Goal: Task Accomplishment & Management: Use online tool/utility

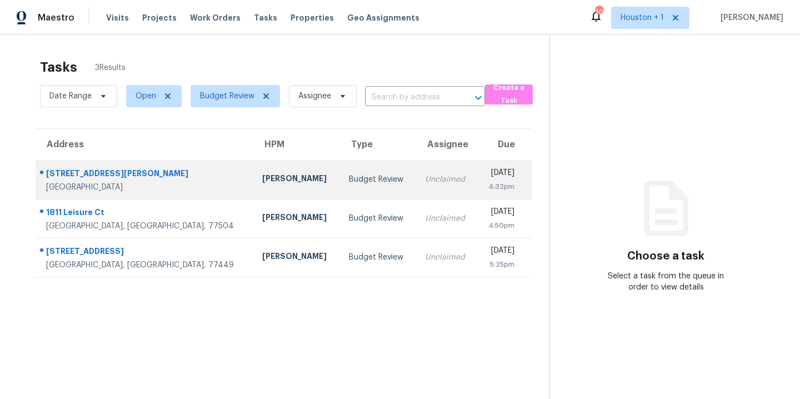
click at [253, 167] on td "[PERSON_NAME]" at bounding box center [296, 179] width 87 height 39
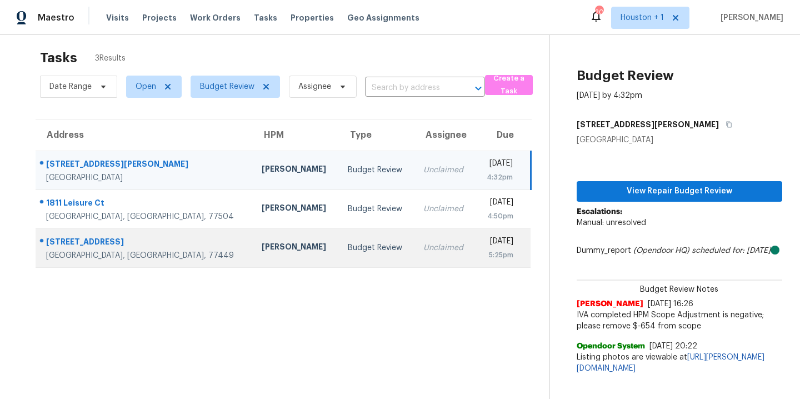
scroll to position [21, 0]
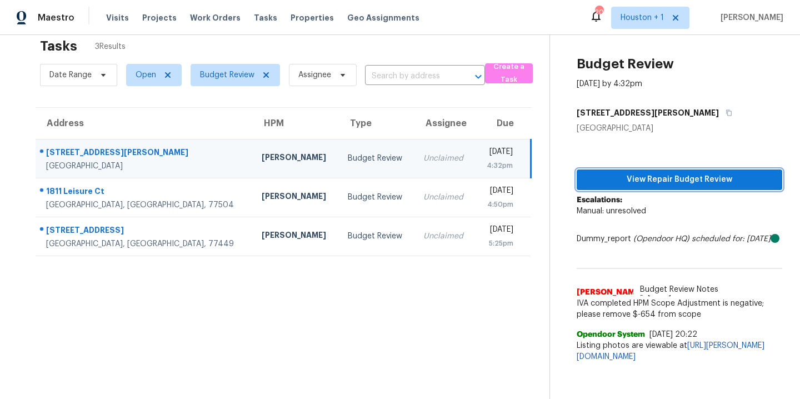
click at [669, 182] on span "View Repair Budget Review" at bounding box center [680, 180] width 188 height 14
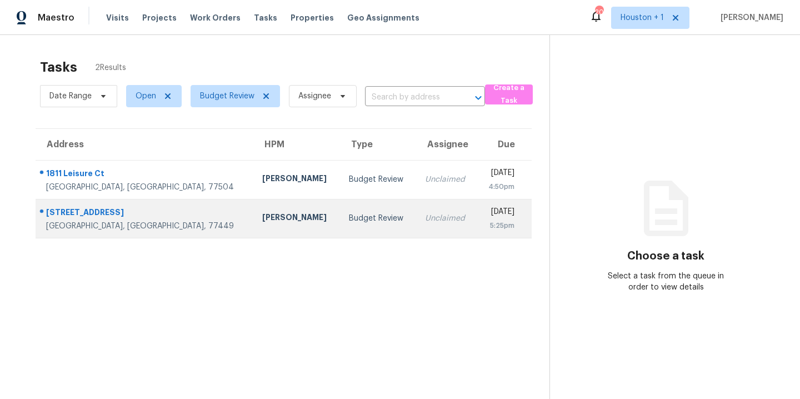
click at [253, 200] on td "Maria Zakharnitskaia" at bounding box center [296, 218] width 87 height 39
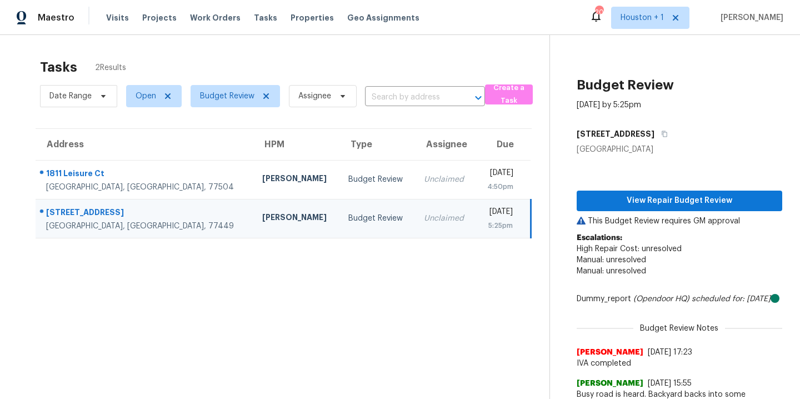
click at [253, 189] on td "[PERSON_NAME]" at bounding box center [296, 179] width 86 height 39
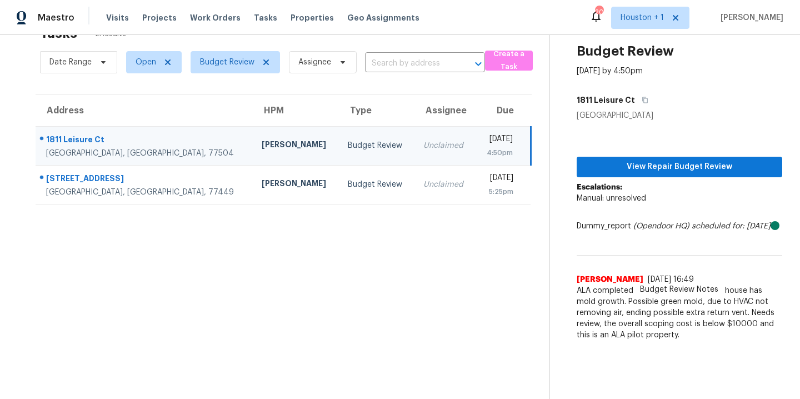
scroll to position [35, 0]
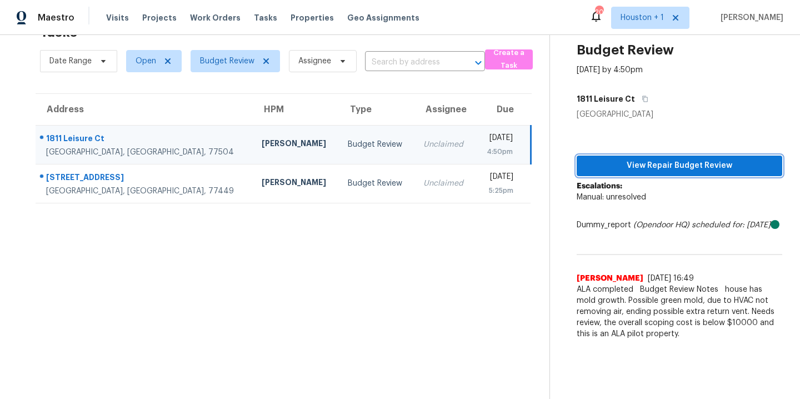
click at [645, 166] on span "View Repair Budget Review" at bounding box center [680, 166] width 188 height 14
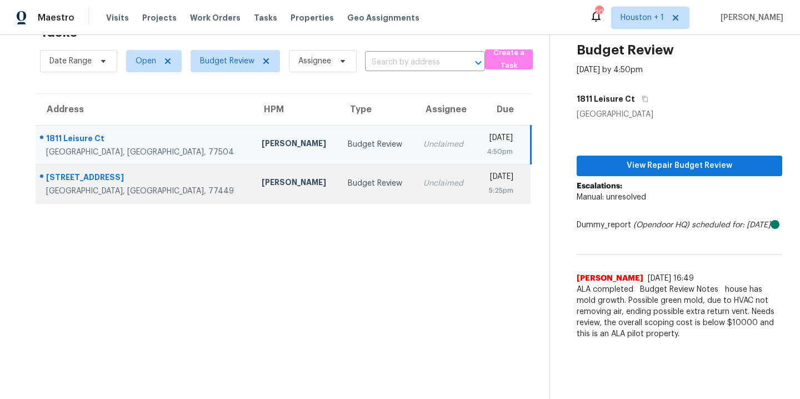
click at [262, 185] on div "[PERSON_NAME]" at bounding box center [296, 184] width 68 height 14
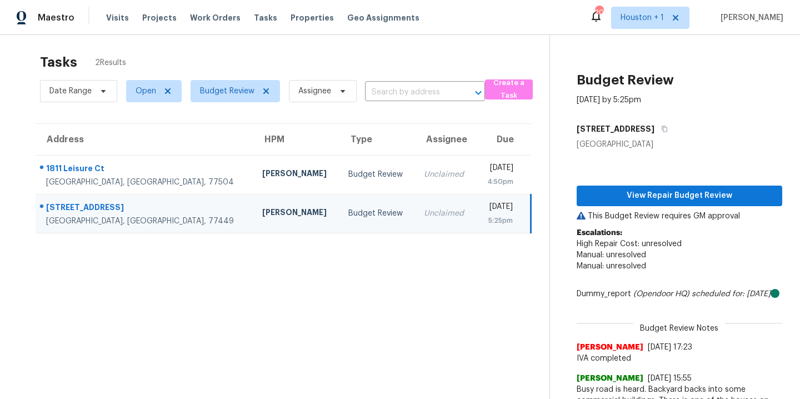
scroll to position [0, 0]
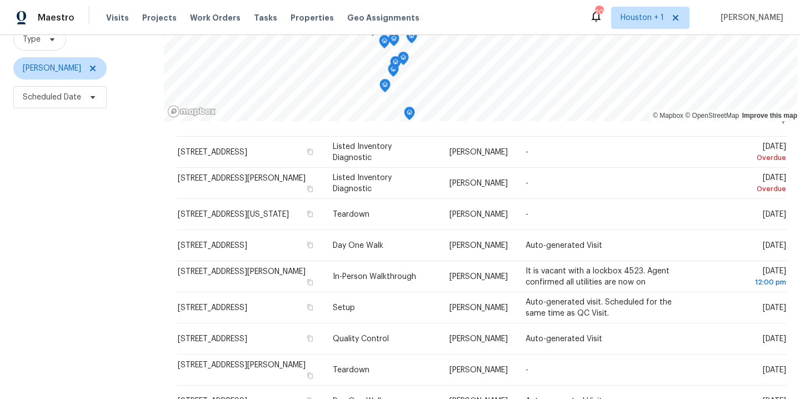
scroll to position [114, 0]
click at [90, 66] on icon at bounding box center [93, 68] width 6 height 6
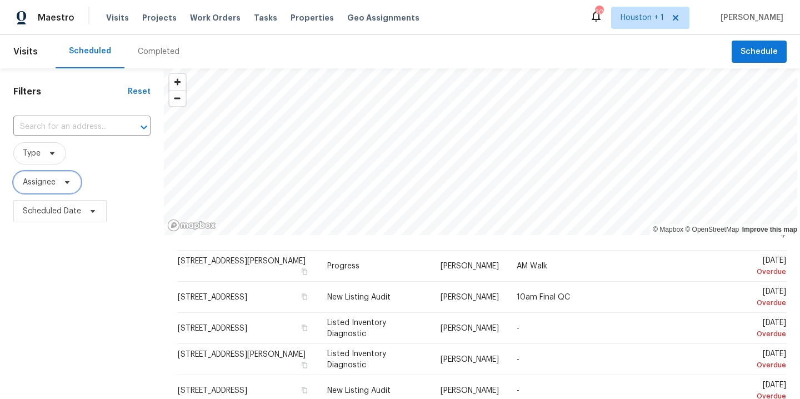
click at [62, 185] on span at bounding box center [65, 182] width 12 height 9
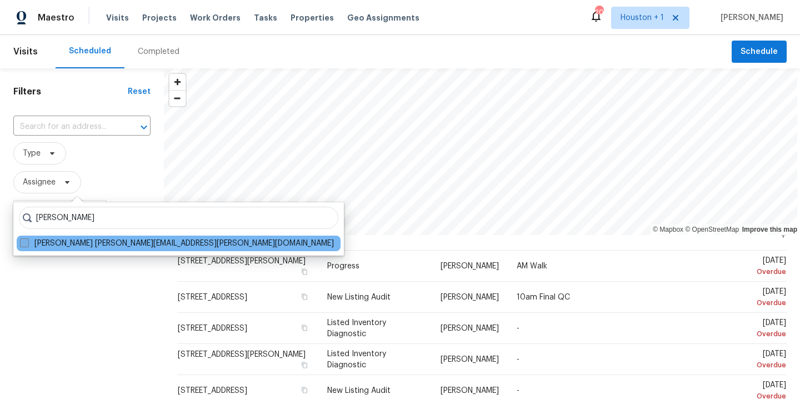
type input "stephen lacy"
click at [95, 246] on label "Stephen Lacy stephen.lacy@opendoor.com" at bounding box center [177, 243] width 314 height 11
click at [27, 245] on input "Stephen Lacy stephen.lacy@opendoor.com" at bounding box center [23, 241] width 7 height 7
checkbox input "true"
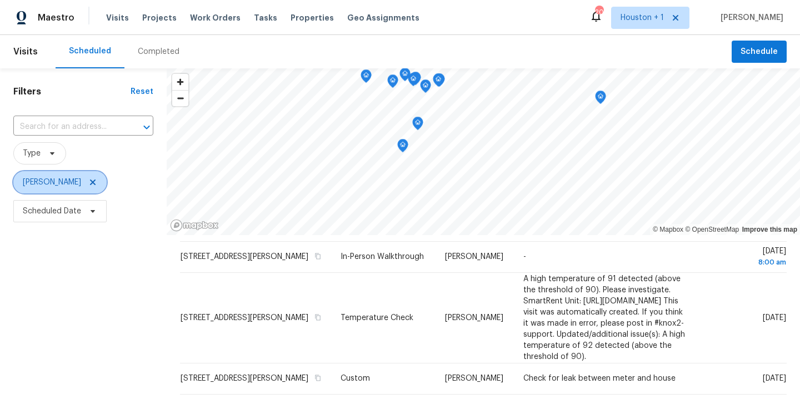
click at [88, 182] on icon at bounding box center [92, 182] width 9 height 9
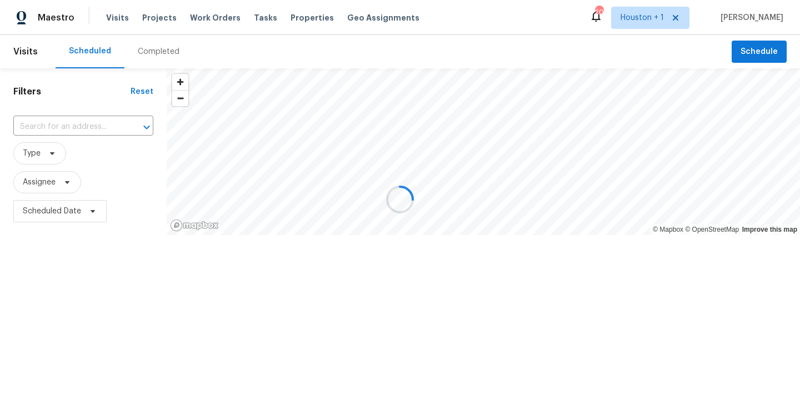
click at [54, 183] on div at bounding box center [400, 199] width 800 height 399
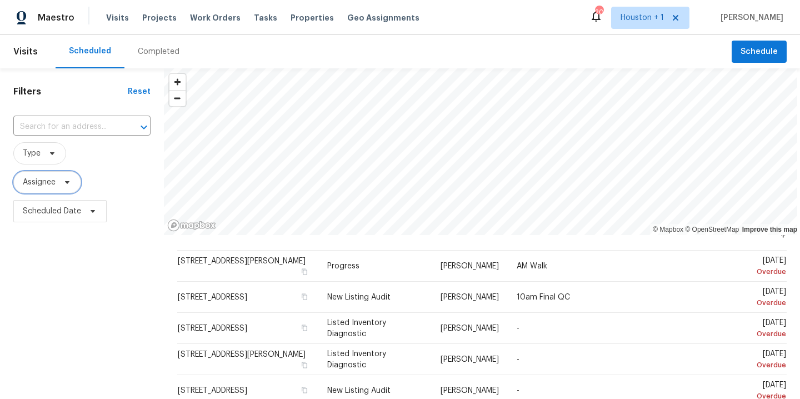
click at [41, 187] on span "Assignee" at bounding box center [39, 182] width 33 height 11
type input "steven rosas"
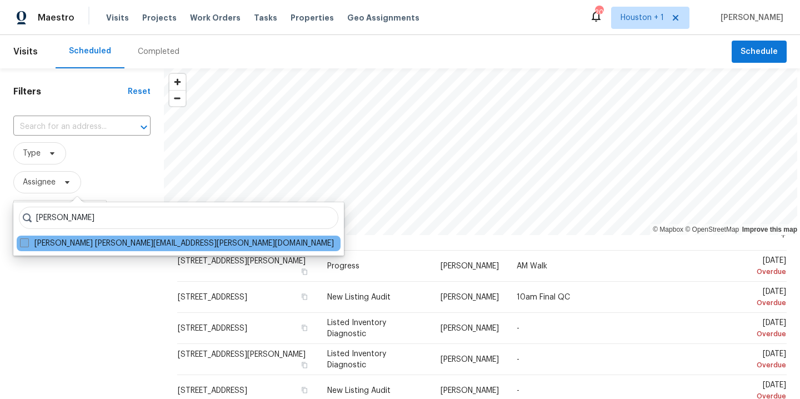
click at [97, 242] on label "Steven Rosas steven.rosas@opendoor.com" at bounding box center [177, 243] width 314 height 11
click at [27, 242] on input "Steven Rosas steven.rosas@opendoor.com" at bounding box center [23, 241] width 7 height 7
checkbox input "true"
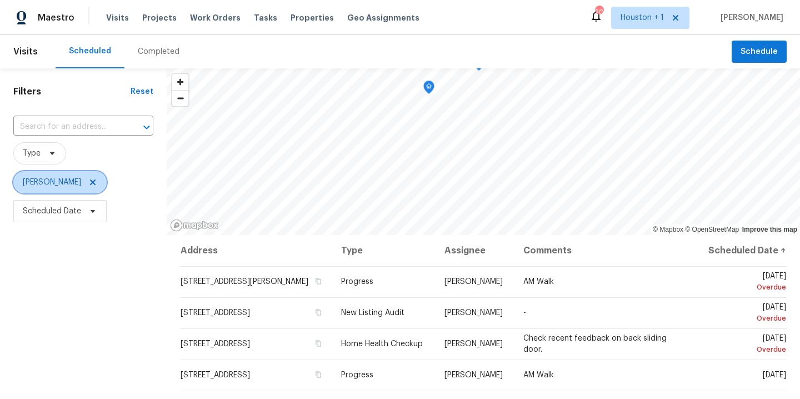
click at [88, 182] on icon at bounding box center [92, 182] width 9 height 9
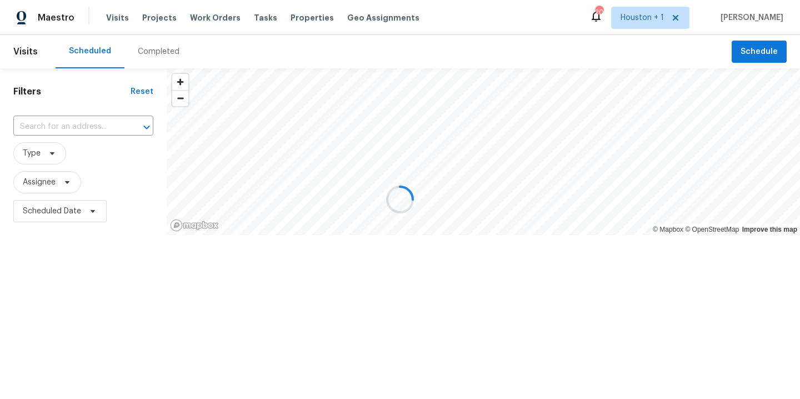
click at [59, 187] on div at bounding box center [400, 199] width 800 height 399
click at [42, 187] on span "Assignee" at bounding box center [39, 182] width 33 height 11
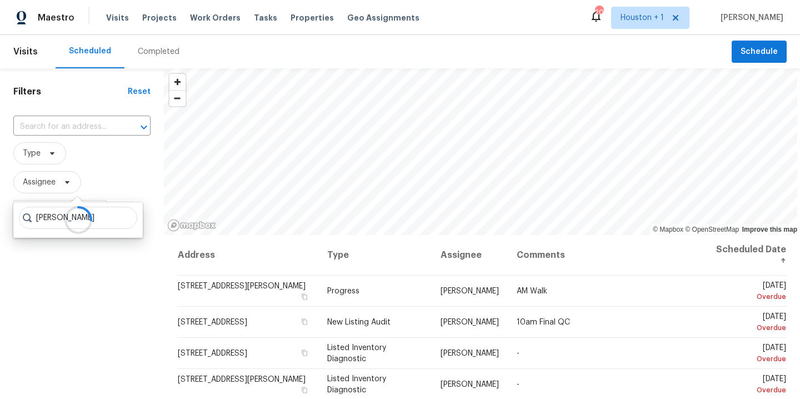
type input "tyler wal"
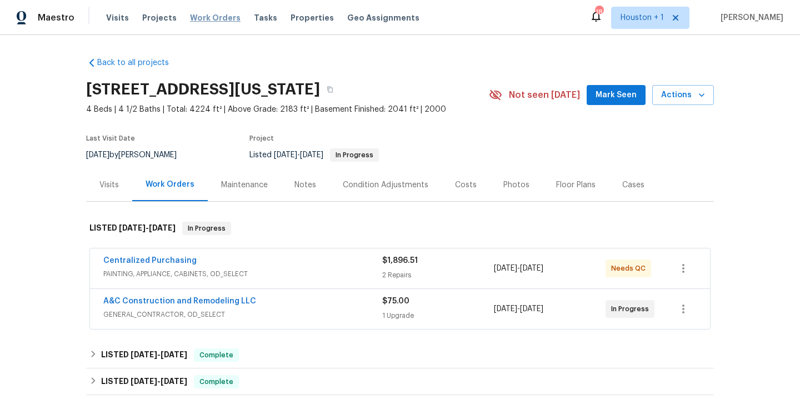
click at [207, 17] on span "Work Orders" at bounding box center [215, 17] width 51 height 11
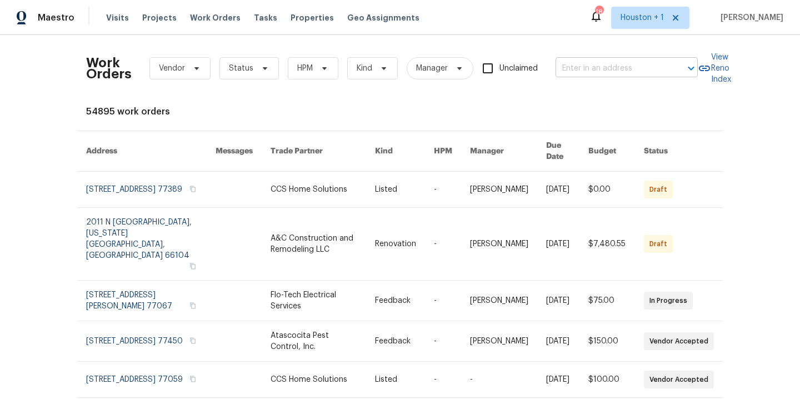
click at [600, 75] on input "text" at bounding box center [611, 68] width 111 height 17
type input "1706 reg"
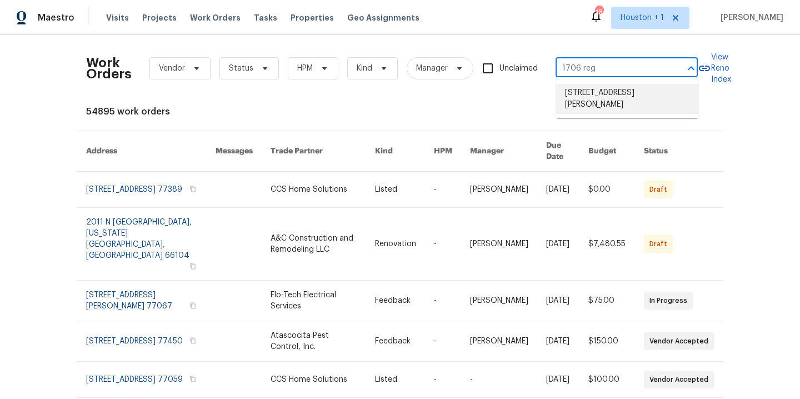
click at [596, 94] on li "[STREET_ADDRESS][PERSON_NAME]" at bounding box center [627, 99] width 142 height 30
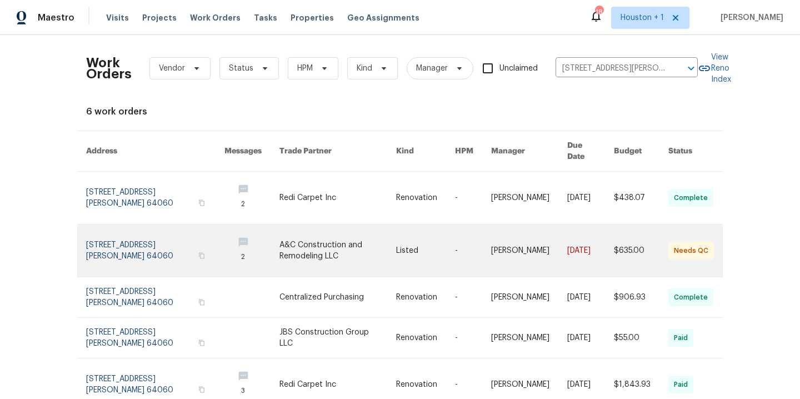
click at [305, 243] on link at bounding box center [338, 251] width 117 height 52
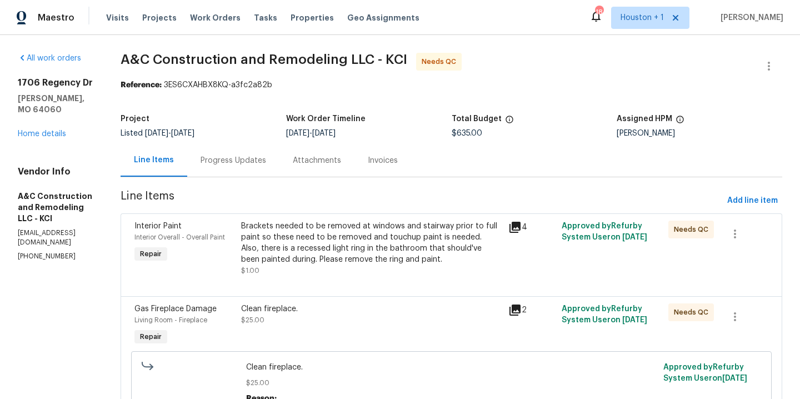
click at [266, 159] on div "Progress Updates" at bounding box center [234, 160] width 66 height 11
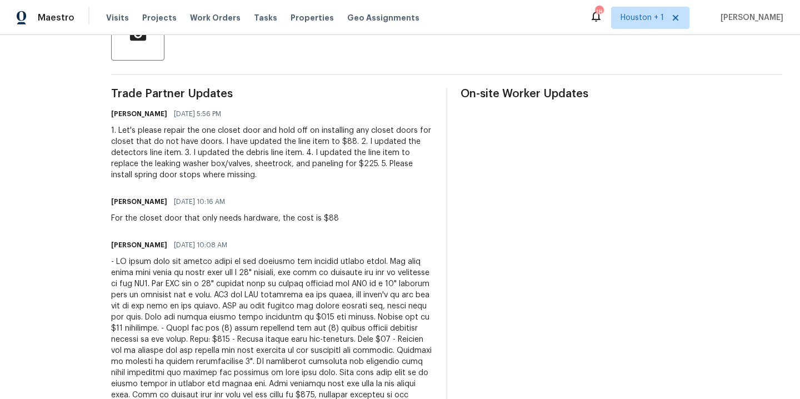
scroll to position [280, 0]
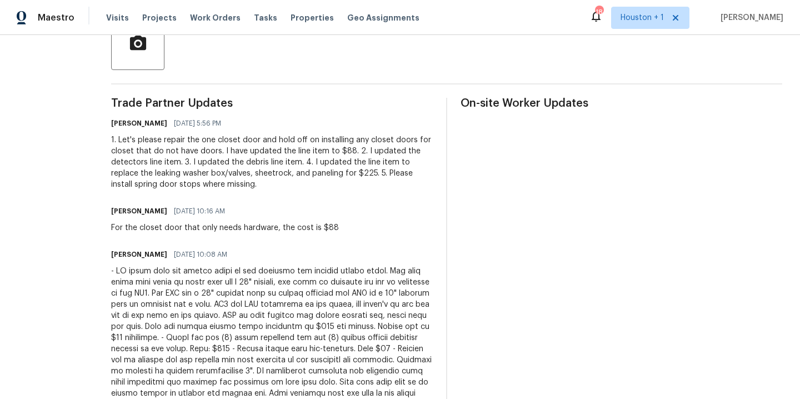
click at [270, 174] on div "1. Let's please repair the one closet door and hold off on installing any close…" at bounding box center [272, 162] width 322 height 56
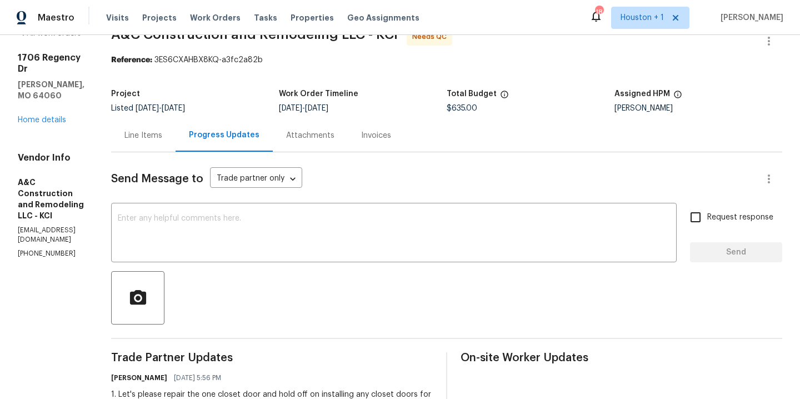
scroll to position [0, 0]
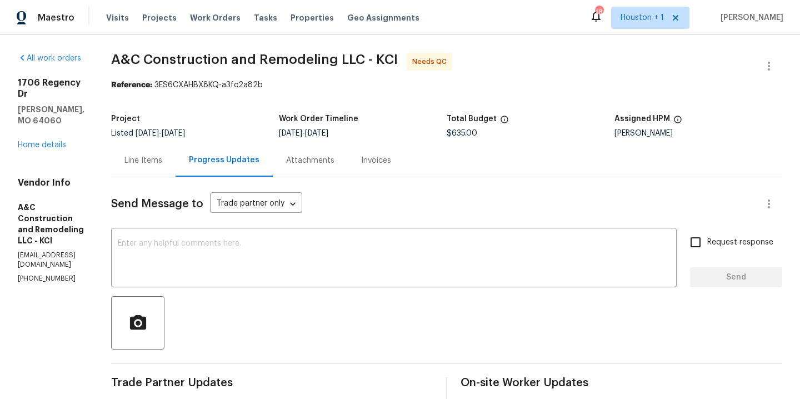
click at [162, 163] on div "Line Items" at bounding box center [143, 160] width 38 height 11
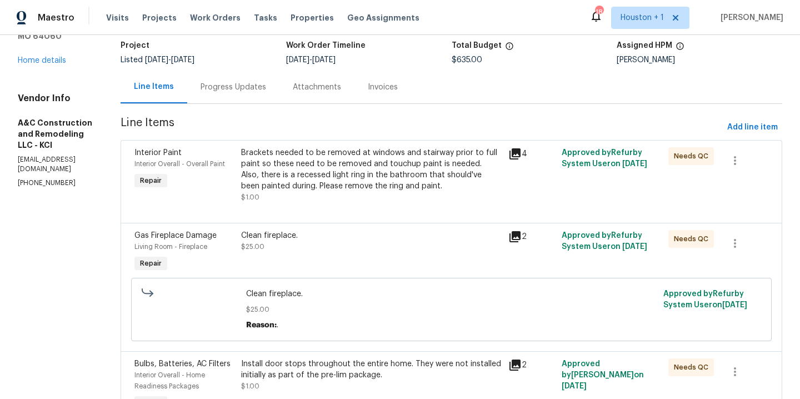
scroll to position [121, 0]
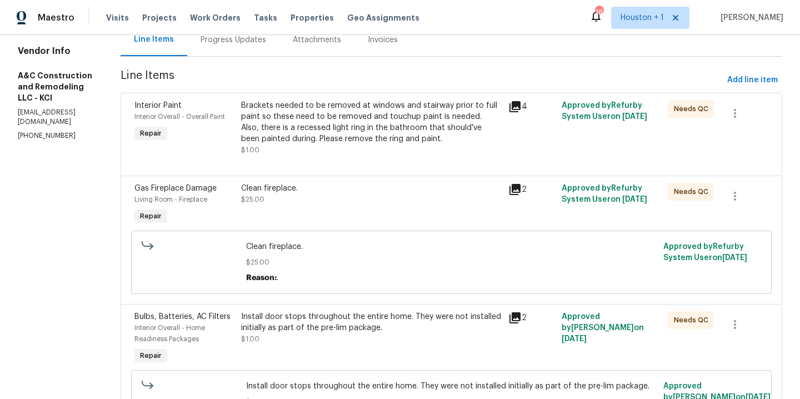
click at [359, 134] on div "Brackets needed to be removed at windows and stairway prior to full paint so th…" at bounding box center [371, 122] width 260 height 44
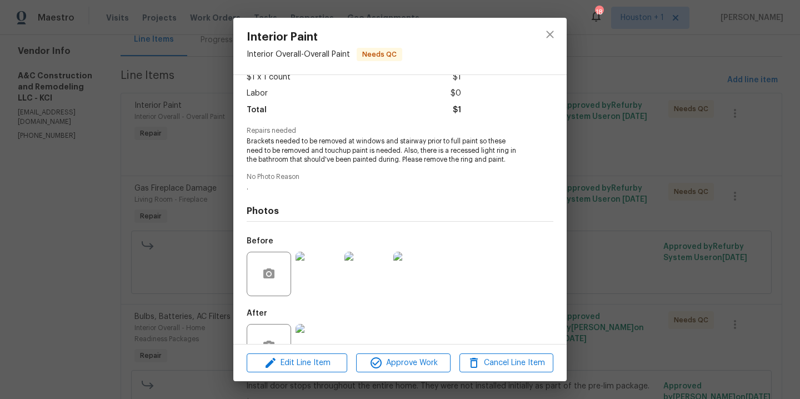
scroll to position [103, 0]
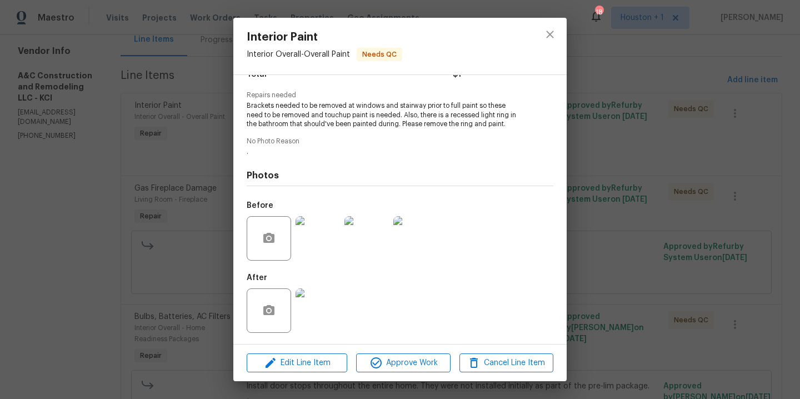
click at [312, 301] on img at bounding box center [318, 310] width 44 height 44
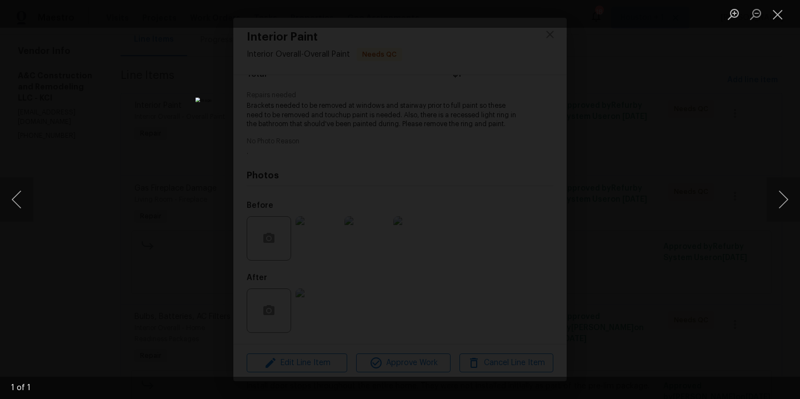
click at [667, 193] on div "Lightbox" at bounding box center [400, 199] width 800 height 399
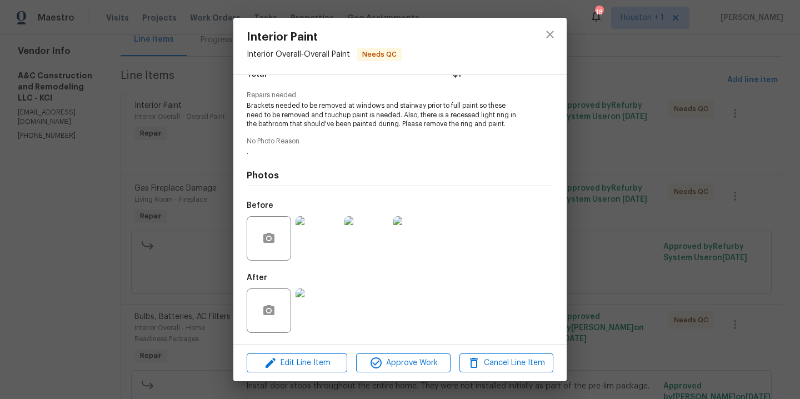
click at [308, 244] on img at bounding box center [318, 238] width 44 height 44
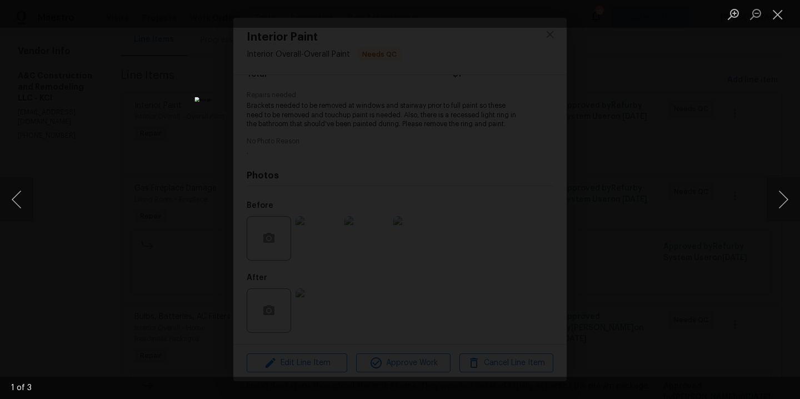
click at [685, 190] on div "Lightbox" at bounding box center [400, 199] width 800 height 399
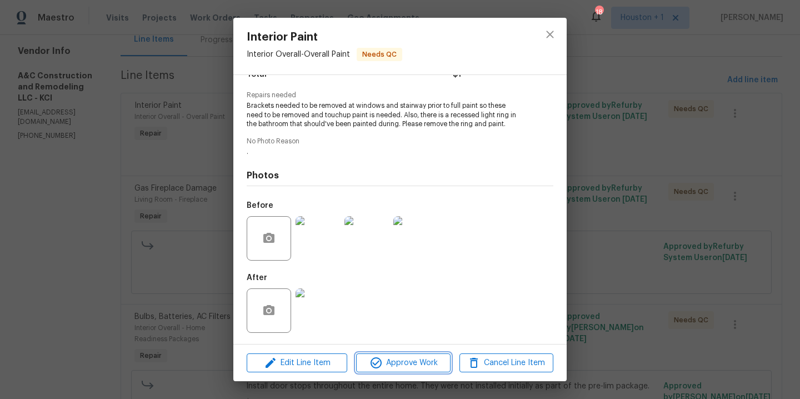
click at [382, 360] on span "Approve Work" at bounding box center [403, 363] width 87 height 14
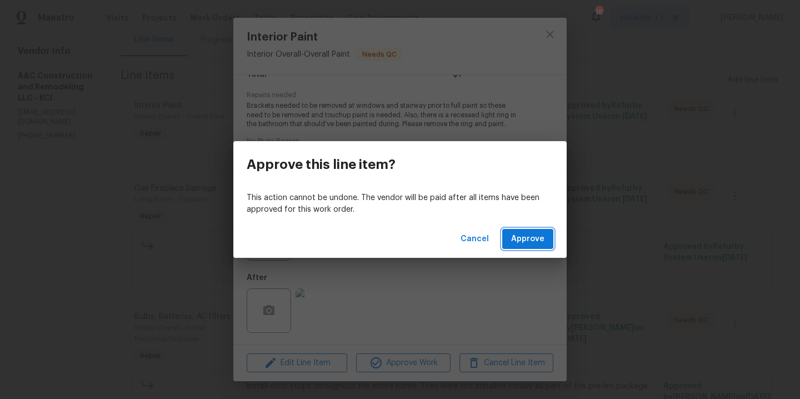
click at [516, 245] on span "Approve" at bounding box center [527, 239] width 33 height 14
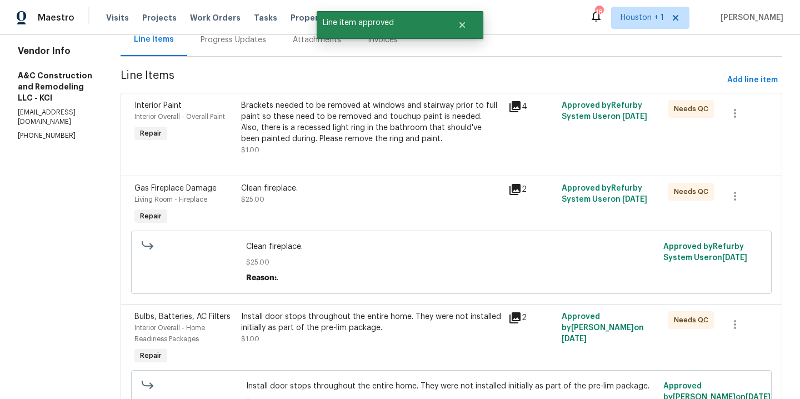
scroll to position [0, 0]
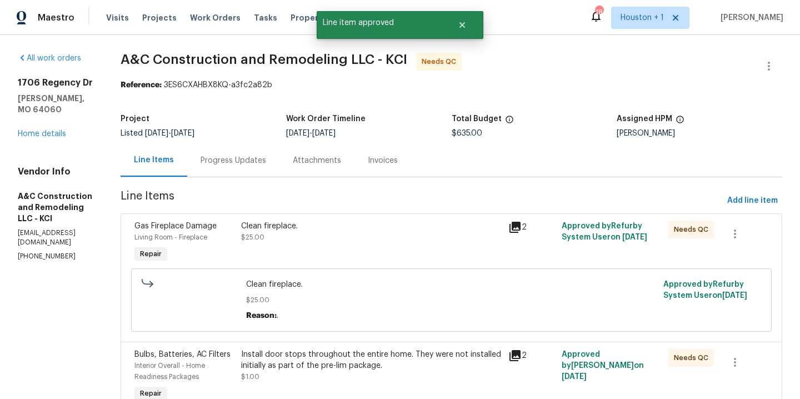
click at [361, 247] on div "Clean fireplace. $25.00" at bounding box center [371, 242] width 267 height 51
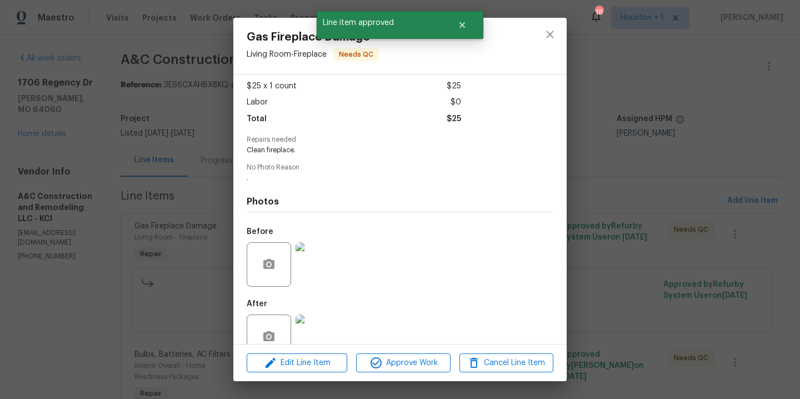
scroll to position [85, 0]
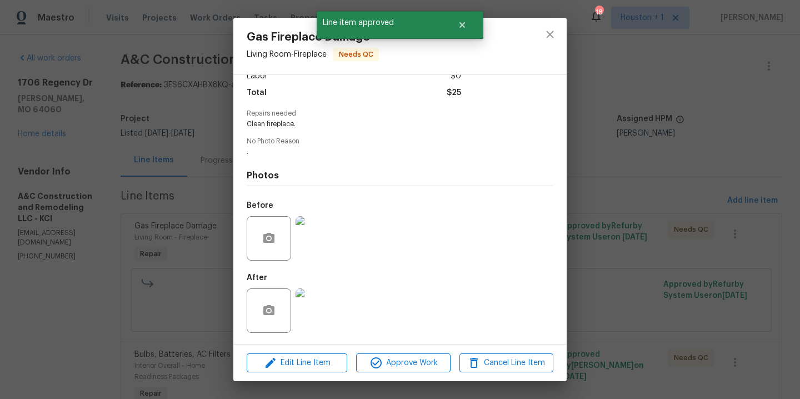
click at [325, 310] on img at bounding box center [318, 310] width 44 height 44
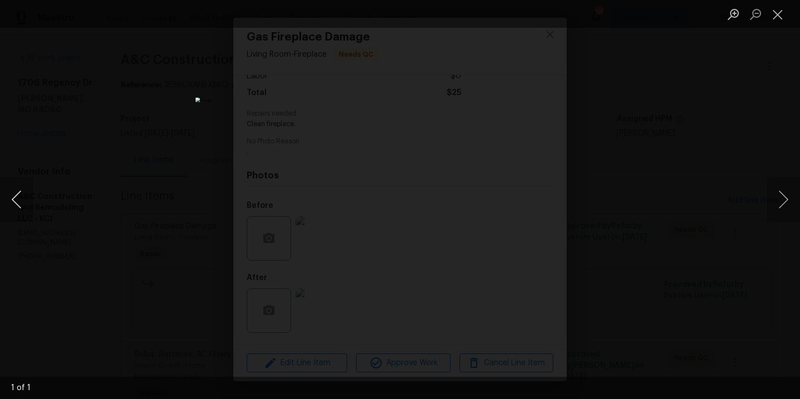
click at [17, 202] on button "Previous image" at bounding box center [16, 199] width 33 height 44
click at [18, 202] on button "Previous image" at bounding box center [16, 199] width 33 height 44
click at [656, 205] on div "Lightbox" at bounding box center [400, 199] width 800 height 399
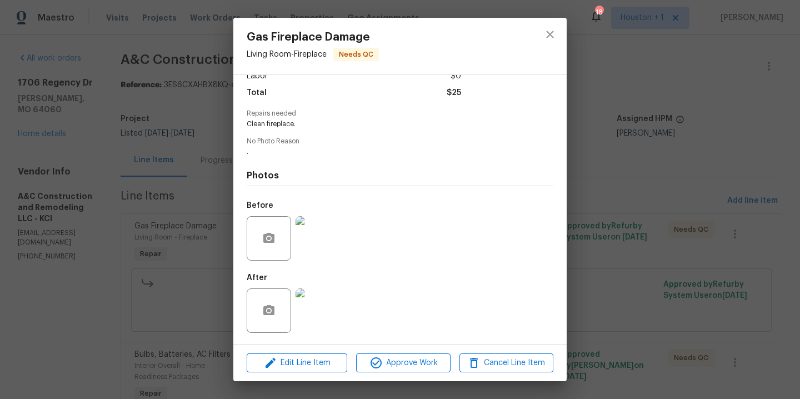
click at [315, 230] on img at bounding box center [318, 238] width 44 height 44
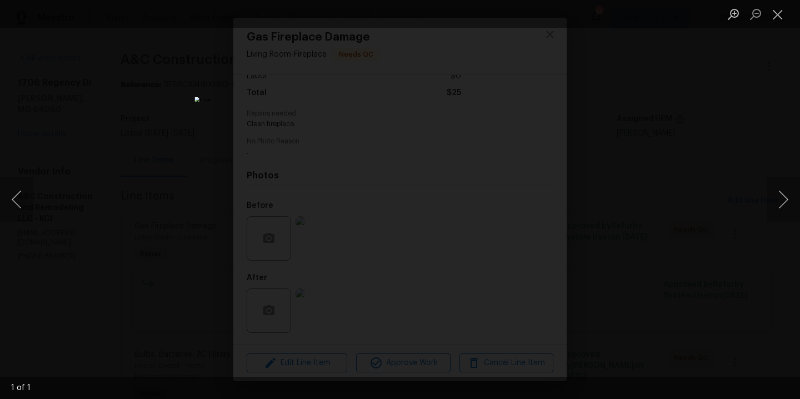
click at [633, 203] on div "Lightbox" at bounding box center [400, 199] width 800 height 399
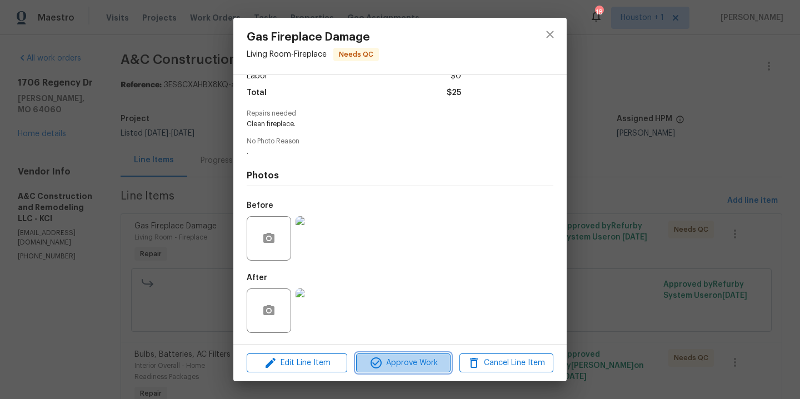
click at [382, 366] on icon "button" at bounding box center [376, 362] width 13 height 13
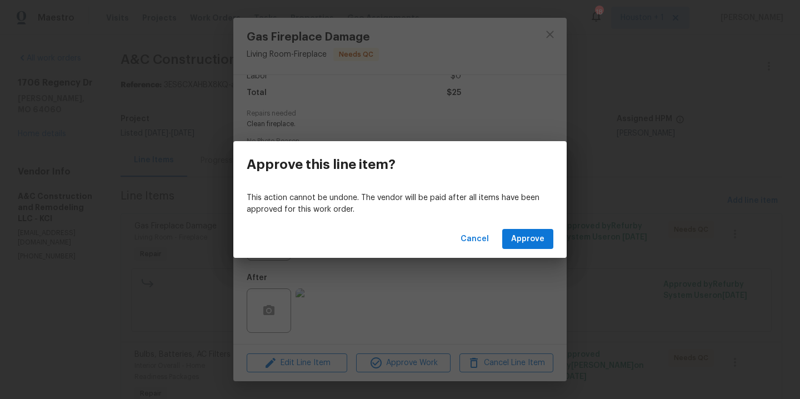
click at [531, 228] on div "Cancel Approve" at bounding box center [399, 239] width 333 height 38
click at [532, 235] on span "Approve" at bounding box center [527, 239] width 33 height 14
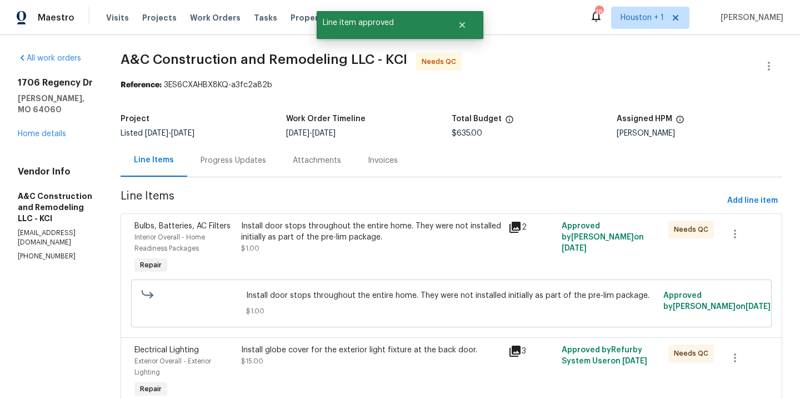
click at [337, 257] on div "Install door stops throughout the entire home. They were not installed initiall…" at bounding box center [371, 248] width 267 height 62
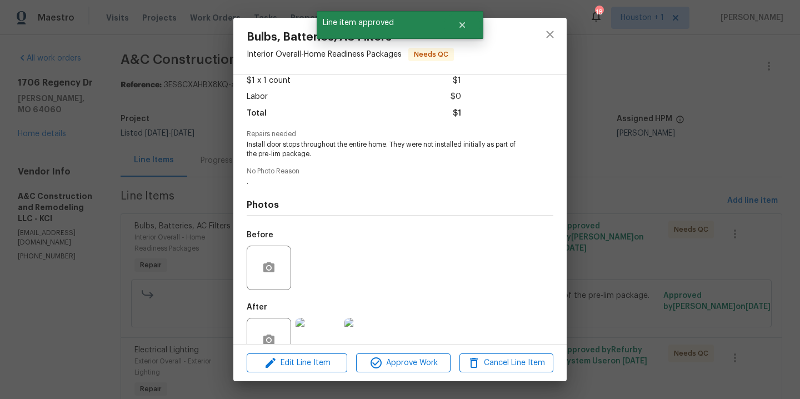
scroll to position [94, 0]
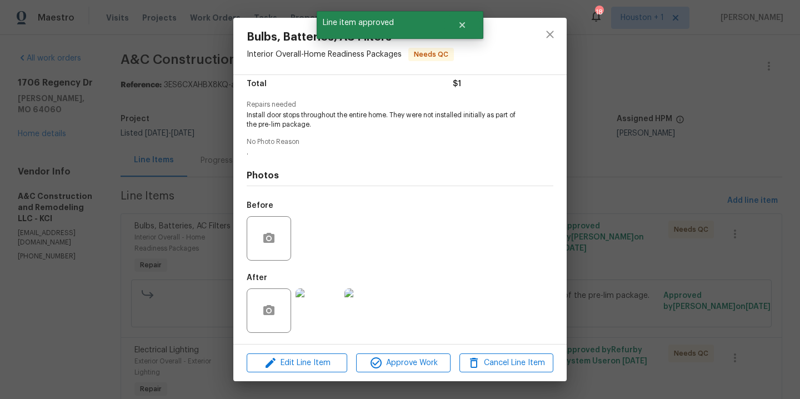
click at [326, 318] on img at bounding box center [318, 310] width 44 height 44
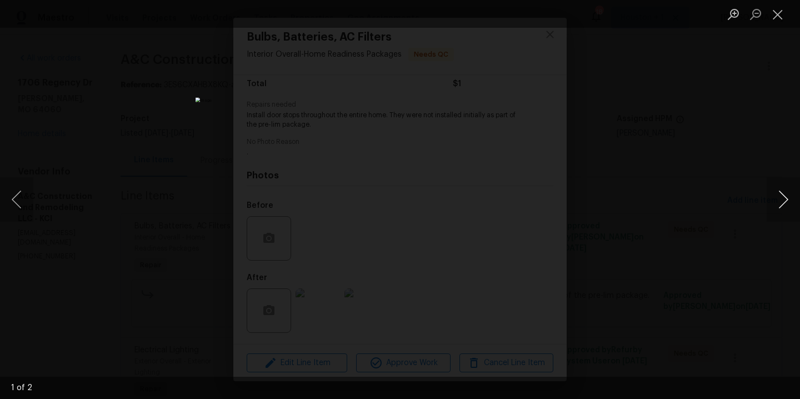
click at [787, 198] on button "Next image" at bounding box center [783, 199] width 33 height 44
click at [727, 168] on div "Lightbox" at bounding box center [400, 199] width 800 height 399
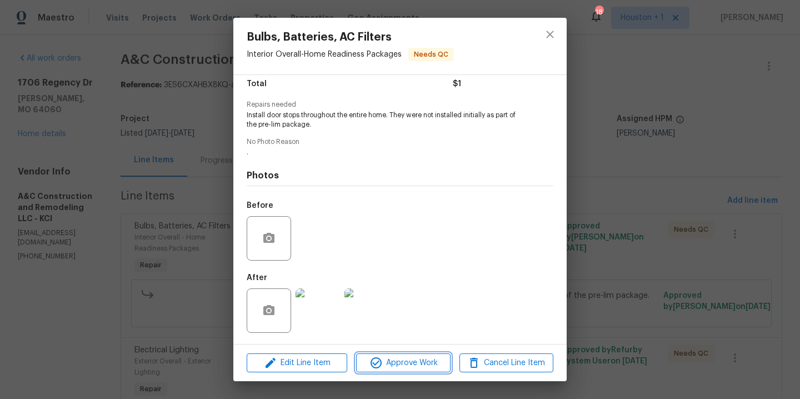
click at [404, 367] on span "Approve Work" at bounding box center [403, 363] width 87 height 14
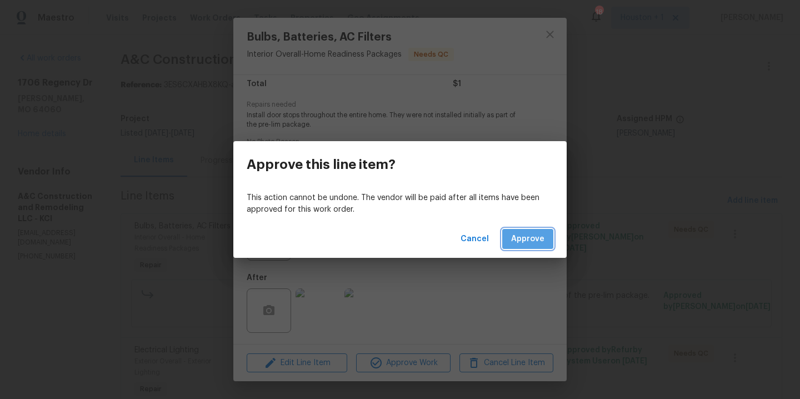
click at [516, 235] on span "Approve" at bounding box center [527, 239] width 33 height 14
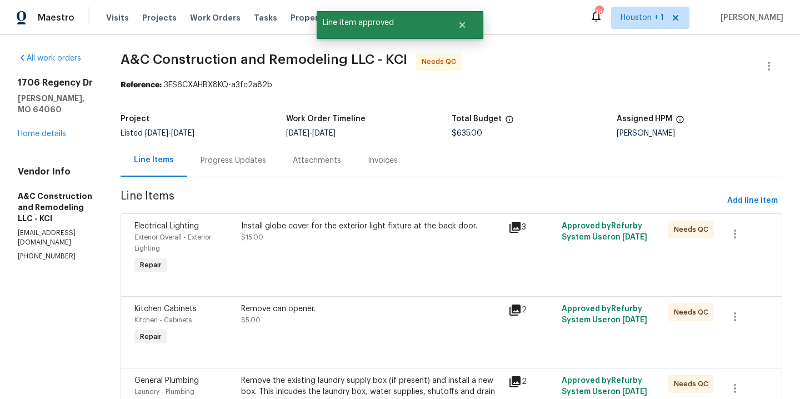
click at [359, 247] on div "Install globe cover for the exterior light fixture at the back door. $15.00" at bounding box center [371, 248] width 267 height 62
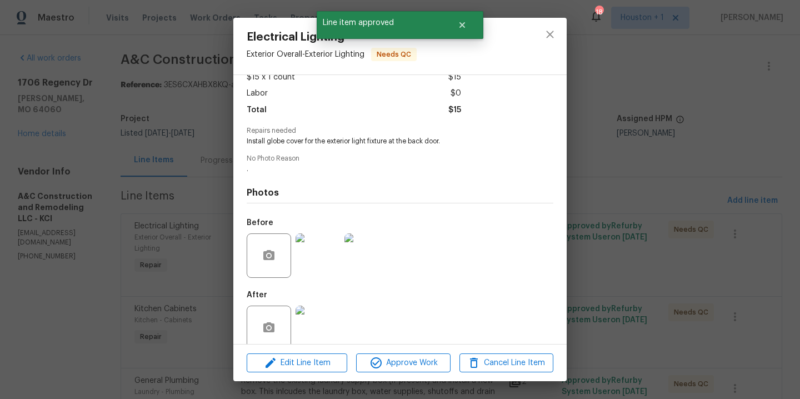
scroll to position [85, 0]
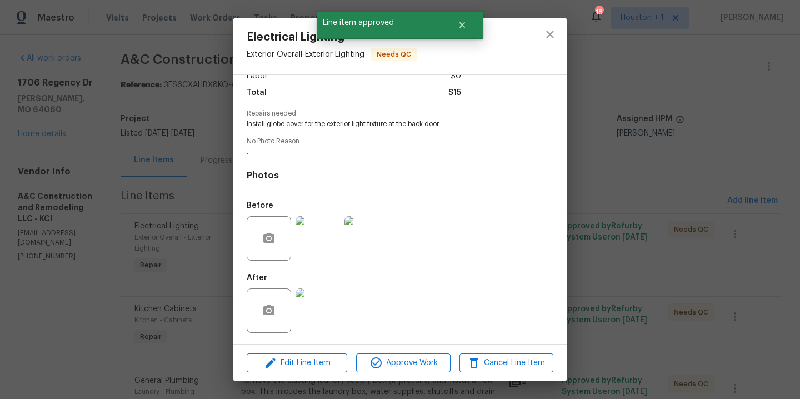
click at [326, 322] on img at bounding box center [318, 310] width 44 height 44
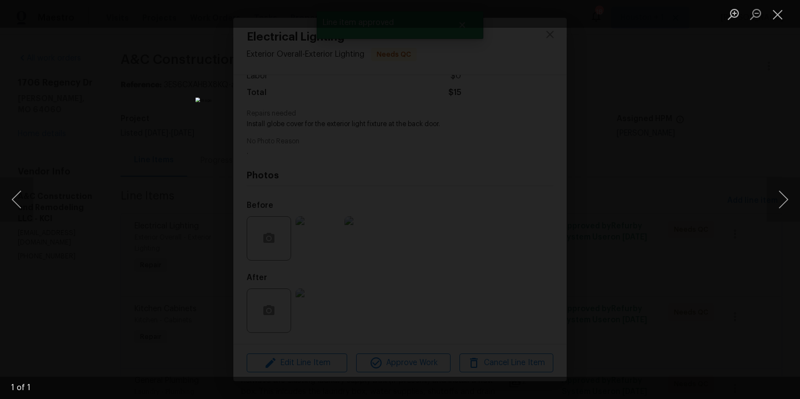
click at [673, 194] on div "Lightbox" at bounding box center [400, 199] width 800 height 399
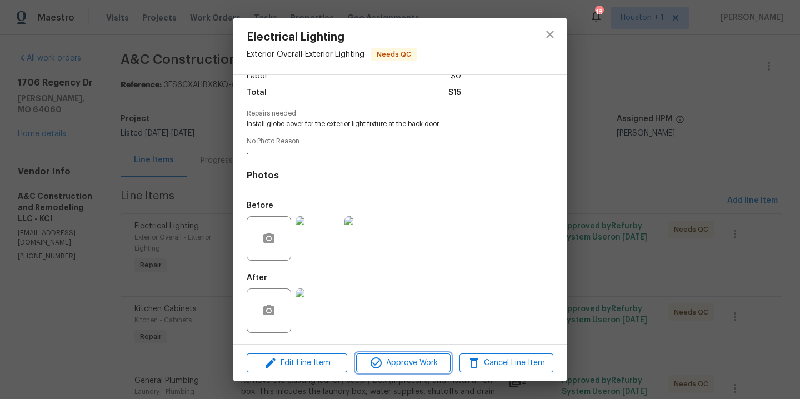
click at [427, 361] on span "Approve Work" at bounding box center [403, 363] width 87 height 14
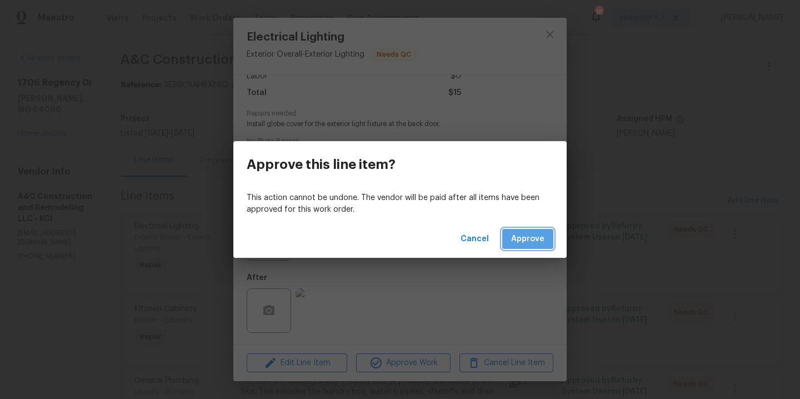
click at [525, 242] on span "Approve" at bounding box center [527, 239] width 33 height 14
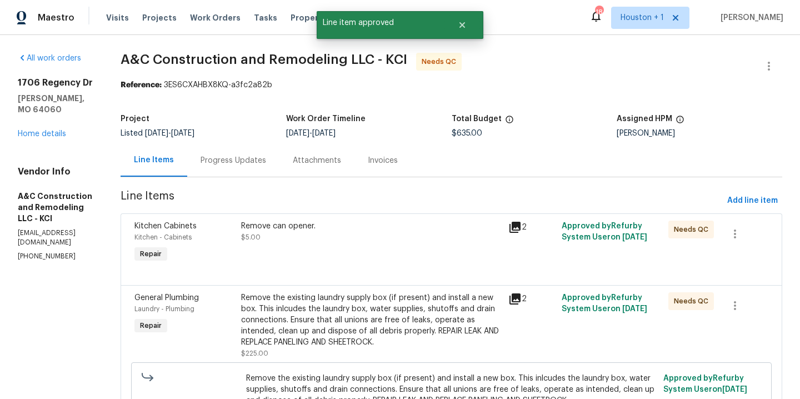
click at [341, 250] on div "Remove can opener. $5.00" at bounding box center [371, 242] width 267 height 51
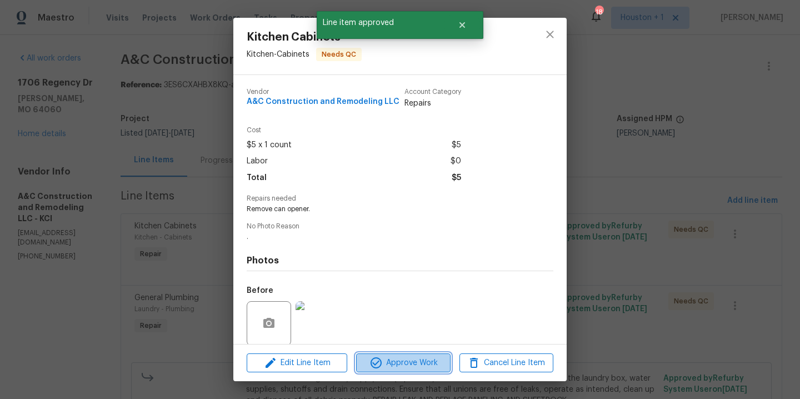
click at [377, 367] on icon "button" at bounding box center [376, 362] width 11 height 11
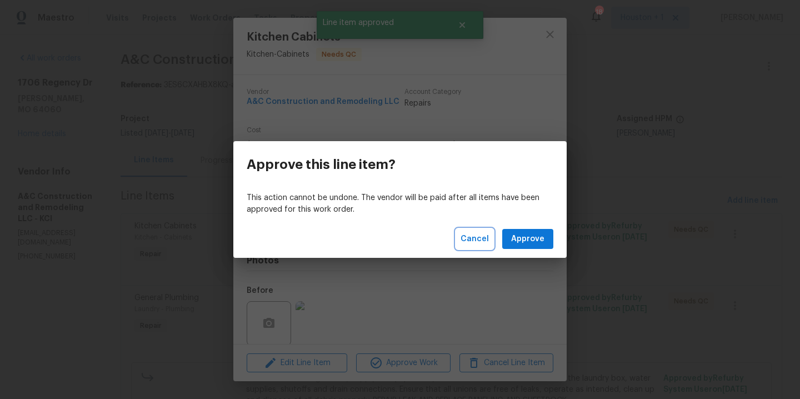
click at [483, 235] on span "Cancel" at bounding box center [475, 239] width 28 height 14
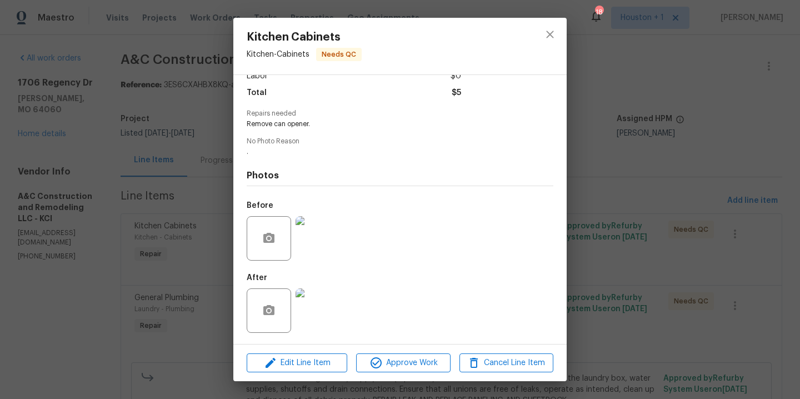
click at [316, 315] on img at bounding box center [318, 310] width 44 height 44
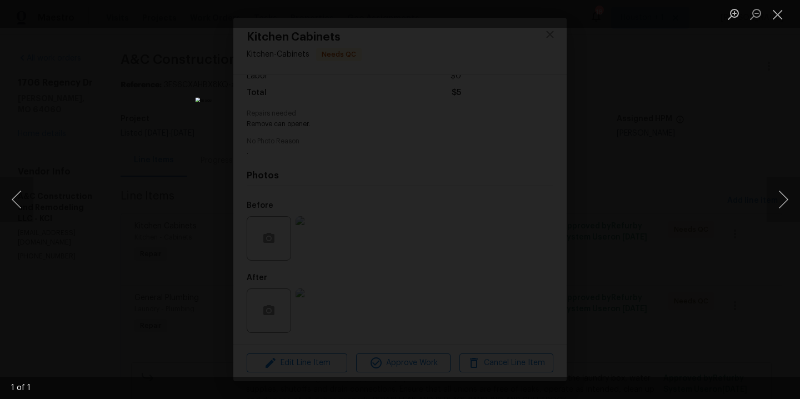
click at [627, 191] on div "Lightbox" at bounding box center [400, 199] width 800 height 399
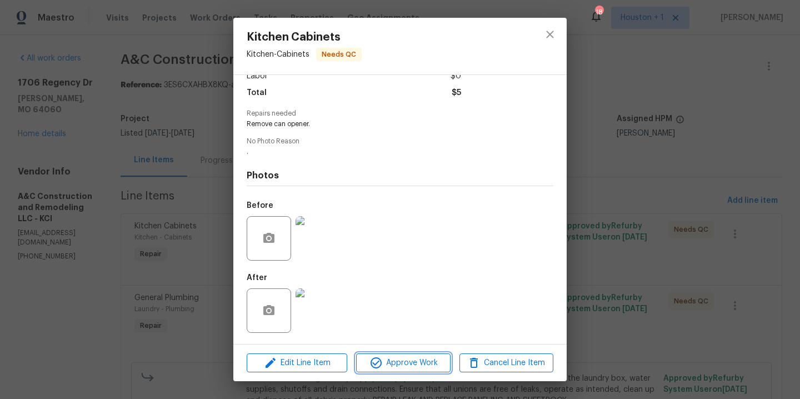
click at [431, 365] on span "Approve Work" at bounding box center [403, 363] width 87 height 14
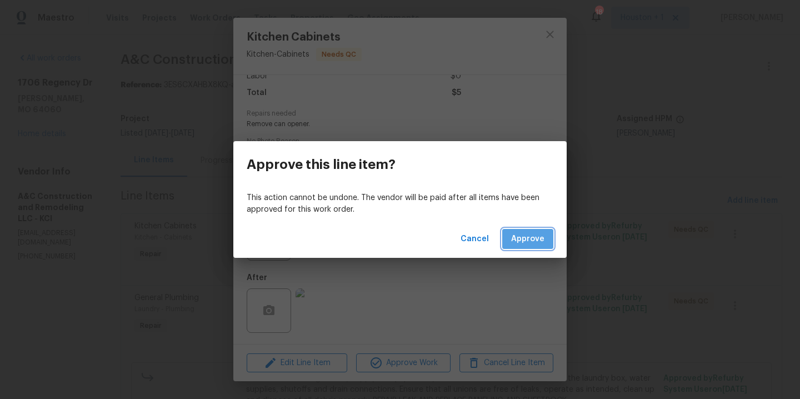
click at [534, 240] on span "Approve" at bounding box center [527, 239] width 33 height 14
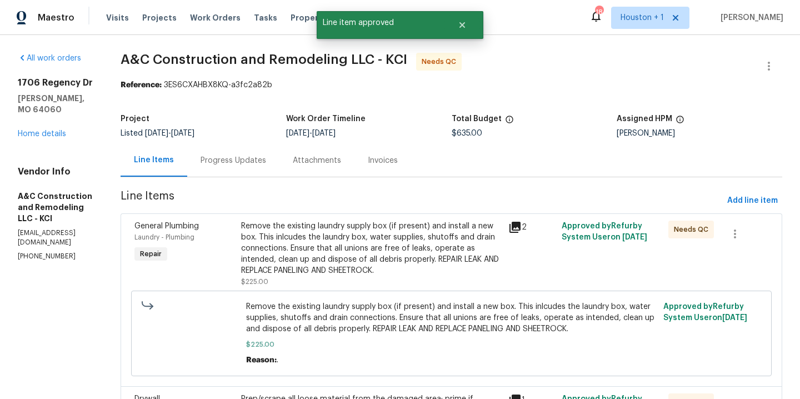
click at [408, 255] on div "Remove the existing laundry supply box (if present) and install a new box. This…" at bounding box center [371, 249] width 260 height 56
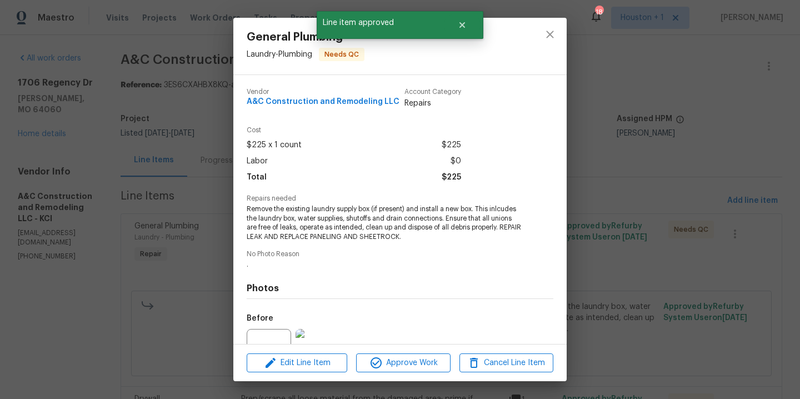
scroll to position [113, 0]
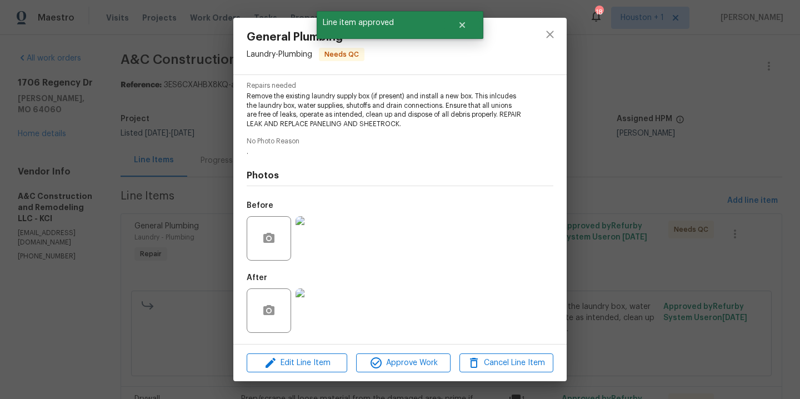
click at [329, 306] on img at bounding box center [318, 310] width 44 height 44
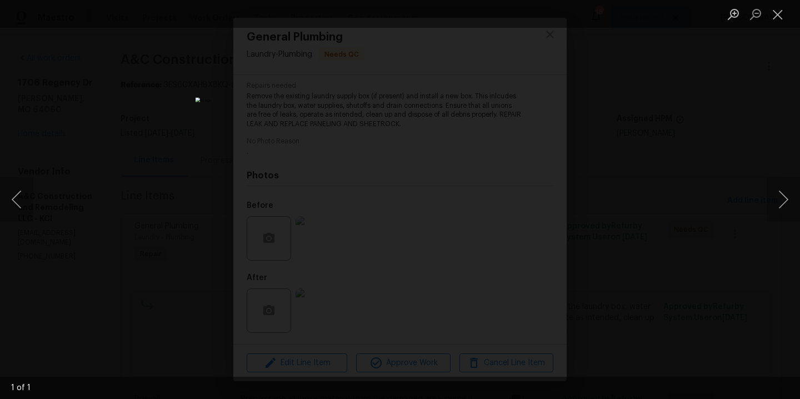
click at [664, 215] on div "Lightbox" at bounding box center [400, 199] width 800 height 399
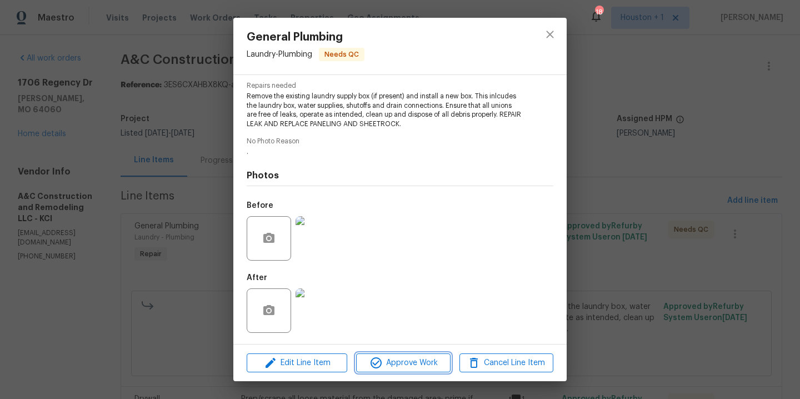
click at [406, 363] on span "Approve Work" at bounding box center [403, 363] width 87 height 14
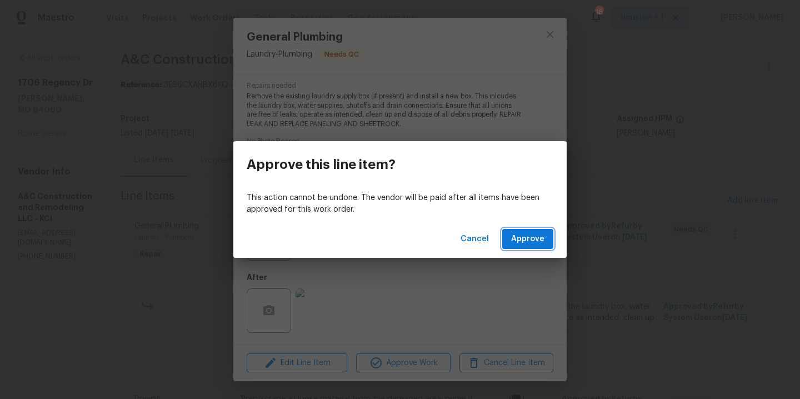
click at [534, 232] on span "Approve" at bounding box center [527, 239] width 33 height 14
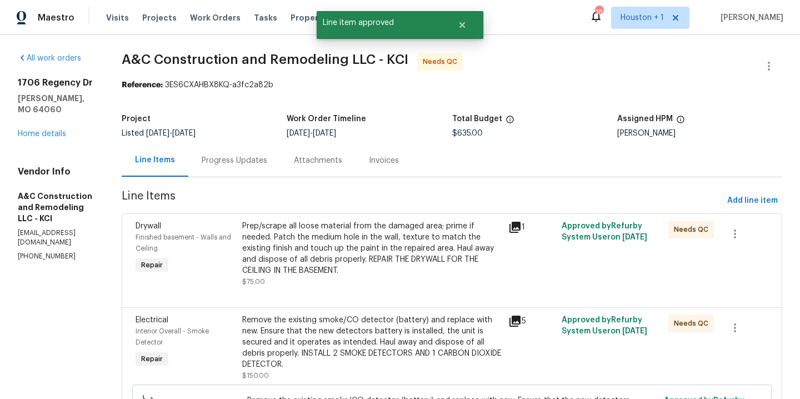
click at [385, 265] on div "Prep/scrape all loose material from the damaged area; prime if needed. Patch th…" at bounding box center [372, 249] width 260 height 56
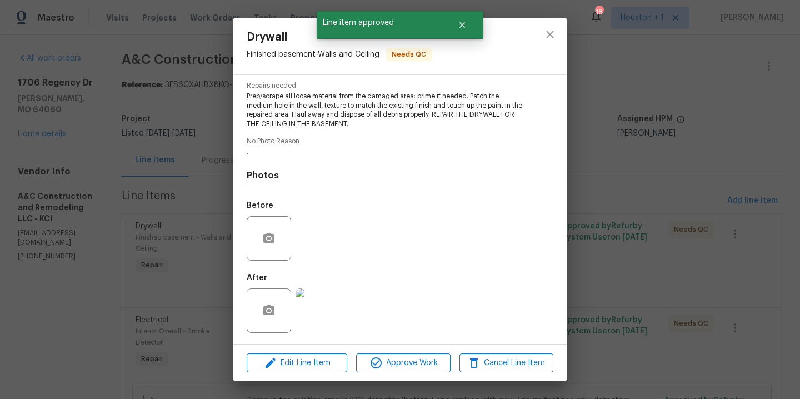
click at [302, 311] on img at bounding box center [318, 310] width 44 height 44
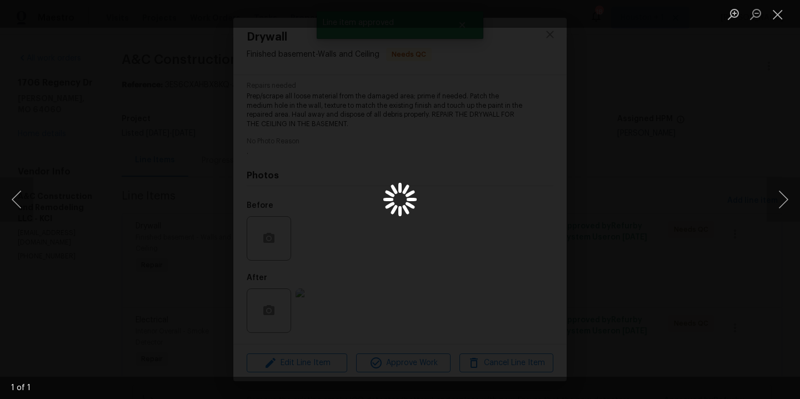
click at [616, 235] on div "Lightbox" at bounding box center [400, 199] width 800 height 399
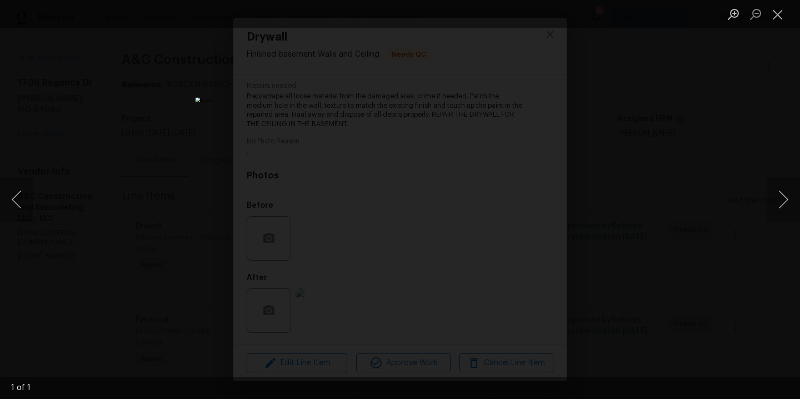
click at [672, 248] on div "Lightbox" at bounding box center [400, 199] width 800 height 399
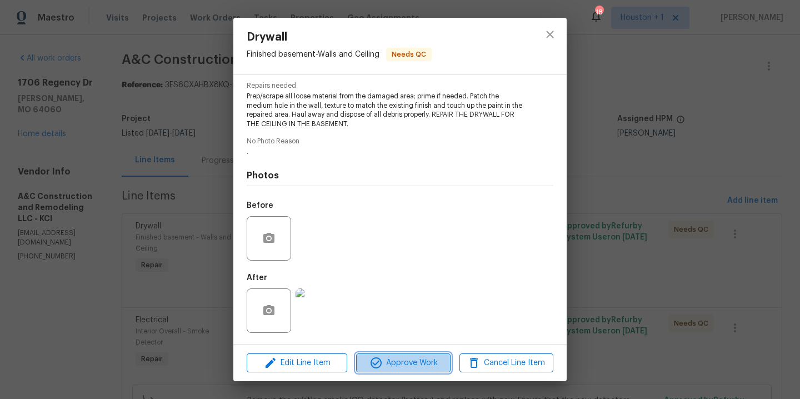
click at [412, 359] on span "Approve Work" at bounding box center [403, 363] width 87 height 14
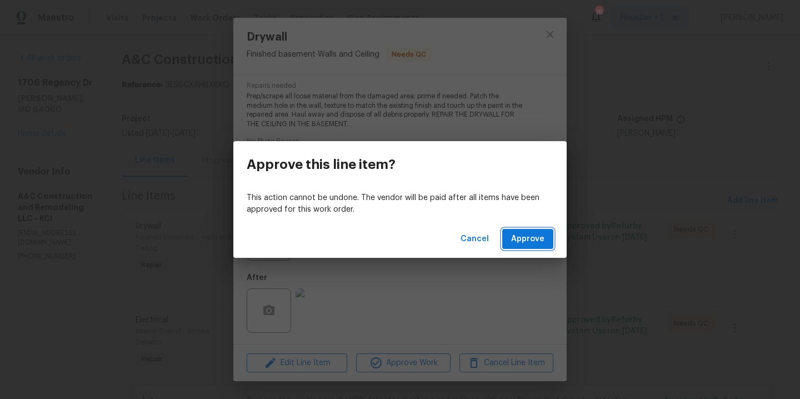
click at [519, 242] on span "Approve" at bounding box center [527, 239] width 33 height 14
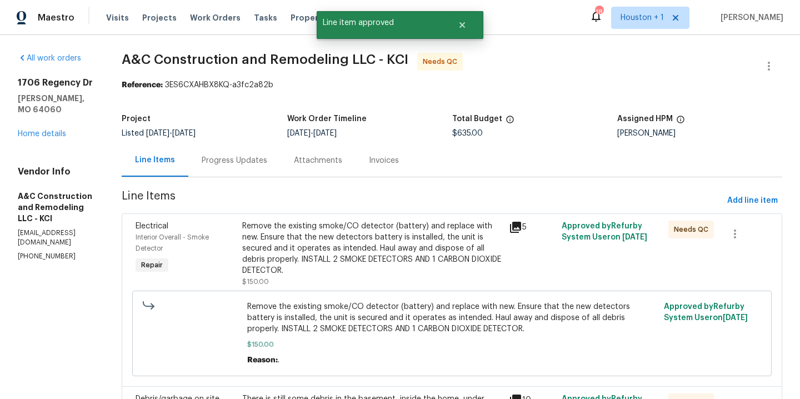
click at [400, 246] on div "Remove the existing smoke/CO detector (battery) and replace with new. Ensure th…" at bounding box center [372, 249] width 260 height 56
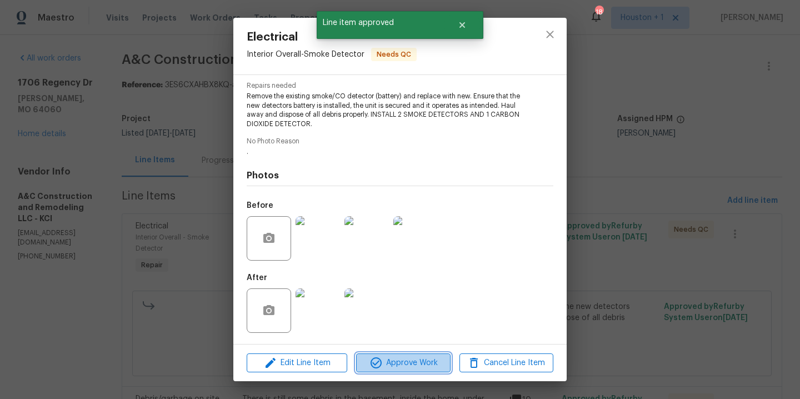
click at [398, 363] on span "Approve Work" at bounding box center [403, 363] width 87 height 14
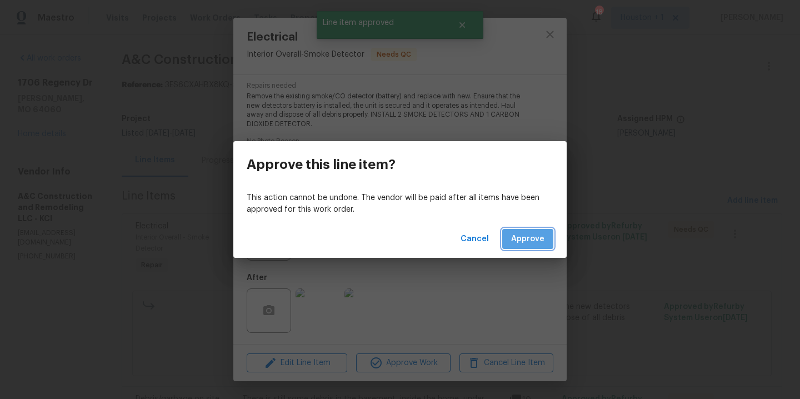
click at [525, 245] on span "Approve" at bounding box center [527, 239] width 33 height 14
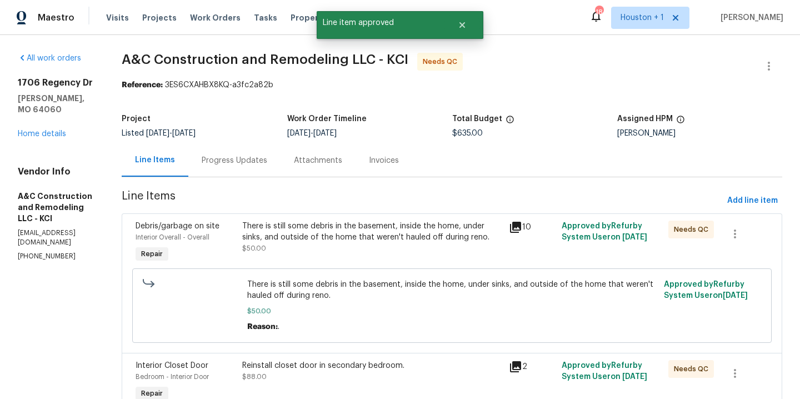
click at [393, 243] on div "There is still some debris in the basement, inside the home, under sinks, and o…" at bounding box center [372, 237] width 260 height 33
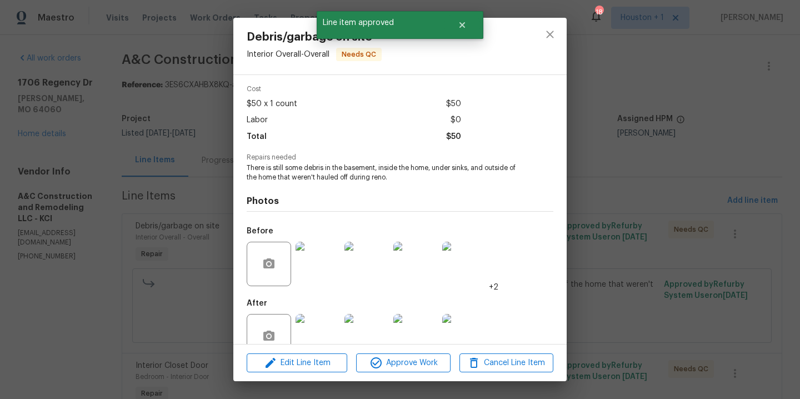
scroll to position [67, 0]
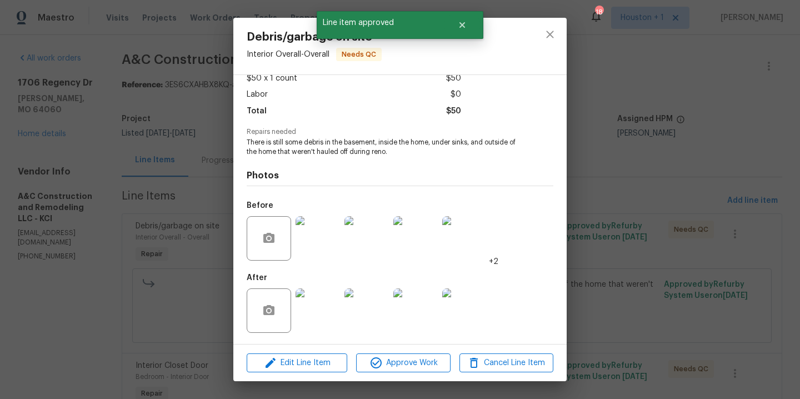
click at [319, 306] on img at bounding box center [318, 310] width 44 height 44
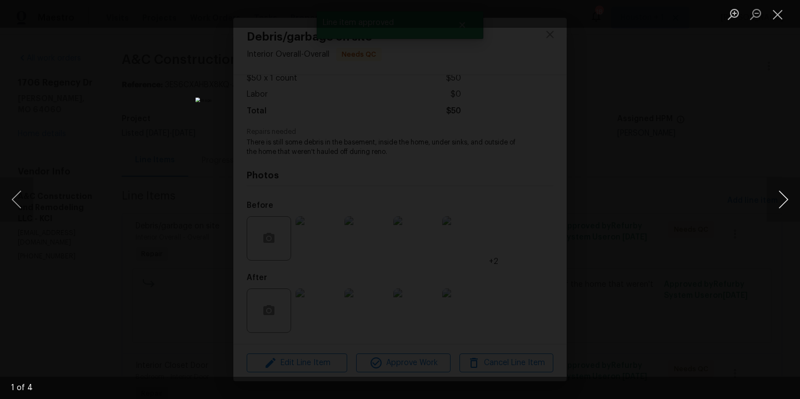
click at [780, 196] on button "Next image" at bounding box center [783, 199] width 33 height 44
click at [702, 193] on div "Lightbox" at bounding box center [400, 199] width 800 height 399
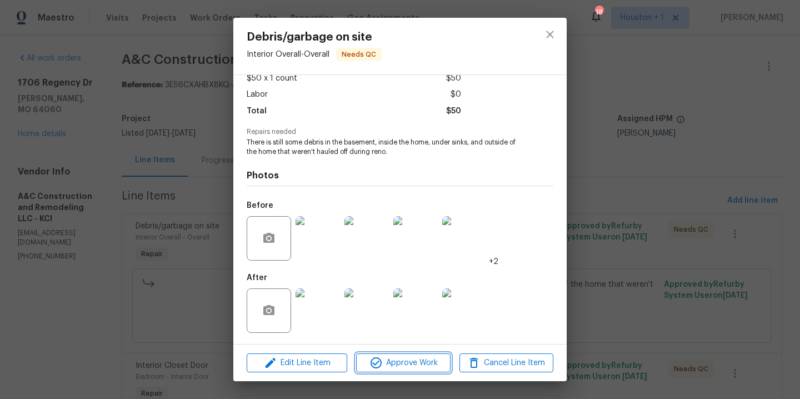
click at [401, 358] on span "Approve Work" at bounding box center [403, 363] width 87 height 14
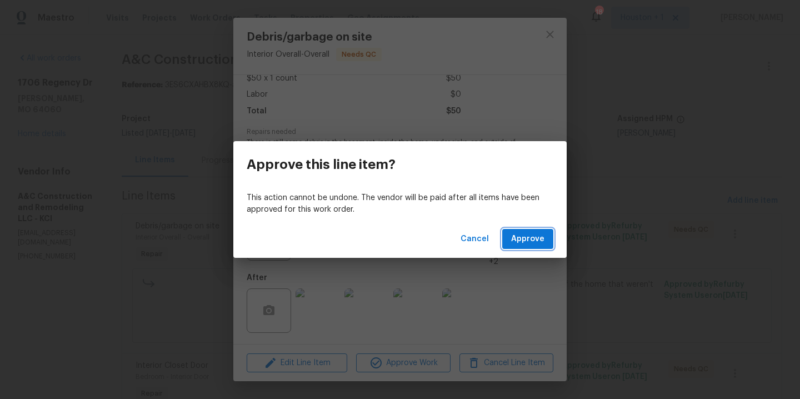
click at [516, 241] on span "Approve" at bounding box center [527, 239] width 33 height 14
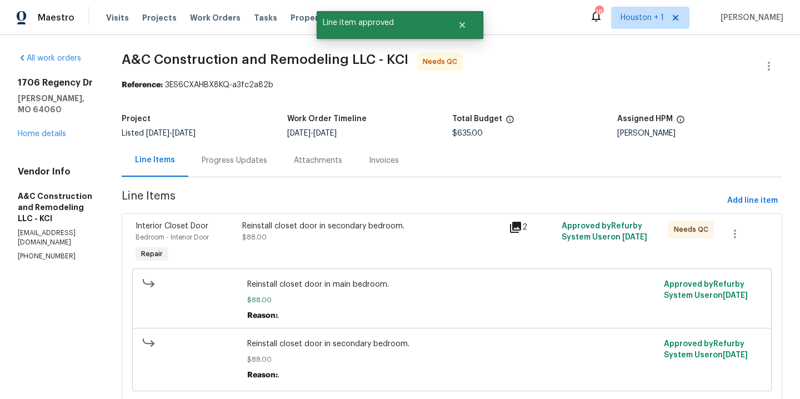
click at [425, 241] on div "Reinstall closet door in secondary bedroom. $88.00" at bounding box center [372, 232] width 260 height 22
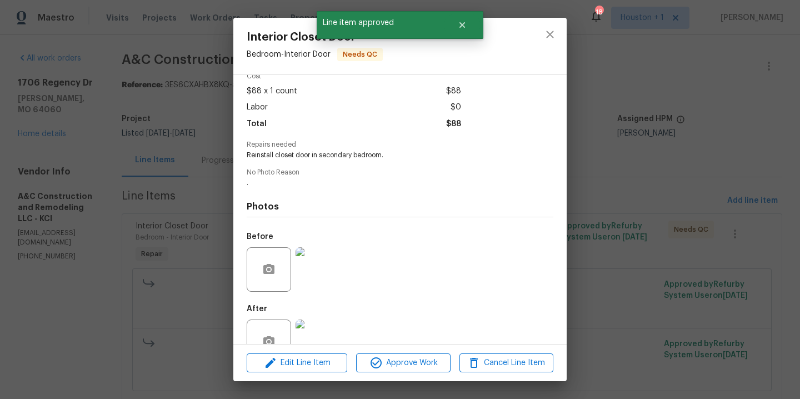
scroll to position [85, 0]
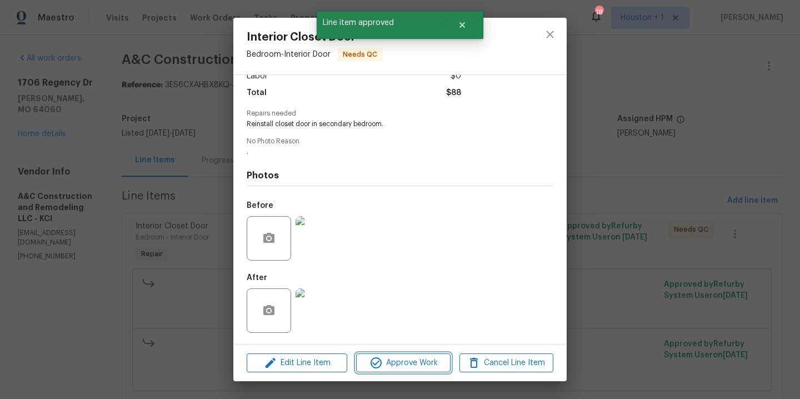
click at [383, 356] on span "Approve Work" at bounding box center [403, 363] width 87 height 14
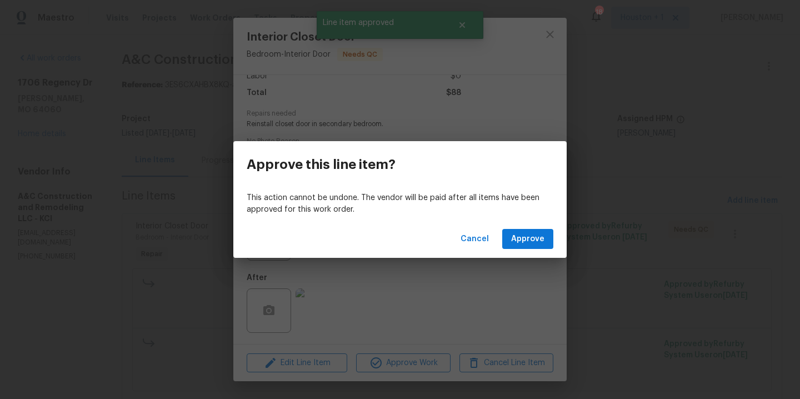
click at [521, 227] on div "Cancel Approve" at bounding box center [399, 239] width 333 height 38
click at [534, 235] on span "Approve" at bounding box center [527, 239] width 33 height 14
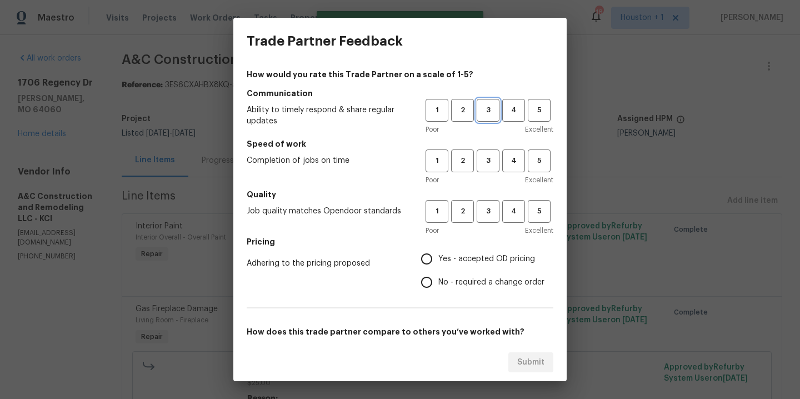
click at [483, 112] on span "3" at bounding box center [488, 110] width 21 height 13
click at [492, 161] on span "3" at bounding box center [488, 160] width 21 height 13
click at [484, 198] on h5 "Quality" at bounding box center [400, 194] width 307 height 11
click at [487, 210] on span "3" at bounding box center [488, 211] width 21 height 13
click at [470, 260] on span "Yes - accepted OD pricing" at bounding box center [486, 259] width 97 height 12
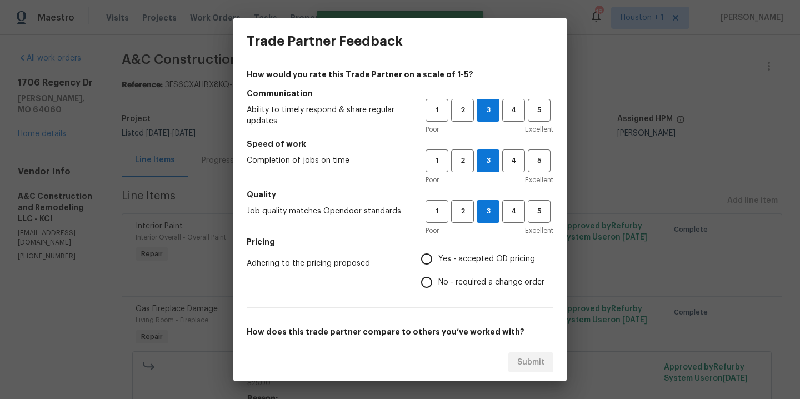
click at [438, 260] on input "Yes - accepted OD pricing" at bounding box center [426, 258] width 23 height 23
radio input "true"
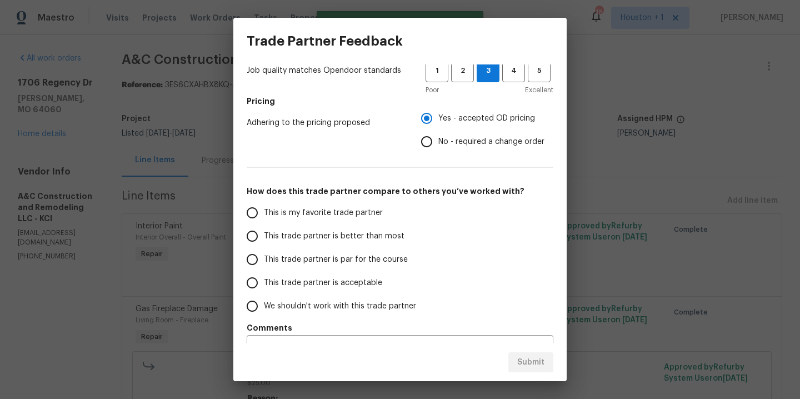
scroll to position [165, 0]
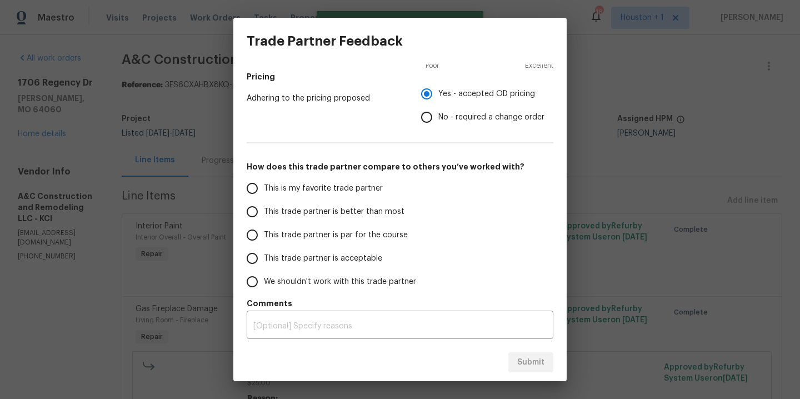
click at [313, 188] on span "This is my favorite trade partner" at bounding box center [323, 189] width 119 height 12
click at [264, 188] on input "This is my favorite trade partner" at bounding box center [252, 188] width 23 height 23
click at [537, 362] on span "Submit" at bounding box center [530, 363] width 27 height 14
radio input "true"
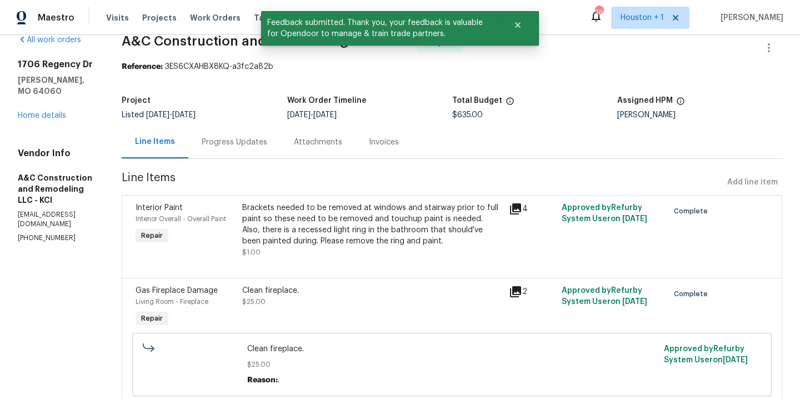
scroll to position [0, 0]
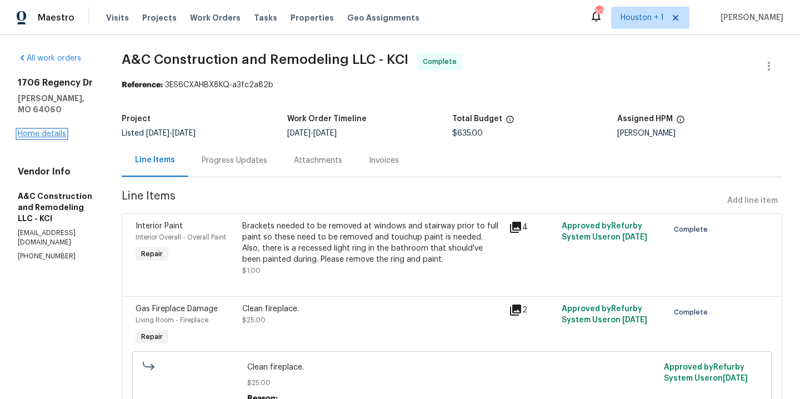
click at [42, 130] on link "Home details" at bounding box center [42, 134] width 48 height 8
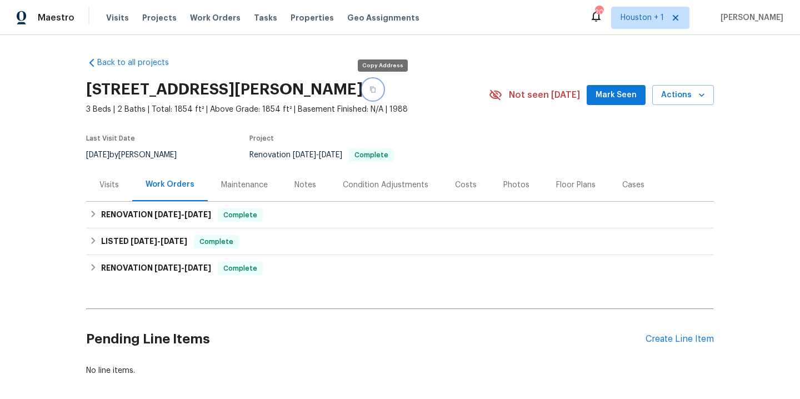
click at [376, 87] on icon "button" at bounding box center [373, 90] width 6 height 6
click at [213, 10] on div "Visits Projects Work Orders Tasks Properties Geo Assignments" at bounding box center [269, 18] width 327 height 22
click at [221, 17] on span "Work Orders" at bounding box center [215, 17] width 51 height 11
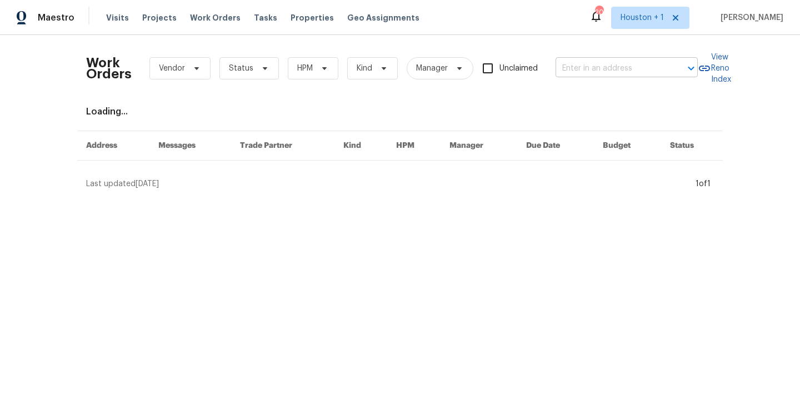
click at [592, 71] on input "text" at bounding box center [611, 68] width 111 height 17
type input "2939 NE"
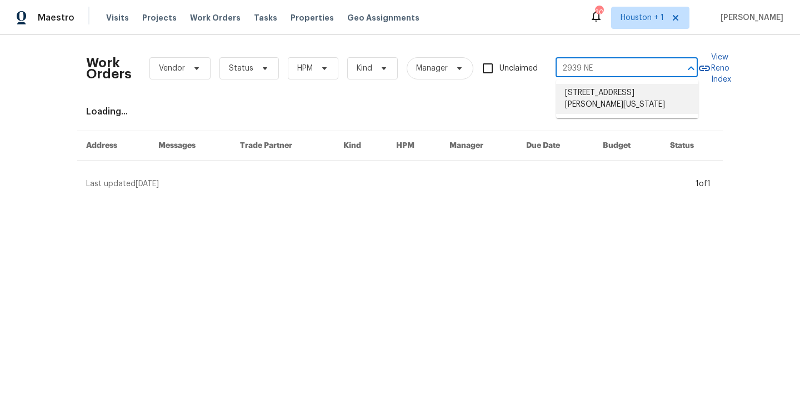
click at [611, 103] on li "2939 NE Jewett St, Kansas City, MO 64117" at bounding box center [627, 99] width 142 height 30
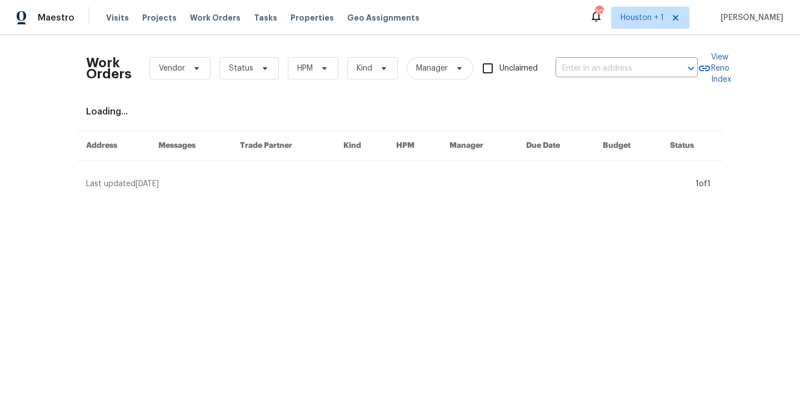
type input "2939 NE Jewett St, Kansas City, MO 64117"
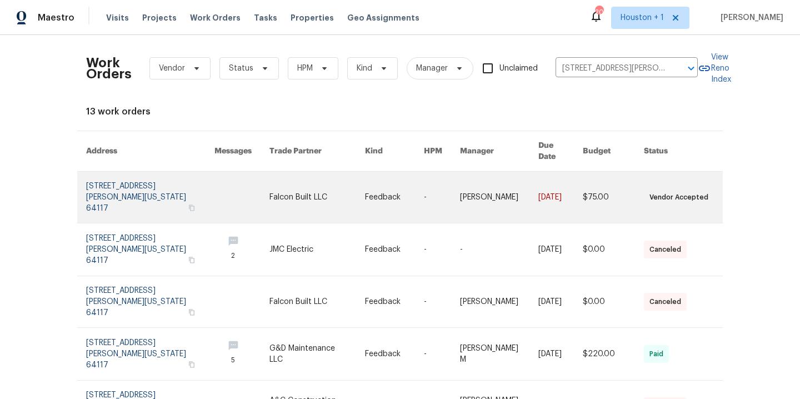
click at [289, 182] on link at bounding box center [318, 197] width 96 height 51
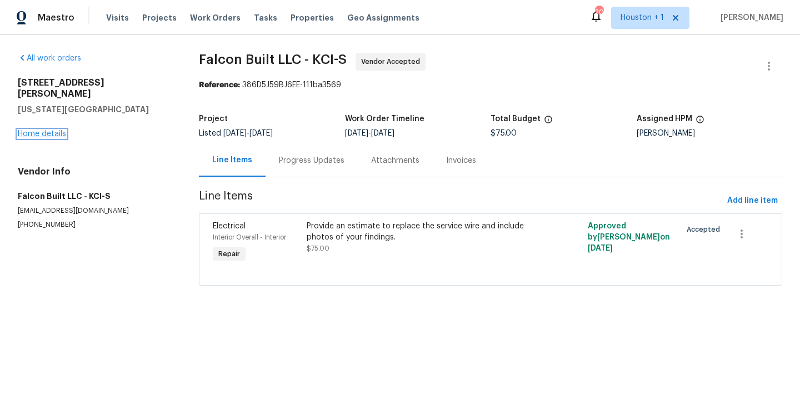
click at [51, 130] on link "Home details" at bounding box center [42, 134] width 48 height 8
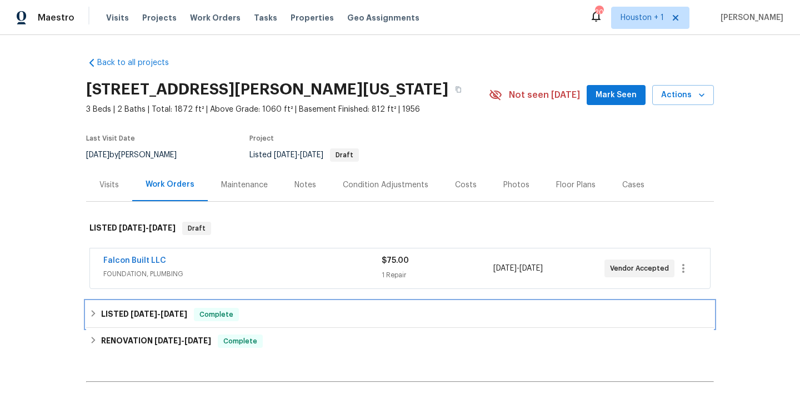
click at [159, 316] on span "6/5/25 - 7/9/25" at bounding box center [159, 314] width 57 height 8
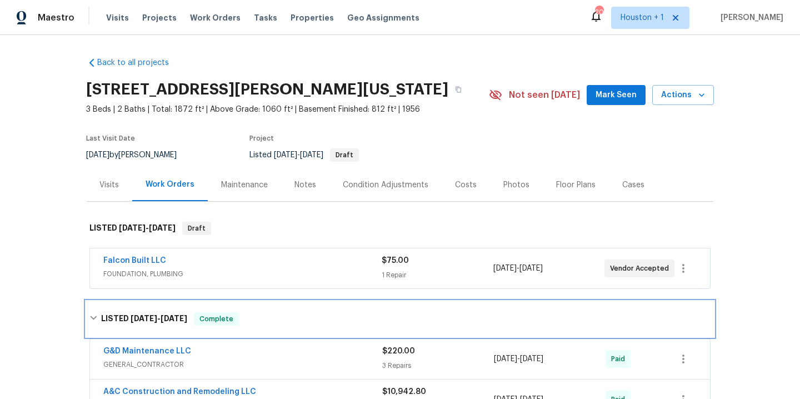
scroll to position [89, 0]
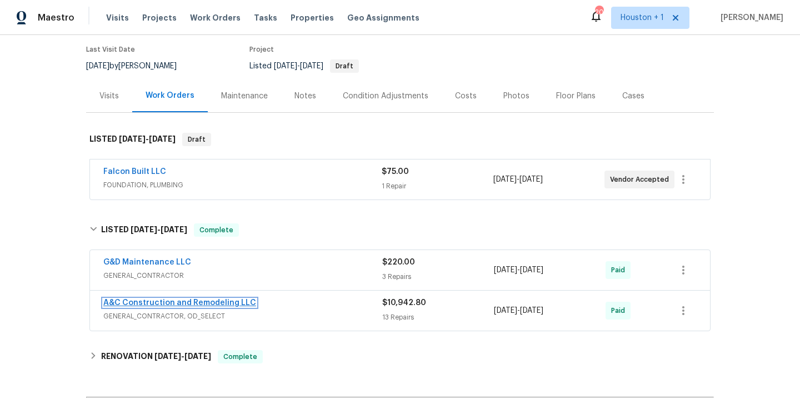
click at [215, 302] on link "A&C Construction and Remodeling LLC" at bounding box center [179, 303] width 153 height 8
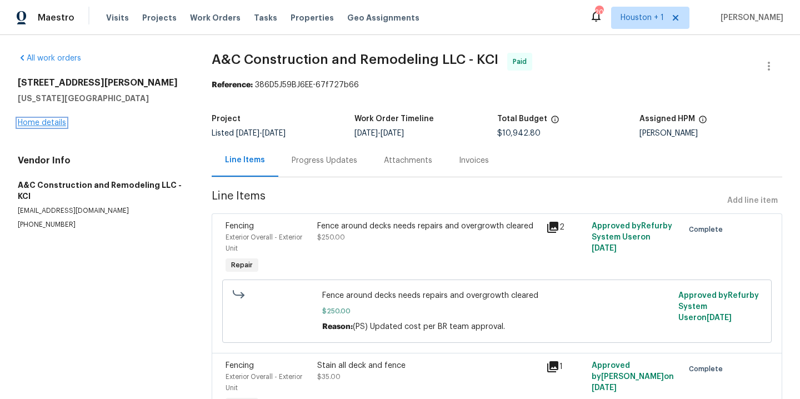
click at [50, 120] on link "Home details" at bounding box center [42, 123] width 48 height 8
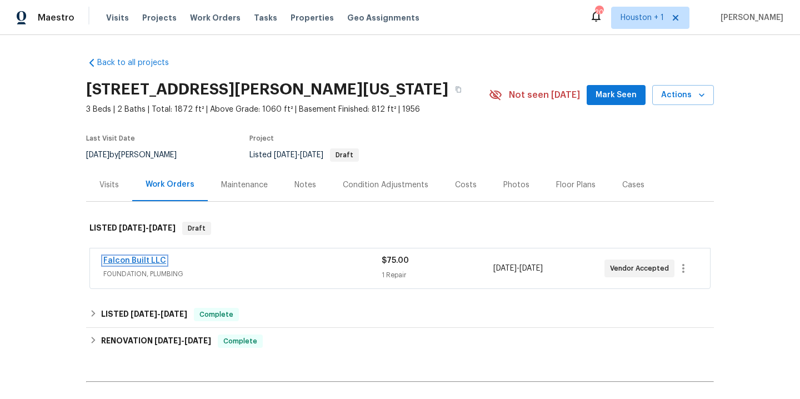
click at [156, 258] on link "Falcon Built LLC" at bounding box center [134, 261] width 63 height 8
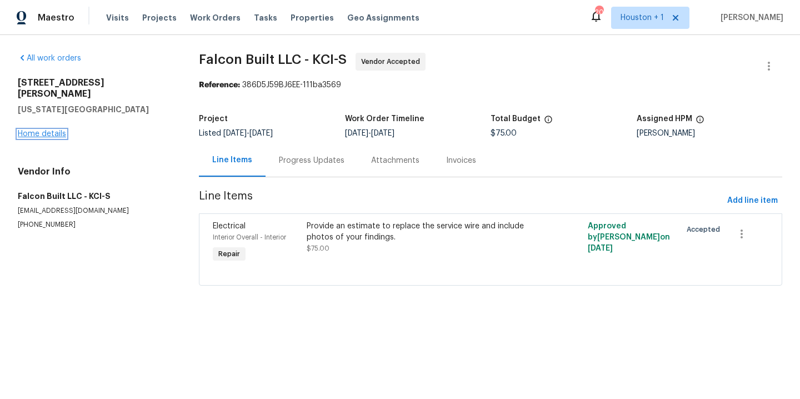
click at [43, 130] on link "Home details" at bounding box center [42, 134] width 48 height 8
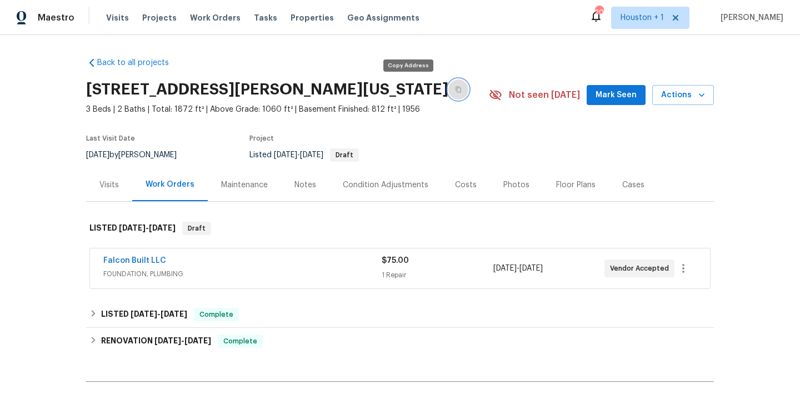
click at [448, 93] on button "button" at bounding box center [458, 89] width 20 height 20
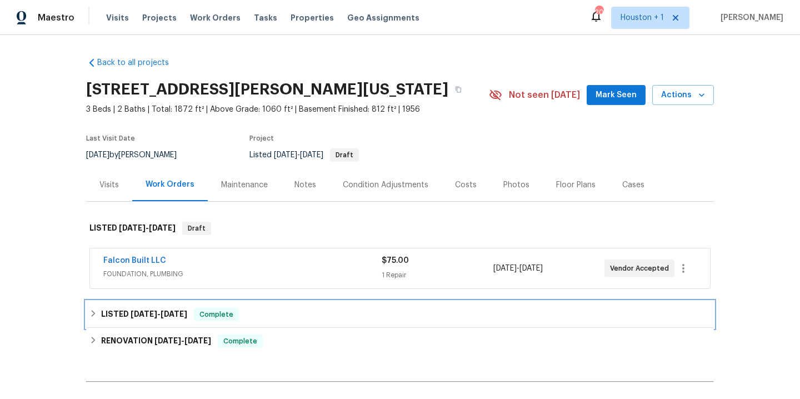
click at [168, 313] on span "7/9/25" at bounding box center [174, 314] width 27 height 8
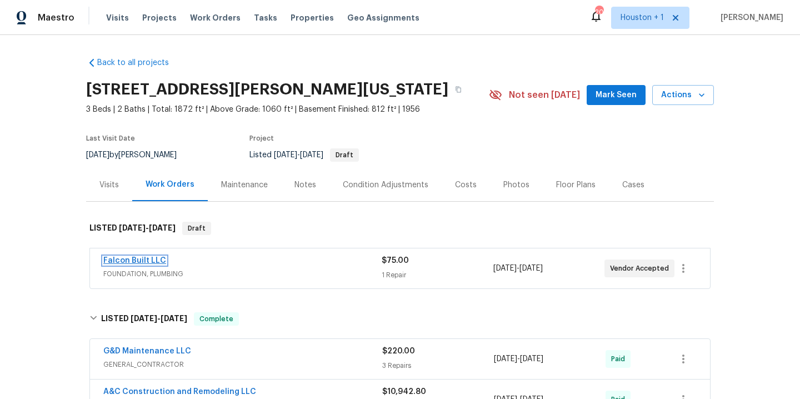
click at [156, 261] on link "Falcon Built LLC" at bounding box center [134, 261] width 63 height 8
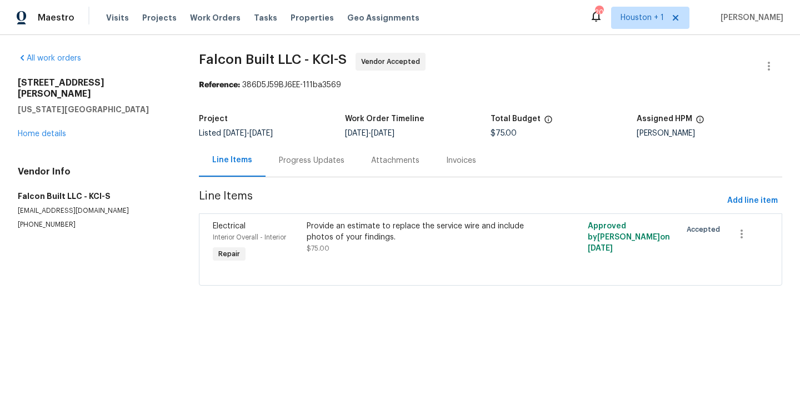
click at [306, 159] on div "Progress Updates" at bounding box center [312, 160] width 66 height 11
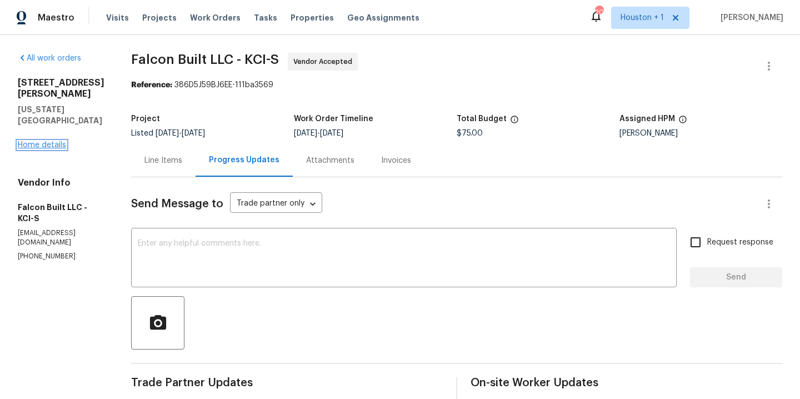
click at [36, 141] on link "Home details" at bounding box center [42, 145] width 48 height 8
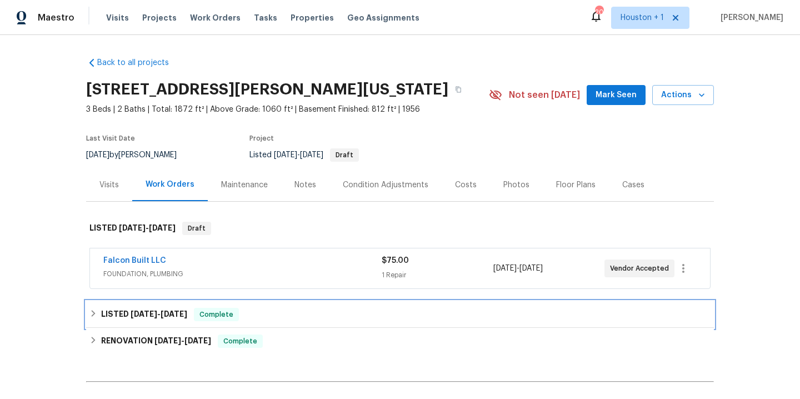
click at [163, 307] on div "LISTED 6/5/25 - 7/9/25 Complete" at bounding box center [400, 314] width 628 height 27
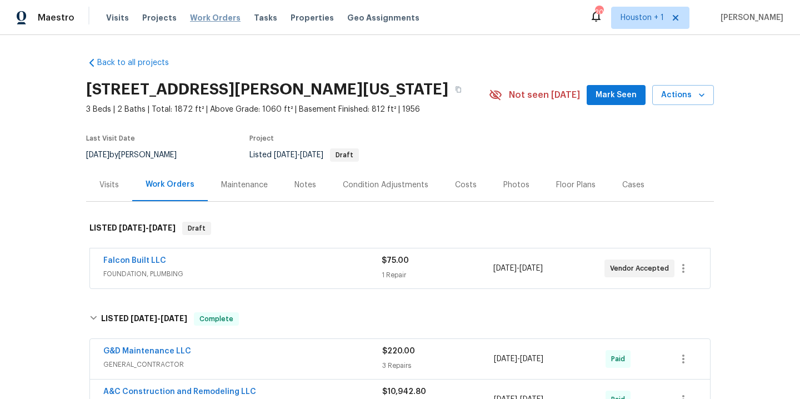
click at [211, 22] on span "Work Orders" at bounding box center [215, 17] width 51 height 11
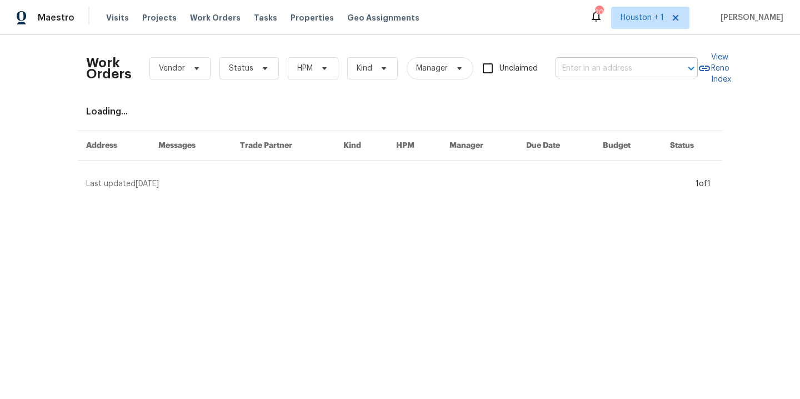
click at [611, 73] on input "text" at bounding box center [611, 68] width 111 height 17
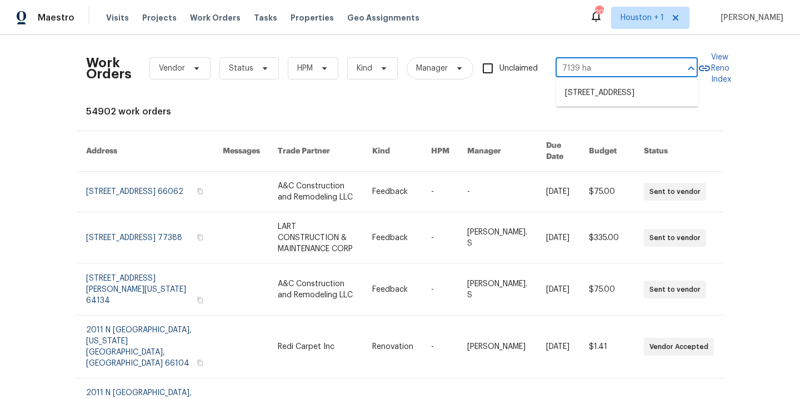
type input "7139 har"
click at [631, 94] on li "7139 Hardy St, Overland Park, KS 66204" at bounding box center [627, 93] width 142 height 18
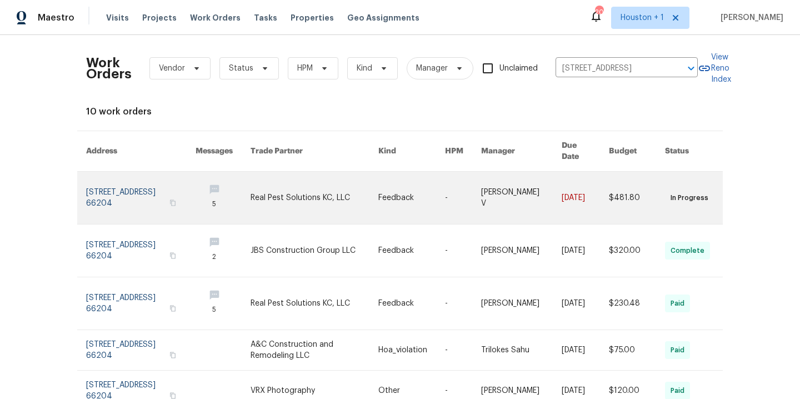
click at [308, 188] on link at bounding box center [315, 198] width 128 height 52
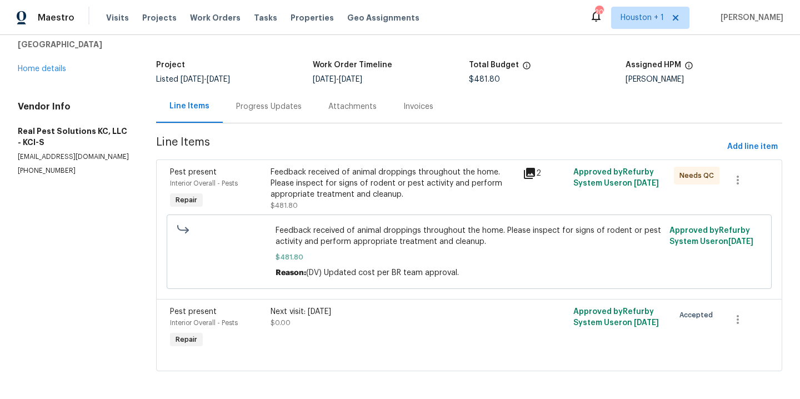
scroll to position [58, 0]
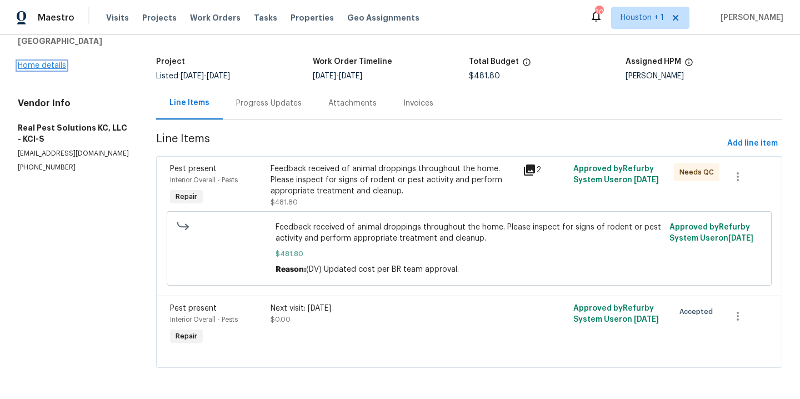
click at [50, 68] on link "Home details" at bounding box center [42, 66] width 48 height 8
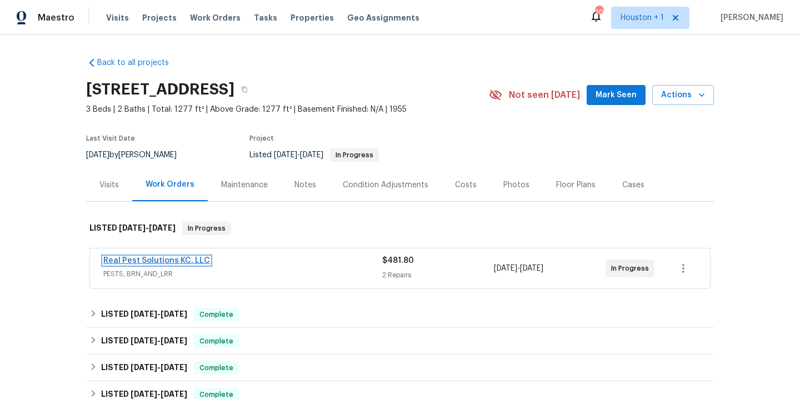
click at [176, 260] on link "Real Pest Solutions KC, LLC" at bounding box center [156, 261] width 107 height 8
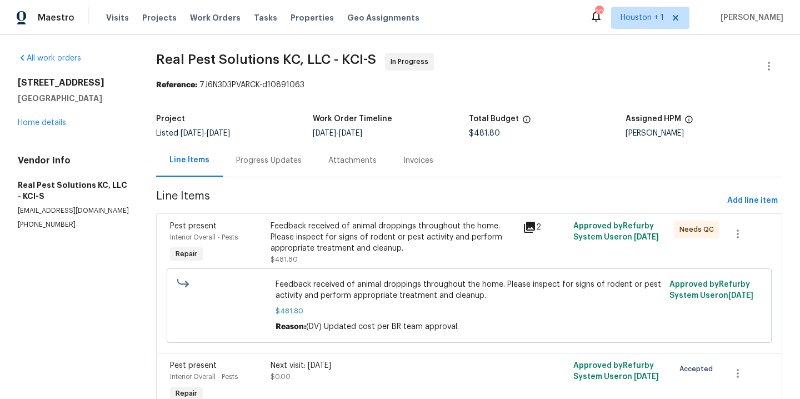
click at [252, 163] on div "Progress Updates" at bounding box center [269, 160] width 66 height 11
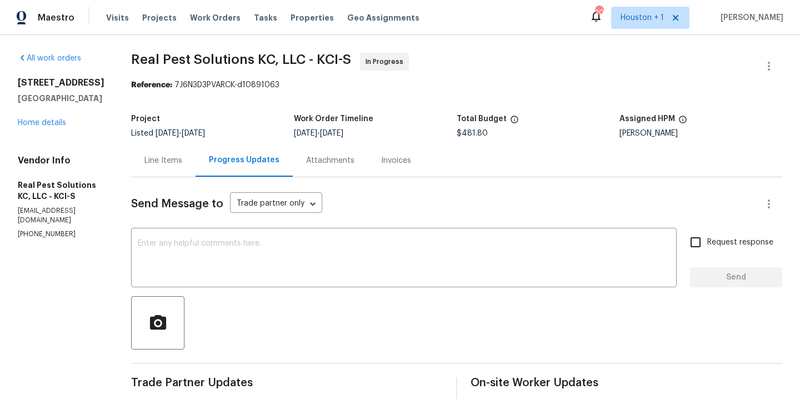
click at [43, 113] on div "7139 Hardy St Overland Park, KS 66204 Home details" at bounding box center [61, 102] width 87 height 51
click at [44, 124] on link "Home details" at bounding box center [42, 123] width 48 height 8
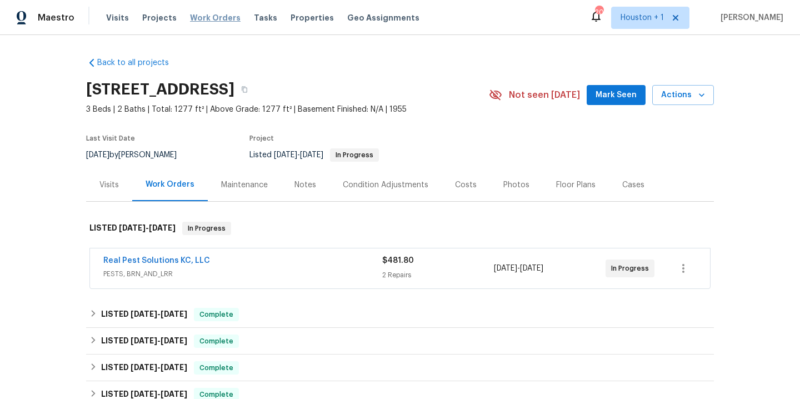
click at [190, 13] on span "Work Orders" at bounding box center [215, 17] width 51 height 11
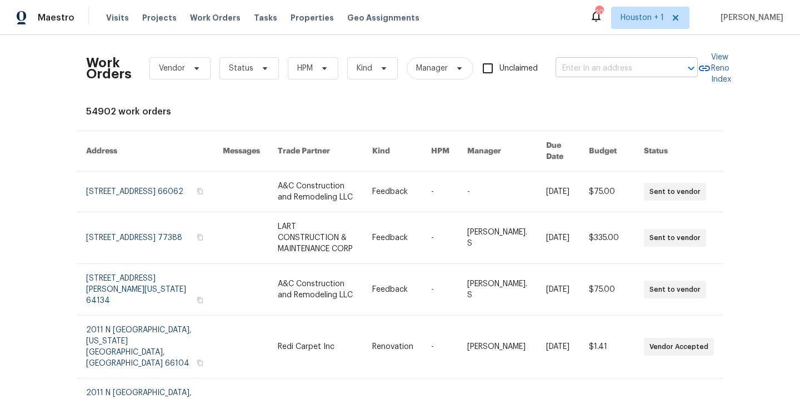
click at [648, 61] on input "text" at bounding box center [611, 68] width 111 height 17
type input "2939 NE"
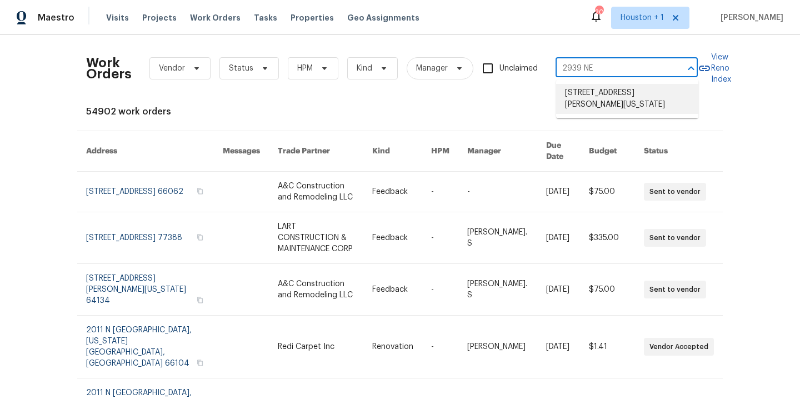
click at [640, 101] on li "2939 NE Jewett St, Kansas City, MO 64117" at bounding box center [627, 99] width 142 height 30
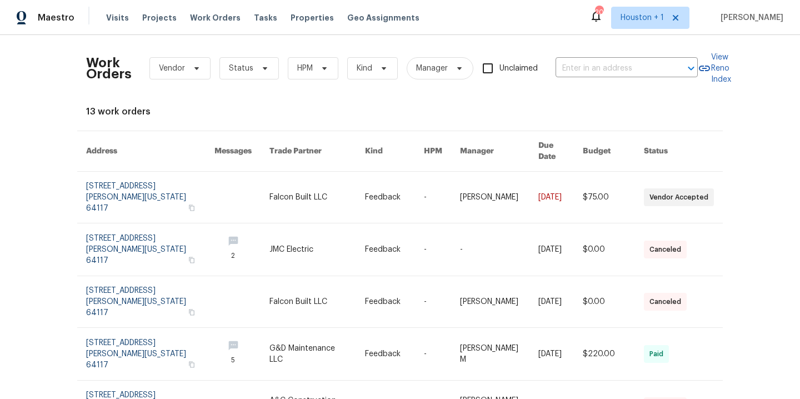
type input "2939 NE Jewett St, Kansas City, MO 64117"
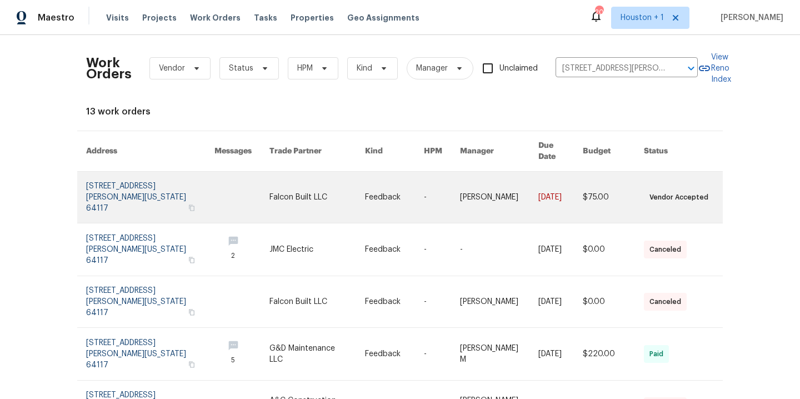
click at [278, 183] on link at bounding box center [318, 197] width 96 height 51
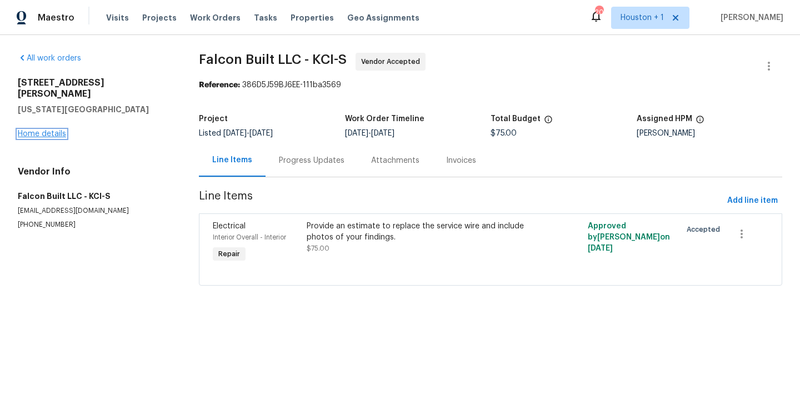
click at [47, 130] on link "Home details" at bounding box center [42, 134] width 48 height 8
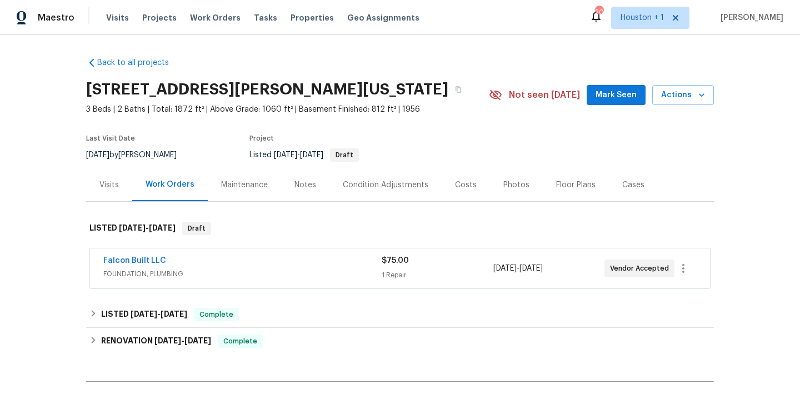
click at [306, 185] on div "Notes" at bounding box center [306, 185] width 22 height 11
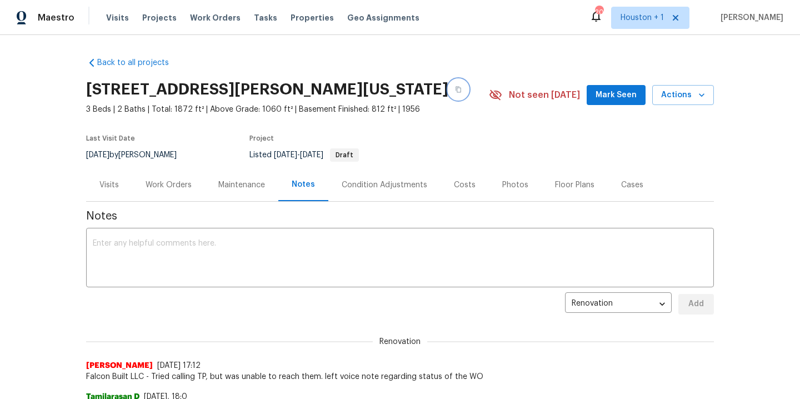
click at [448, 91] on button "button" at bounding box center [458, 89] width 20 height 20
click at [64, 174] on div "Back to all projects 2939 NE Jewett St, Kansas City, MO 64117 3 Beds | 2 Baths …" at bounding box center [396, 217] width 792 height 364
click at [200, 19] on span "Work Orders" at bounding box center [215, 17] width 51 height 11
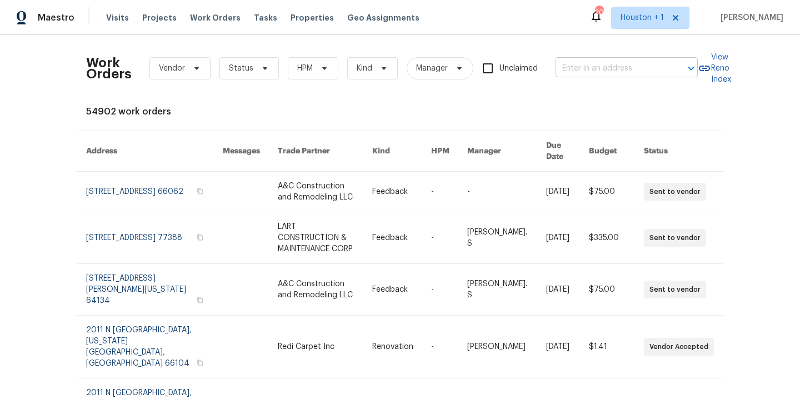
click at [596, 68] on input "text" at bounding box center [611, 68] width 111 height 17
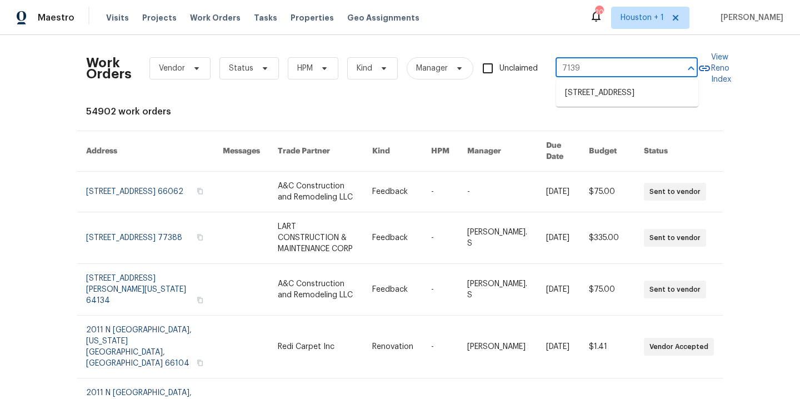
type input "7139 h"
click at [620, 94] on li "7139 Hardy St, Overland Park, KS 66204" at bounding box center [627, 93] width 142 height 18
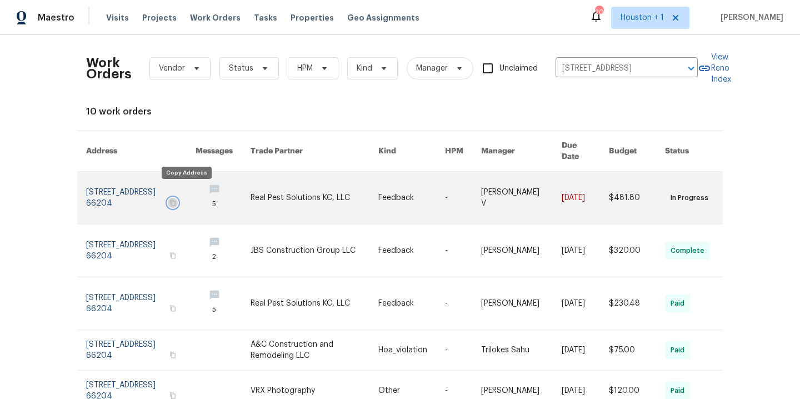
click at [176, 200] on icon "button" at bounding box center [173, 203] width 6 height 6
click at [321, 197] on link at bounding box center [315, 198] width 128 height 52
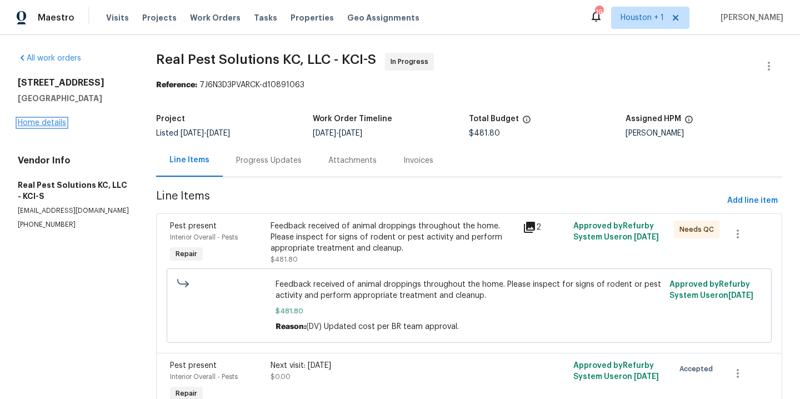
click at [48, 122] on link "Home details" at bounding box center [42, 123] width 48 height 8
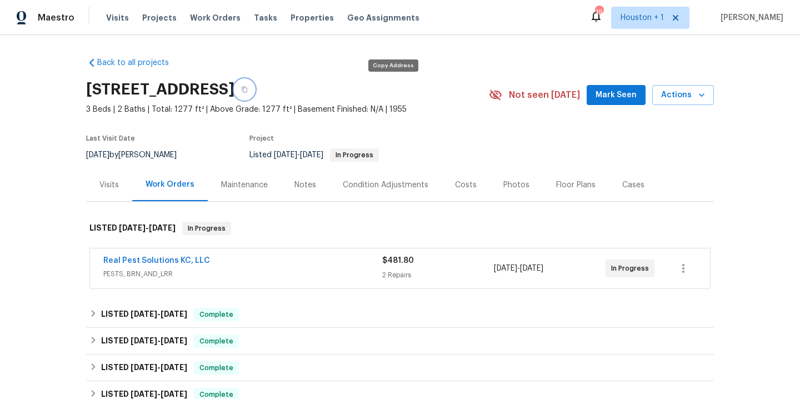
click at [248, 89] on icon "button" at bounding box center [244, 89] width 7 height 7
click at [205, 20] on span "Work Orders" at bounding box center [215, 17] width 51 height 11
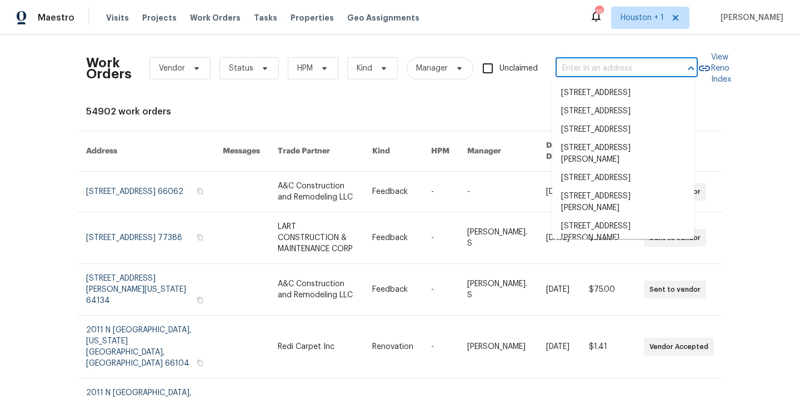
click at [619, 65] on input "text" at bounding box center [611, 68] width 111 height 17
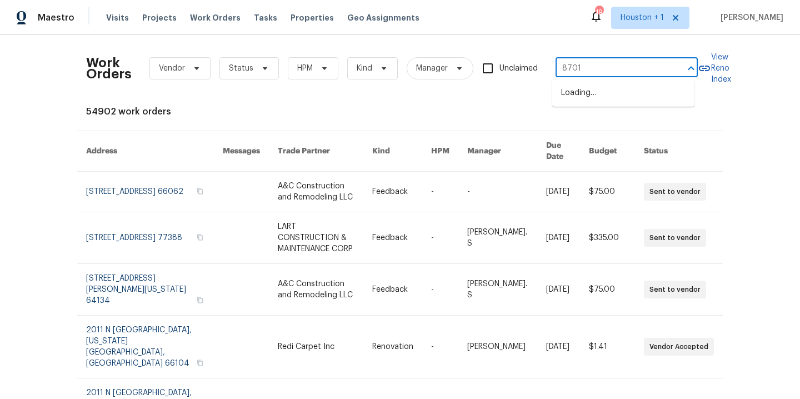
type input "8701 e"
click at [649, 96] on li "8701 E 109th Ter, Kansas City, MO 64134" at bounding box center [623, 93] width 142 height 18
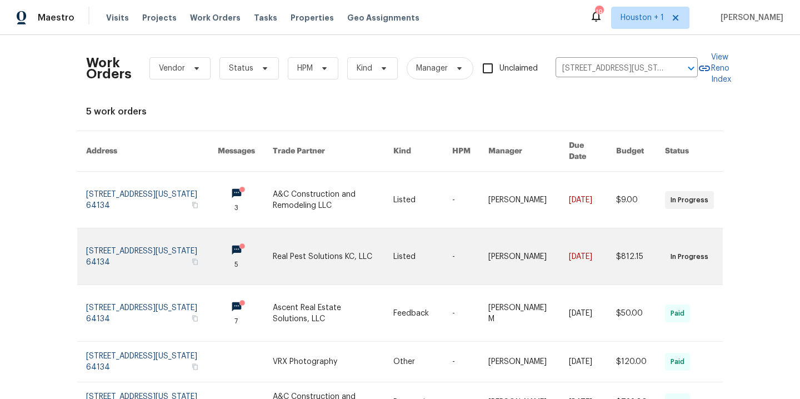
click at [323, 240] on link at bounding box center [333, 256] width 121 height 56
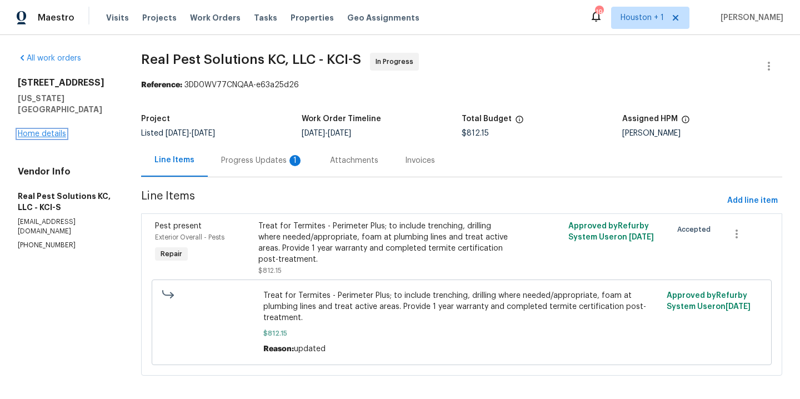
click at [56, 130] on link "Home details" at bounding box center [42, 134] width 48 height 8
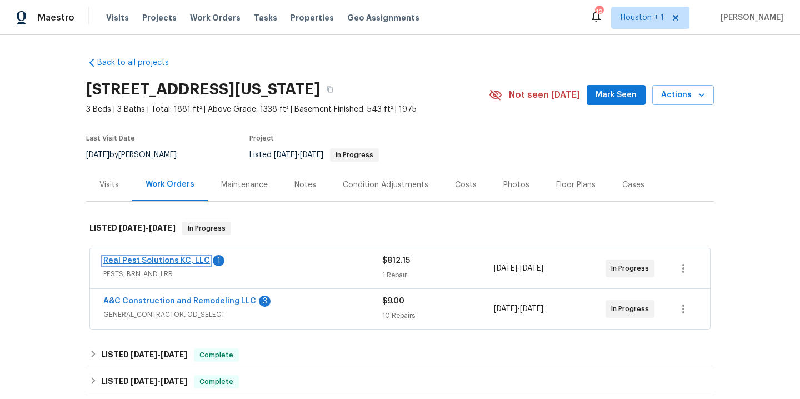
click at [180, 261] on link "Real Pest Solutions KC, LLC" at bounding box center [156, 261] width 107 height 8
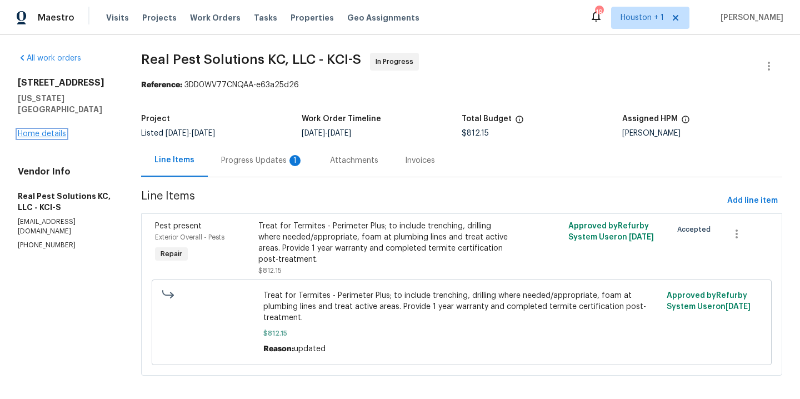
click at [48, 130] on link "Home details" at bounding box center [42, 134] width 48 height 8
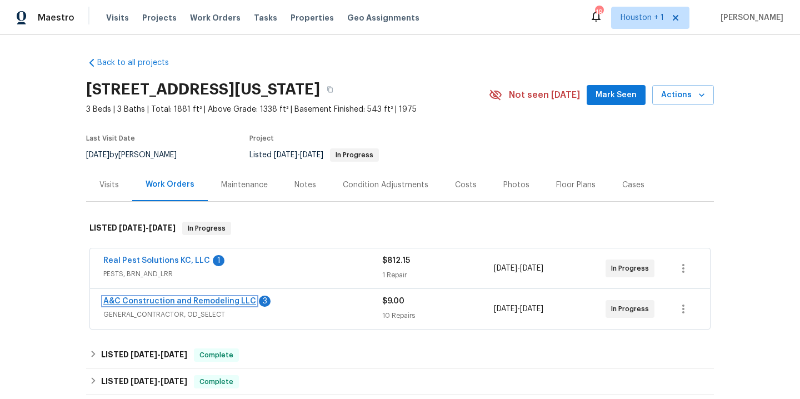
click at [168, 297] on link "A&C Construction and Remodeling LLC" at bounding box center [179, 301] width 153 height 8
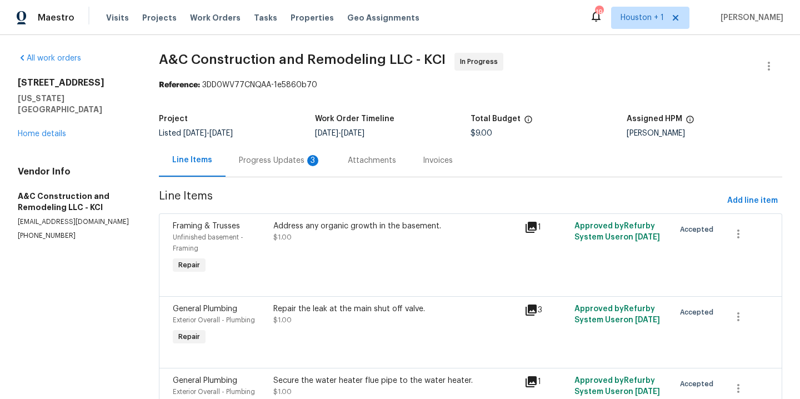
click at [271, 165] on div "Progress Updates 3" at bounding box center [280, 160] width 82 height 11
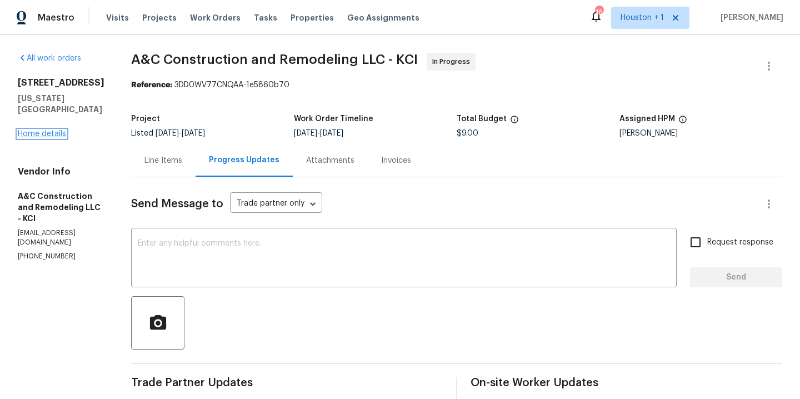
click at [57, 130] on link "Home details" at bounding box center [42, 134] width 48 height 8
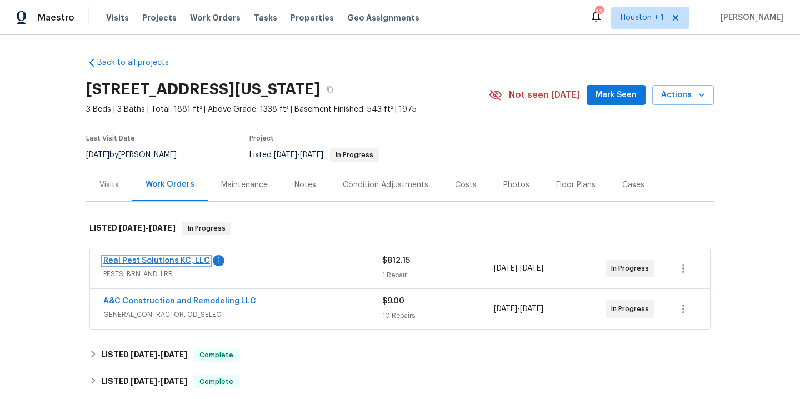
click at [162, 262] on link "Real Pest Solutions KC, LLC" at bounding box center [156, 261] width 107 height 8
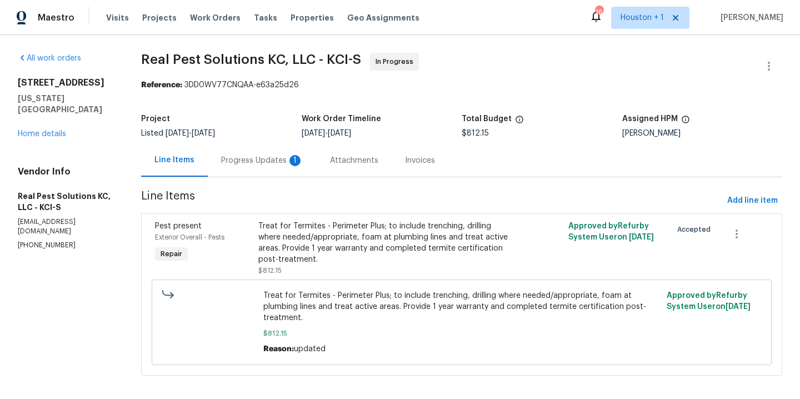
click at [235, 161] on div "Progress Updates 1" at bounding box center [262, 160] width 82 height 11
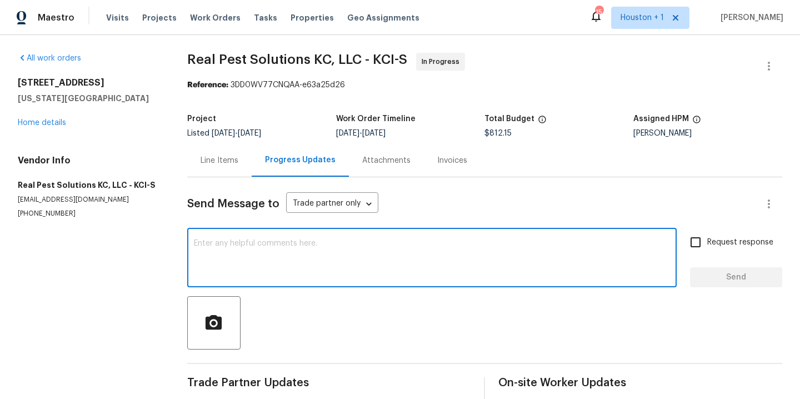
click at [288, 275] on textarea at bounding box center [432, 259] width 476 height 39
type textarea "Can you please provide an update?"
click at [689, 245] on input "Request response" at bounding box center [695, 242] width 23 height 23
checkbox input "true"
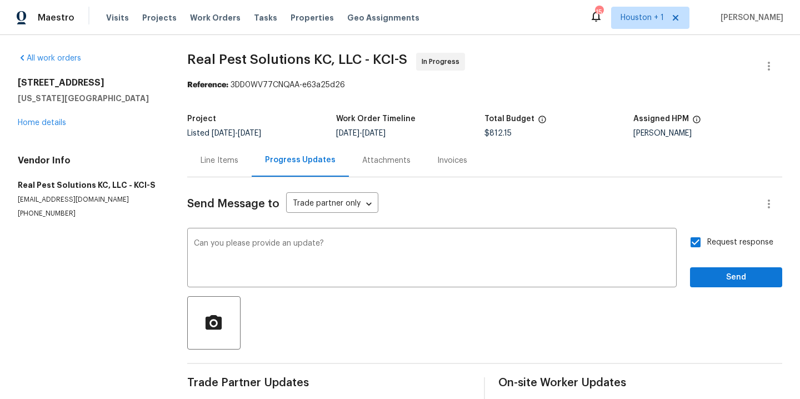
click at [724, 286] on button "Send" at bounding box center [736, 277] width 92 height 21
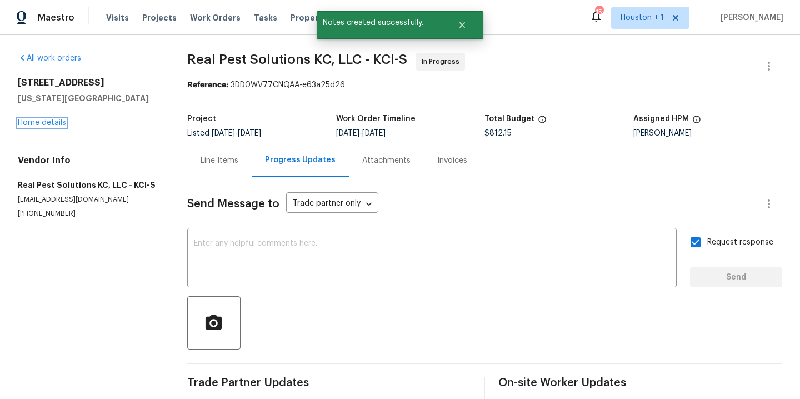
click at [41, 122] on link "Home details" at bounding box center [42, 123] width 48 height 8
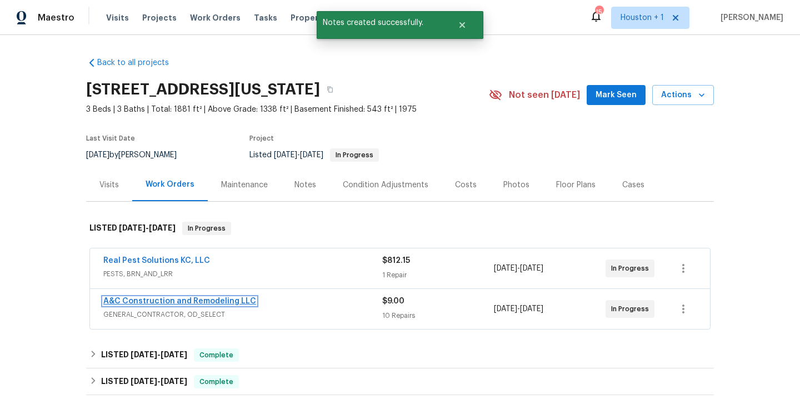
click at [149, 303] on link "A&C Construction and Remodeling LLC" at bounding box center [179, 301] width 153 height 8
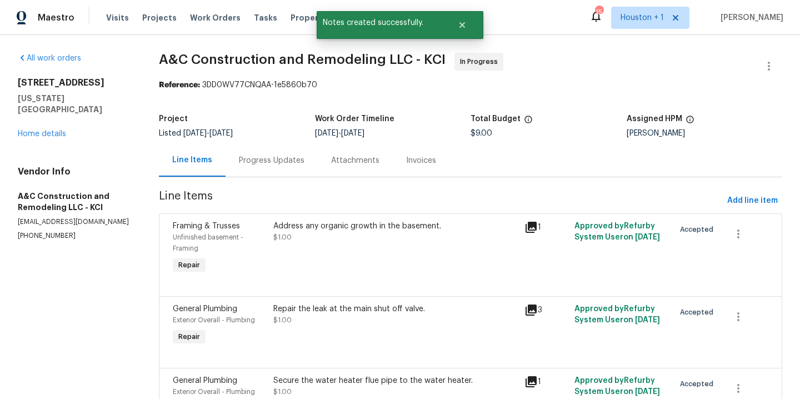
click at [276, 166] on div "Progress Updates" at bounding box center [272, 160] width 66 height 11
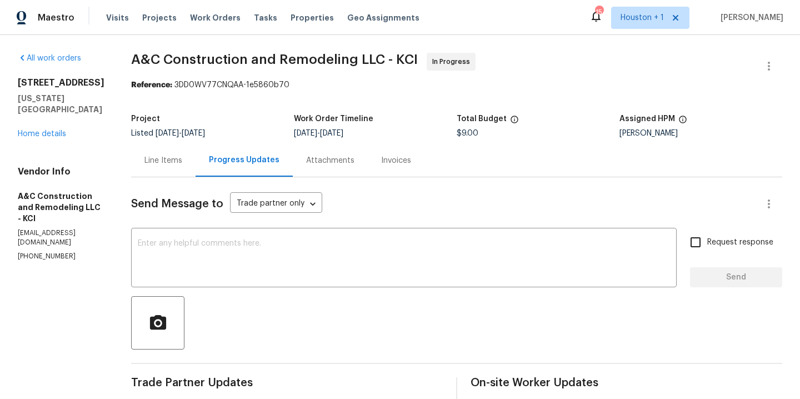
click at [180, 162] on div "Line Items" at bounding box center [163, 160] width 38 height 11
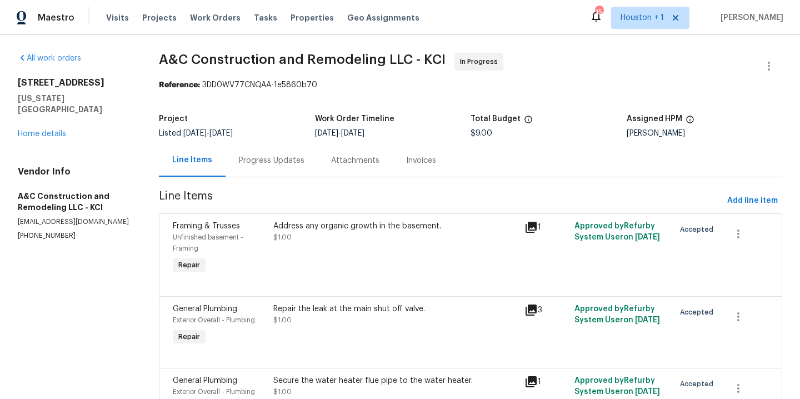
click at [267, 154] on div "Progress Updates" at bounding box center [272, 160] width 92 height 33
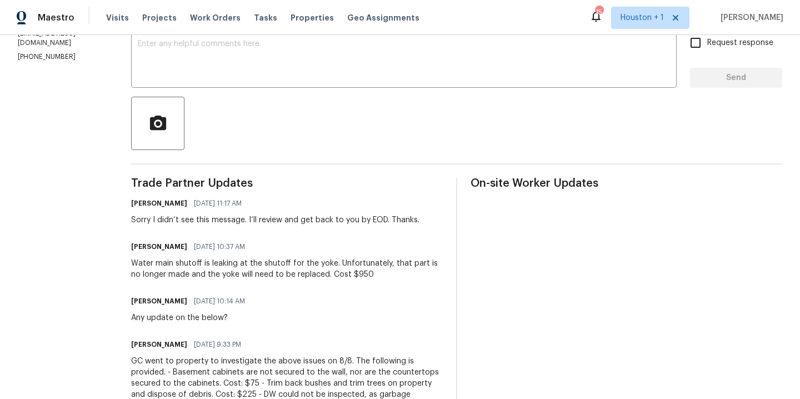
scroll to position [187, 0]
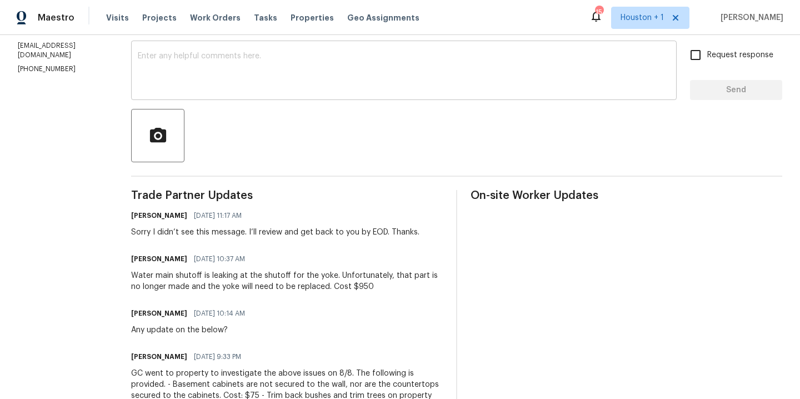
click at [227, 68] on textarea at bounding box center [404, 71] width 532 height 39
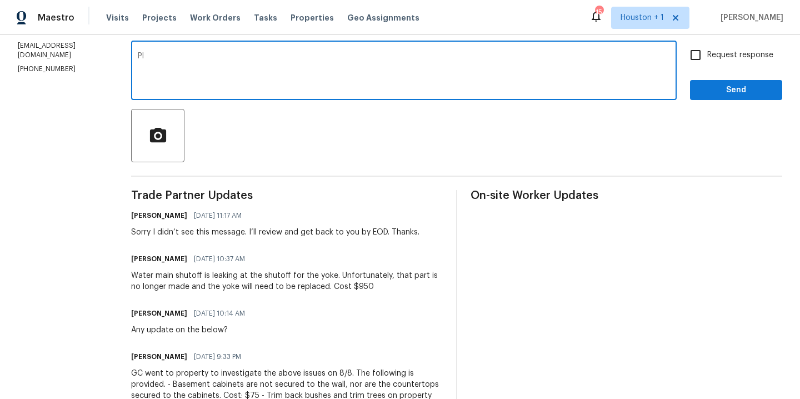
type textarea "P"
type textarea "1"
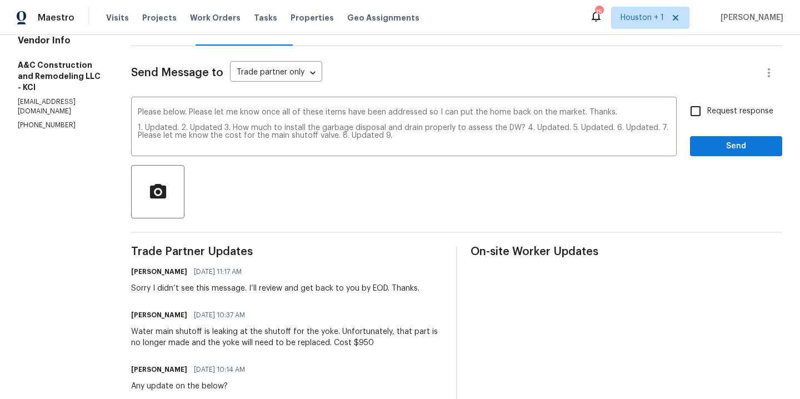
scroll to position [75, 0]
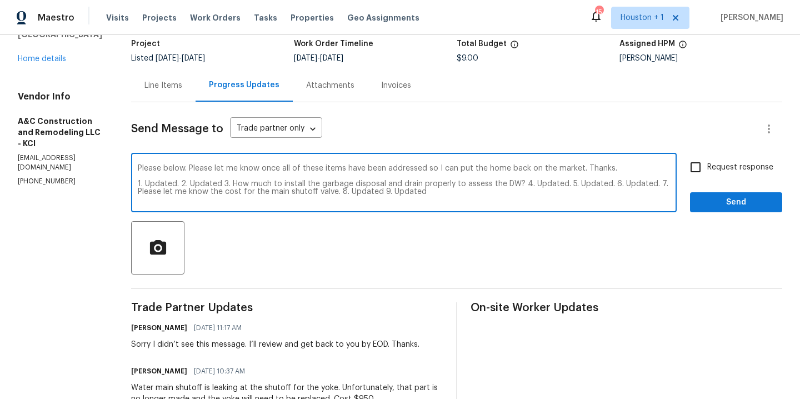
type textarea "Please below. Please let me know once all of these items have been addressed so…"
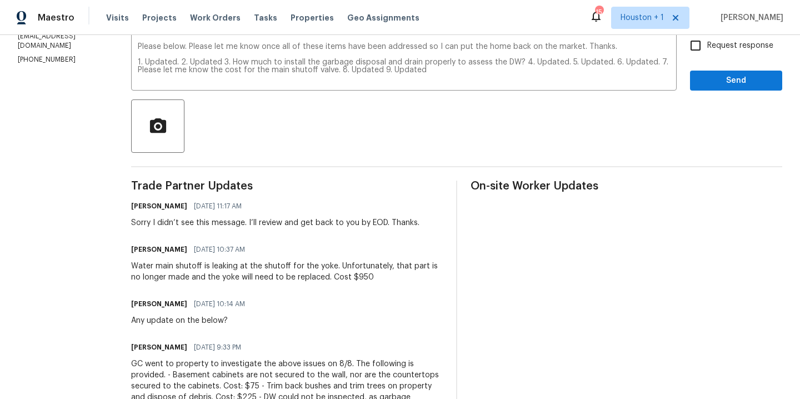
scroll to position [143, 0]
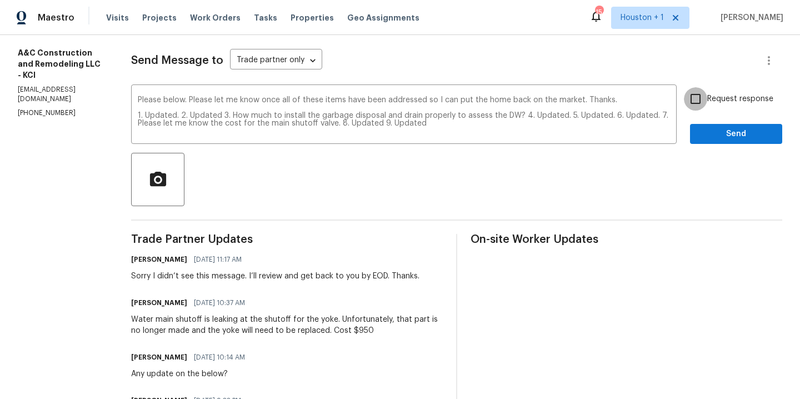
drag, startPoint x: 688, startPoint y: 101, endPoint x: 692, endPoint y: 105, distance: 5.9
click at [688, 101] on input "Request response" at bounding box center [695, 98] width 23 height 23
checkbox input "true"
click at [704, 122] on div "Request response Send" at bounding box center [736, 115] width 92 height 57
click at [710, 136] on span "Send" at bounding box center [736, 134] width 74 height 14
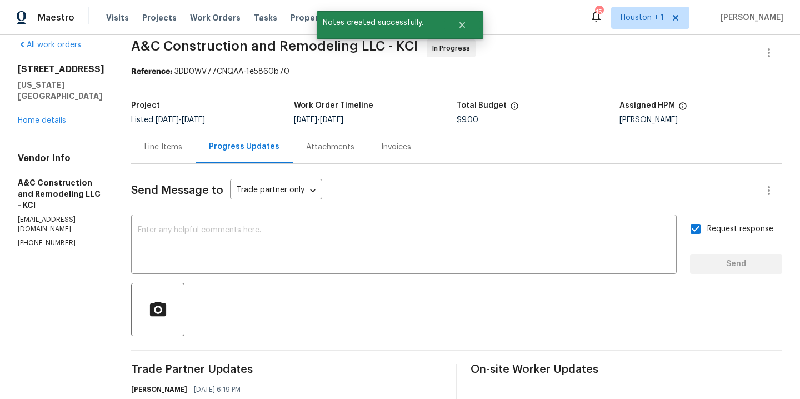
scroll to position [0, 0]
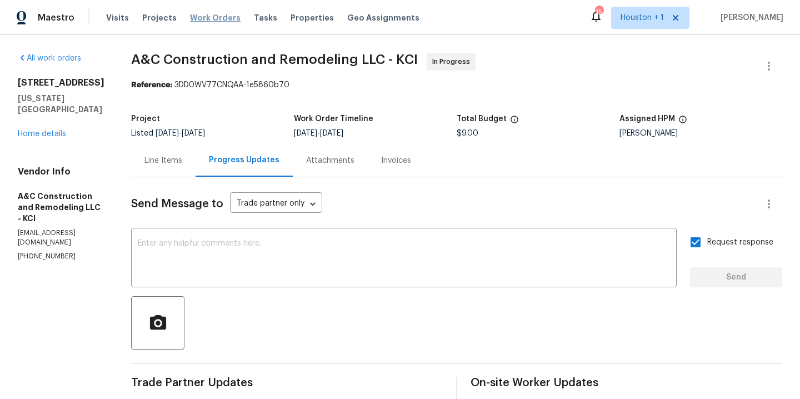
click at [213, 13] on span "Work Orders" at bounding box center [215, 17] width 51 height 11
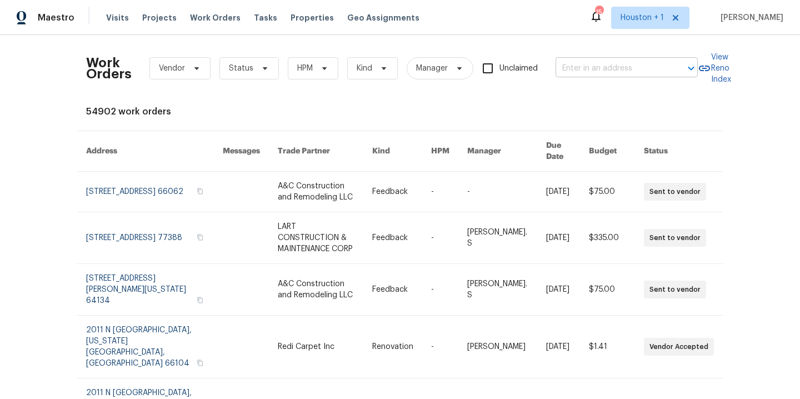
click at [619, 71] on input "text" at bounding box center [611, 68] width 111 height 17
type input "12803 s"
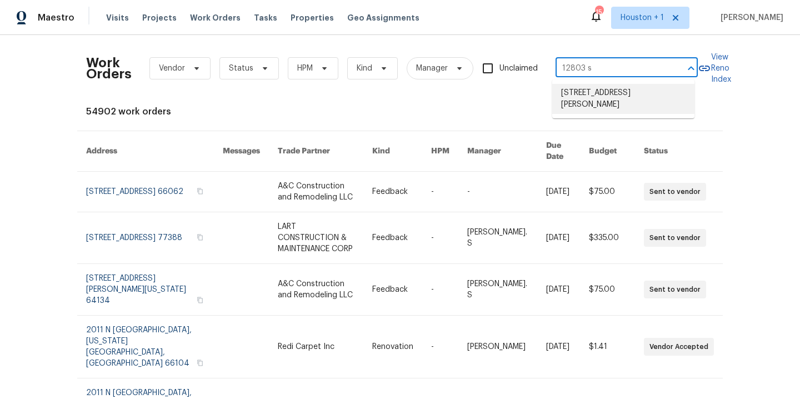
click at [582, 89] on li "12803 Shady Knoll Ln, Cypress, TX 77429" at bounding box center [623, 99] width 142 height 30
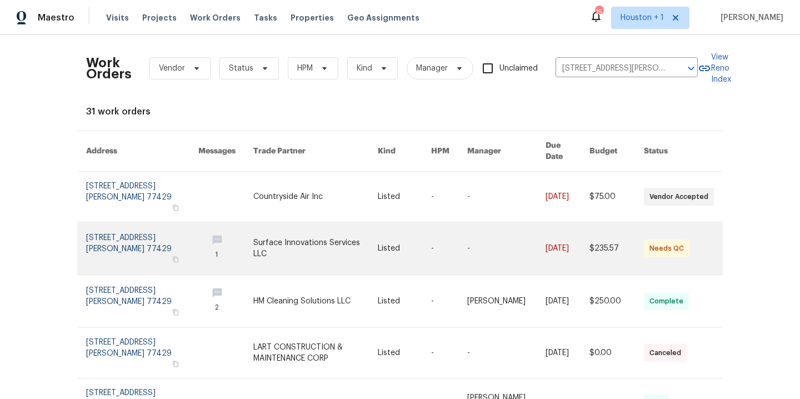
click at [310, 222] on link at bounding box center [315, 248] width 125 height 52
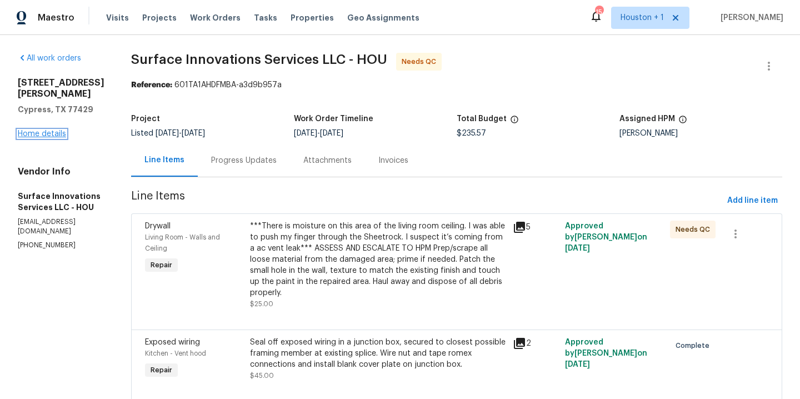
click at [41, 130] on link "Home details" at bounding box center [42, 134] width 48 height 8
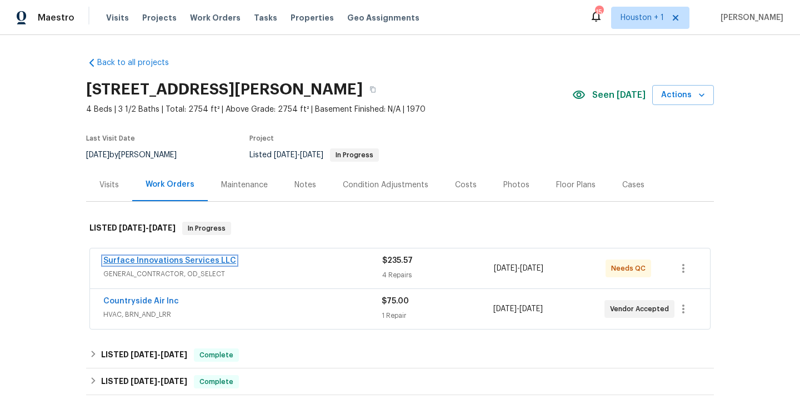
click at [157, 257] on link "Surface Innovations Services LLC" at bounding box center [169, 261] width 133 height 8
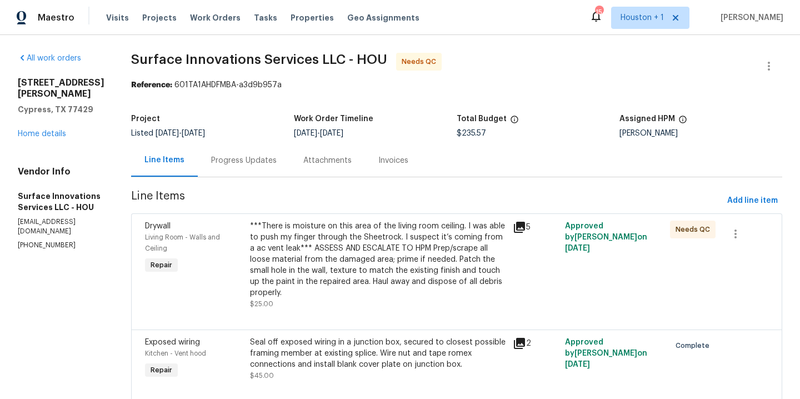
click at [277, 155] on div "Progress Updates" at bounding box center [244, 160] width 66 height 11
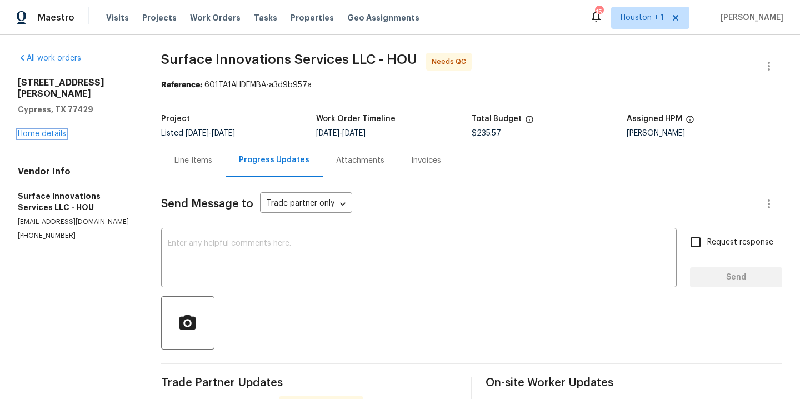
click at [37, 130] on link "Home details" at bounding box center [42, 134] width 48 height 8
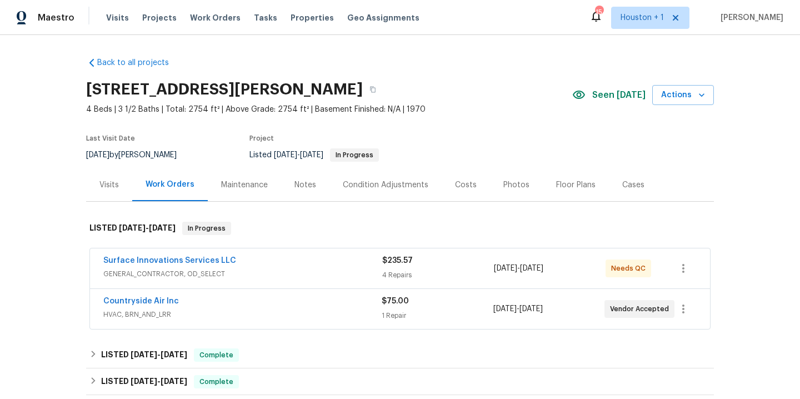
scroll to position [2, 0]
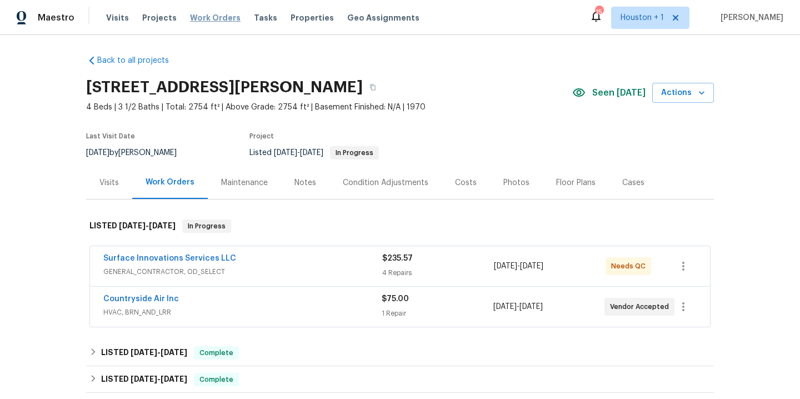
click at [217, 15] on span "Work Orders" at bounding box center [215, 17] width 51 height 11
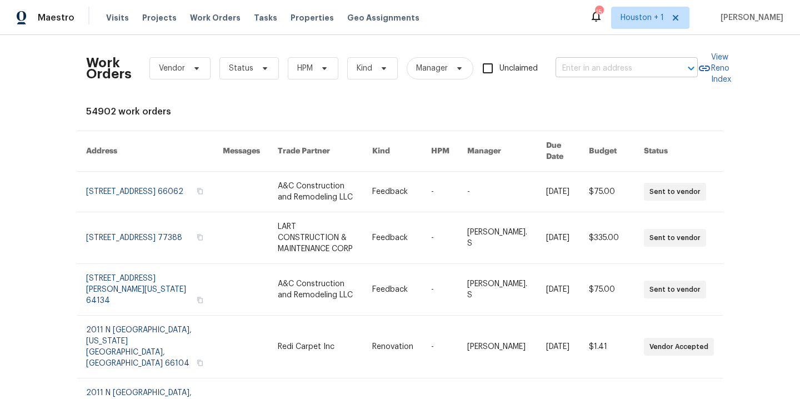
click at [631, 65] on input "text" at bounding box center [611, 68] width 111 height 17
type input "15815 la"
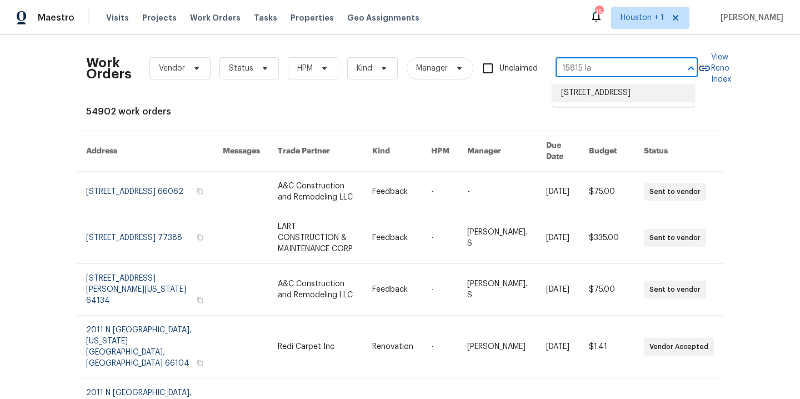
click at [650, 96] on li "15815 La Cabana Dr, Houston, TX 77062" at bounding box center [623, 93] width 142 height 18
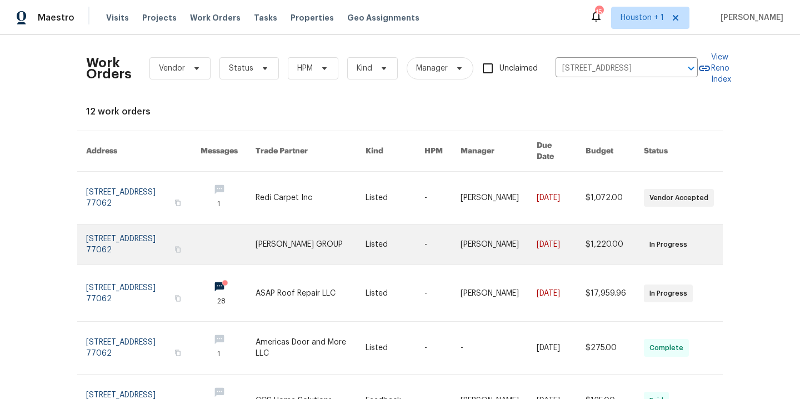
click at [296, 229] on link at bounding box center [311, 245] width 111 height 40
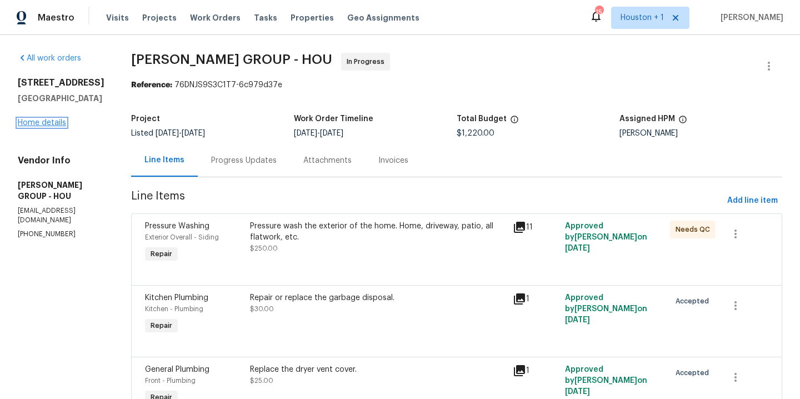
click at [38, 127] on link "Home details" at bounding box center [42, 123] width 48 height 8
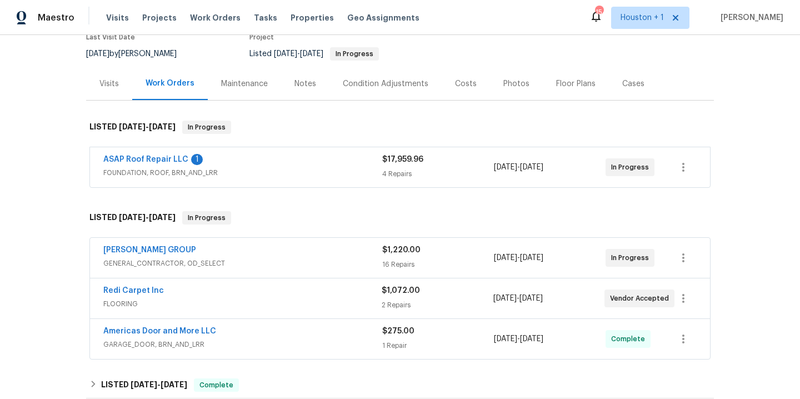
scroll to position [109, 0]
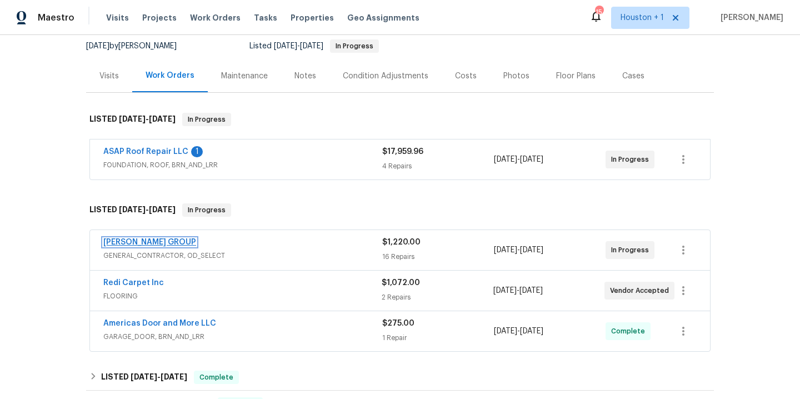
click at [156, 243] on link "BARAKEL VENZ GROUP" at bounding box center [149, 242] width 93 height 8
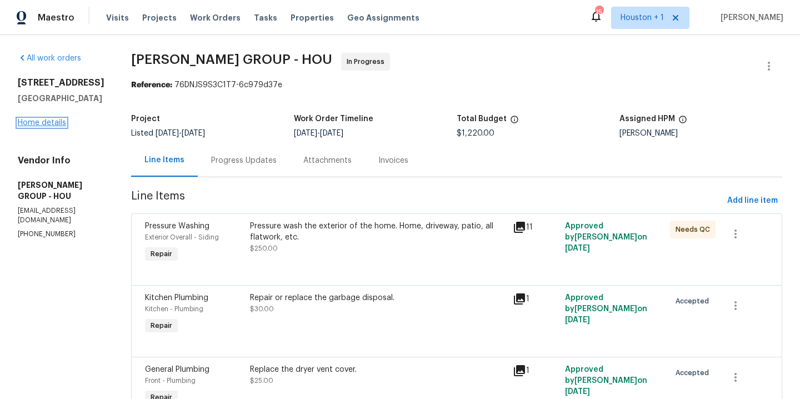
click at [32, 127] on link "Home details" at bounding box center [42, 123] width 48 height 8
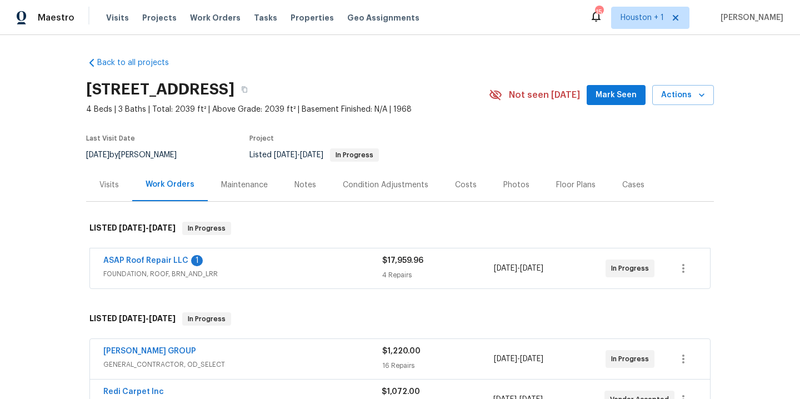
click at [295, 185] on div "Notes" at bounding box center [306, 185] width 22 height 11
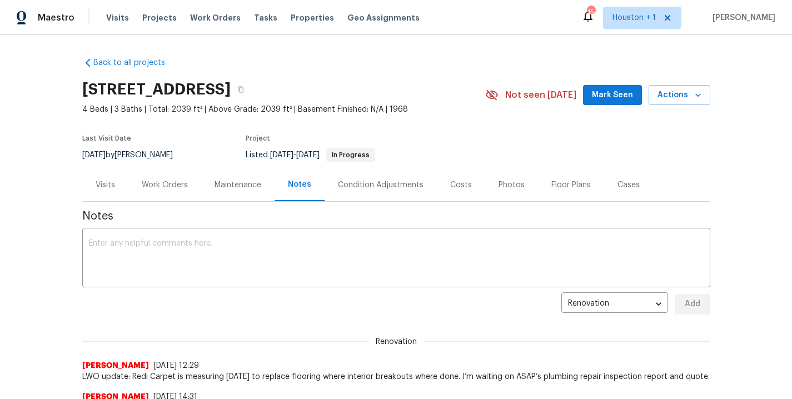
click at [500, 188] on div "Photos" at bounding box center [511, 185] width 26 height 11
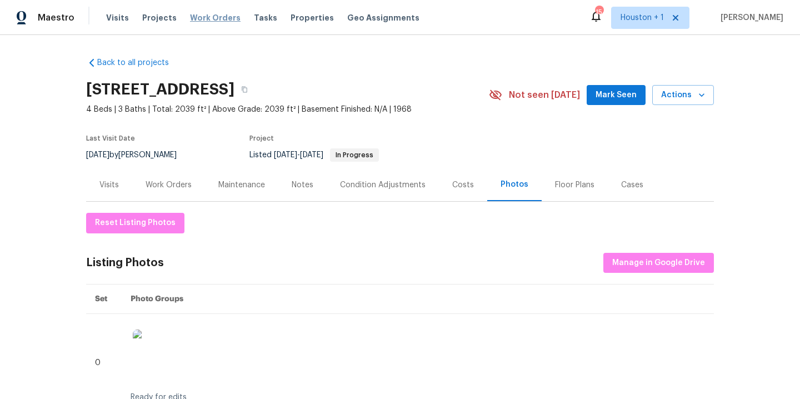
click at [212, 19] on span "Work Orders" at bounding box center [215, 17] width 51 height 11
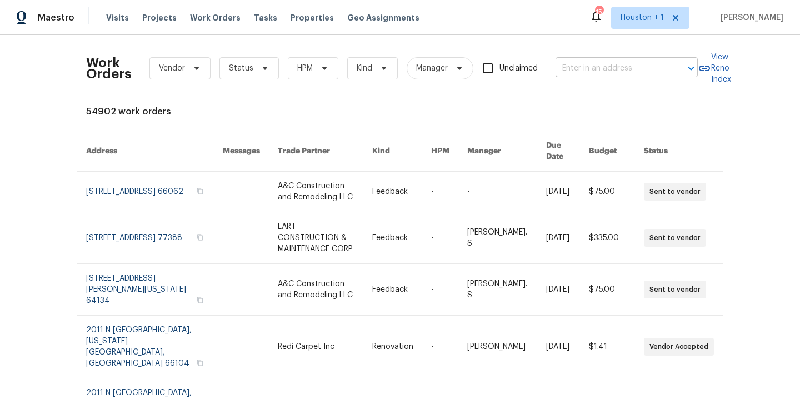
click at [634, 70] on input "text" at bounding box center [611, 68] width 111 height 17
type input "6011 mar"
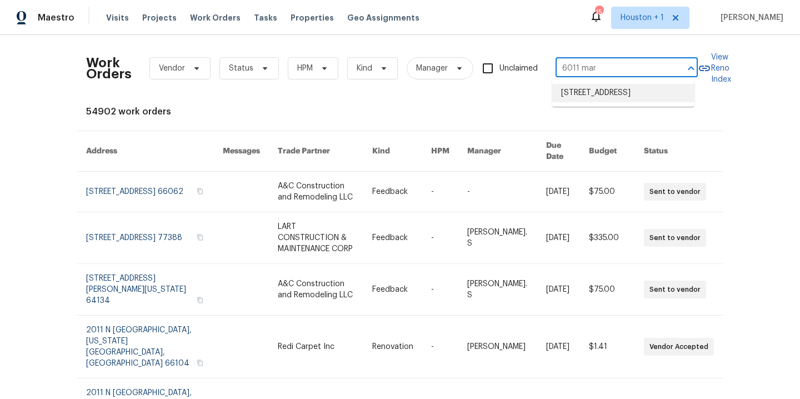
click at [650, 102] on li "6011 Marwood Dr, Humble, TX 77396" at bounding box center [623, 93] width 142 height 18
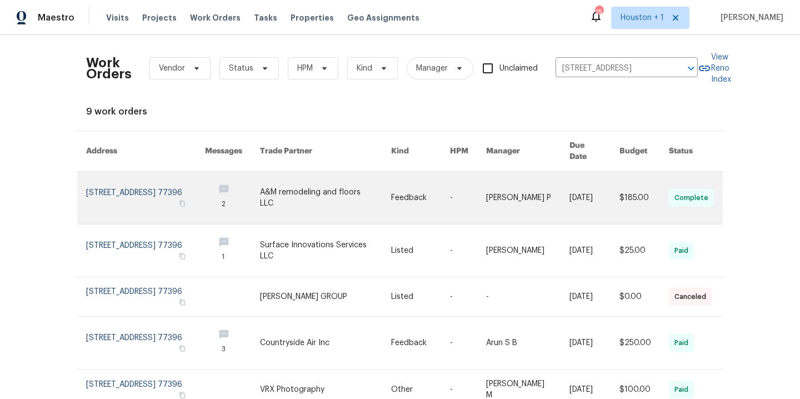
click at [306, 181] on link at bounding box center [325, 198] width 131 height 52
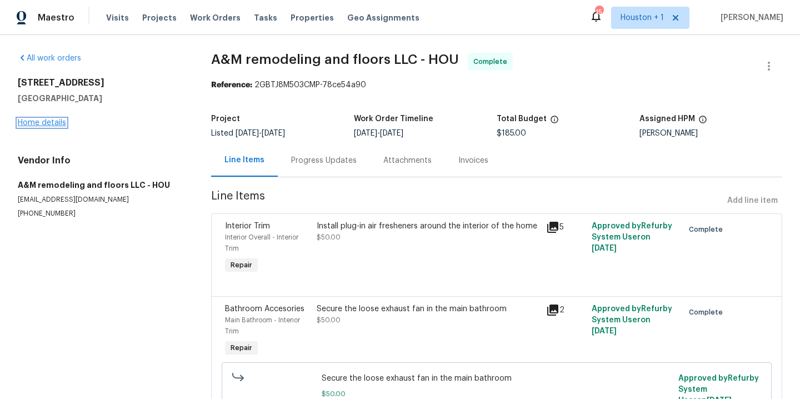
click at [44, 123] on link "Home details" at bounding box center [42, 123] width 48 height 8
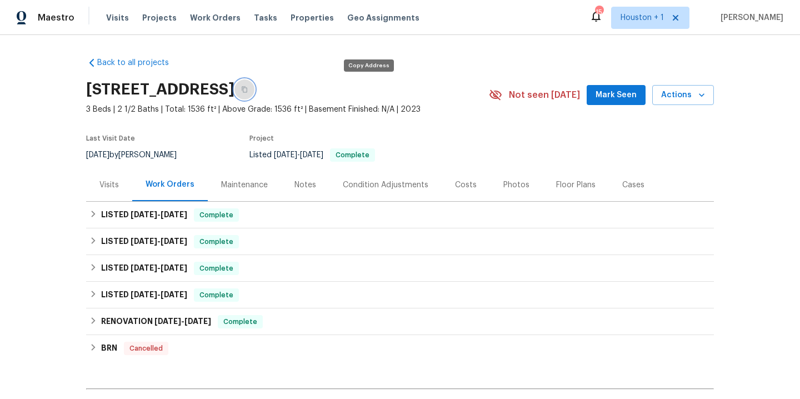
click at [247, 91] on icon "button" at bounding box center [245, 90] width 6 height 6
click at [300, 186] on div "Notes" at bounding box center [306, 185] width 22 height 11
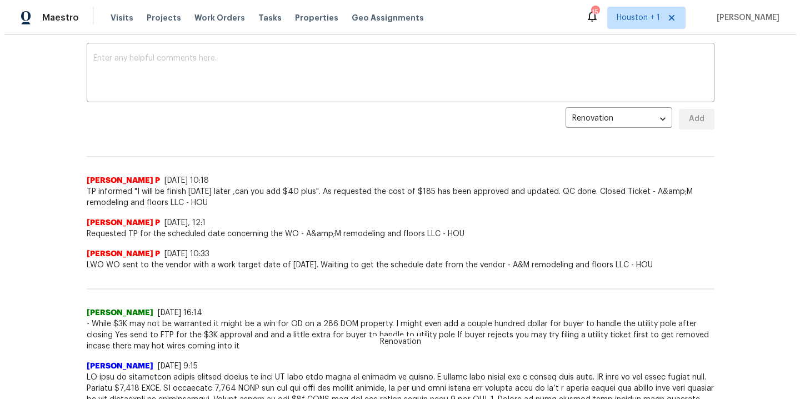
scroll to position [79, 0]
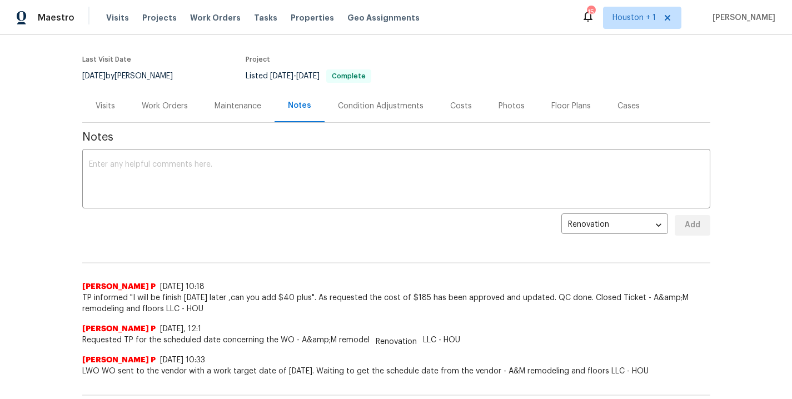
click at [143, 104] on div "Work Orders" at bounding box center [165, 106] width 46 height 11
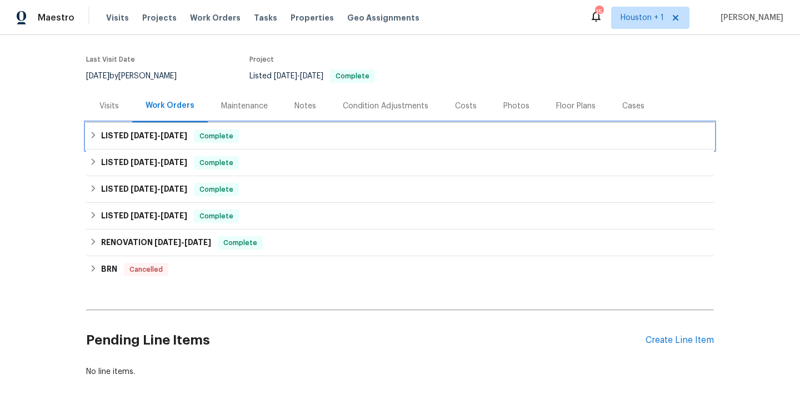
click at [169, 139] on span "8/15/25" at bounding box center [174, 136] width 27 height 8
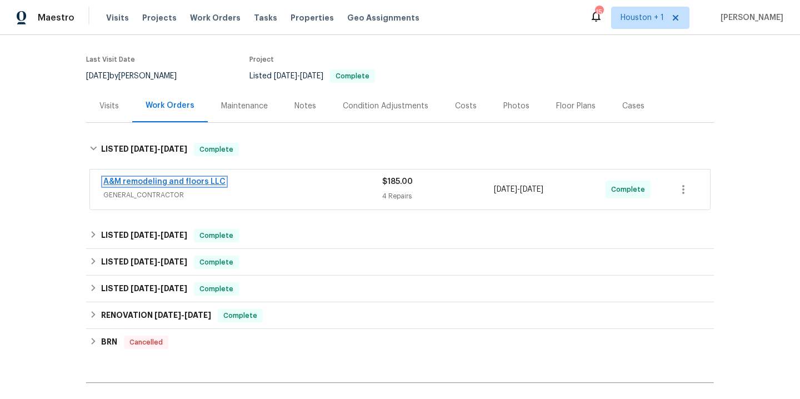
click at [201, 181] on link "A&M remodeling and floors LLC" at bounding box center [164, 182] width 122 height 8
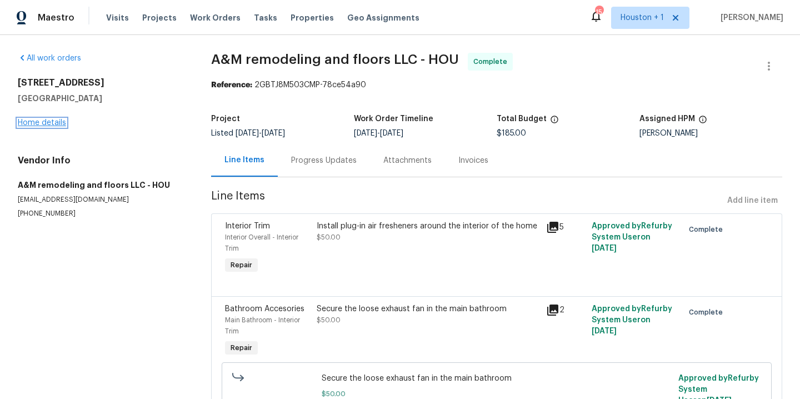
click at [34, 121] on link "Home details" at bounding box center [42, 123] width 48 height 8
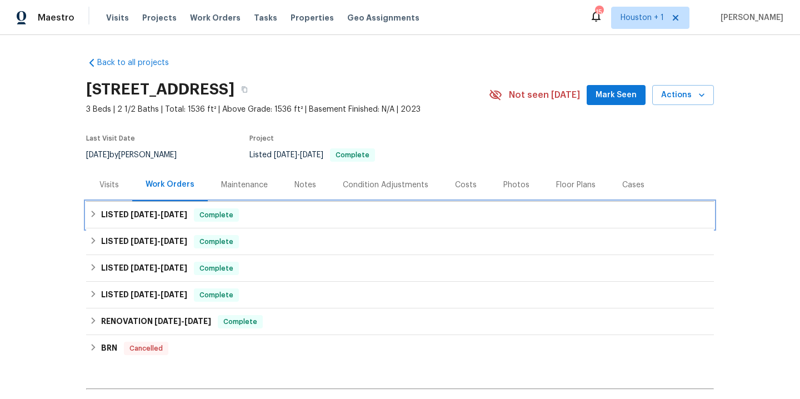
click at [134, 216] on span "8/13/25" at bounding box center [144, 215] width 27 height 8
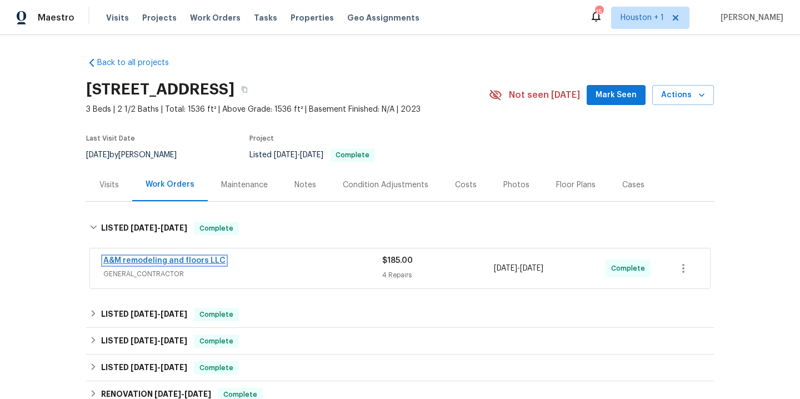
click at [181, 258] on link "A&M remodeling and floors LLC" at bounding box center [164, 261] width 122 height 8
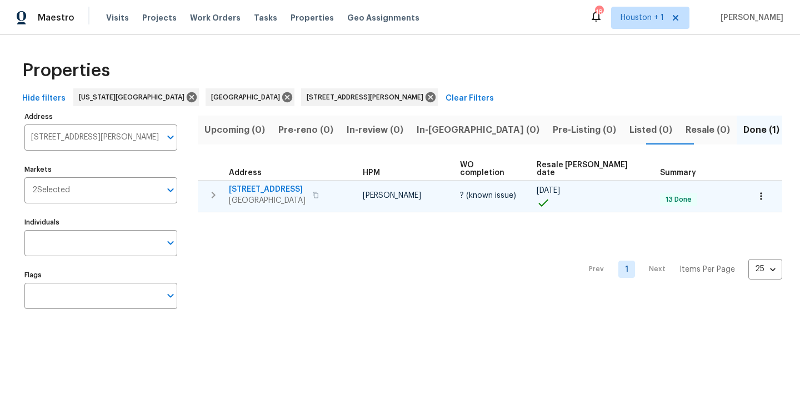
click at [749, 191] on button "button" at bounding box center [761, 196] width 24 height 24
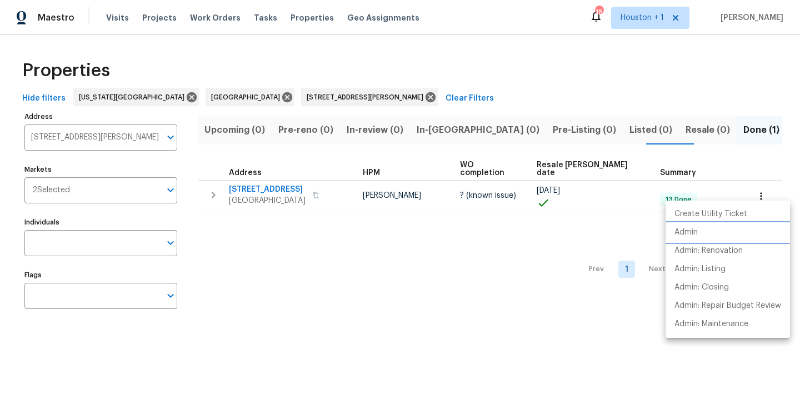
click at [700, 235] on li "Admin" at bounding box center [728, 232] width 124 height 18
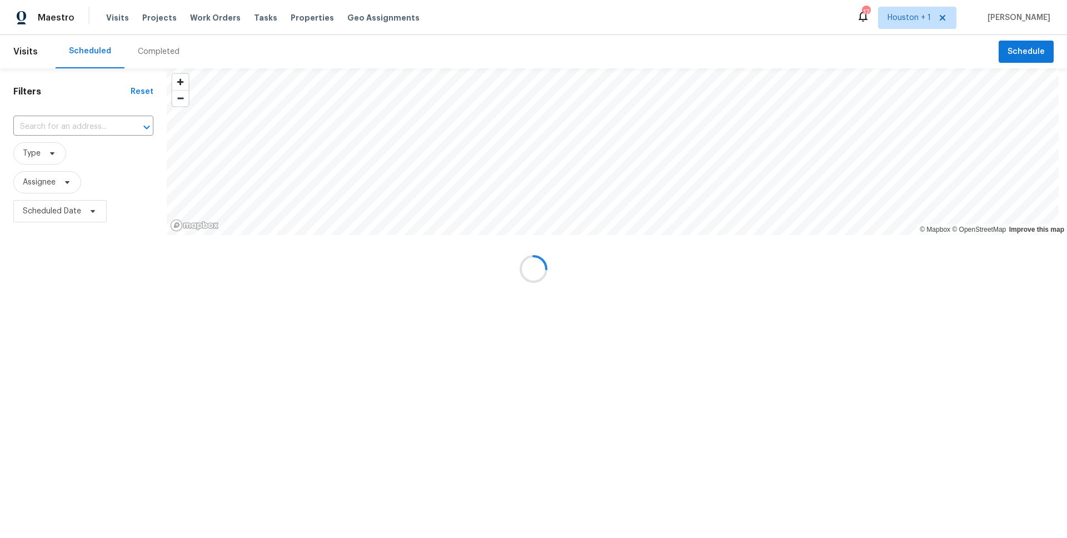
click at [212, 17] on div at bounding box center [533, 269] width 1067 height 538
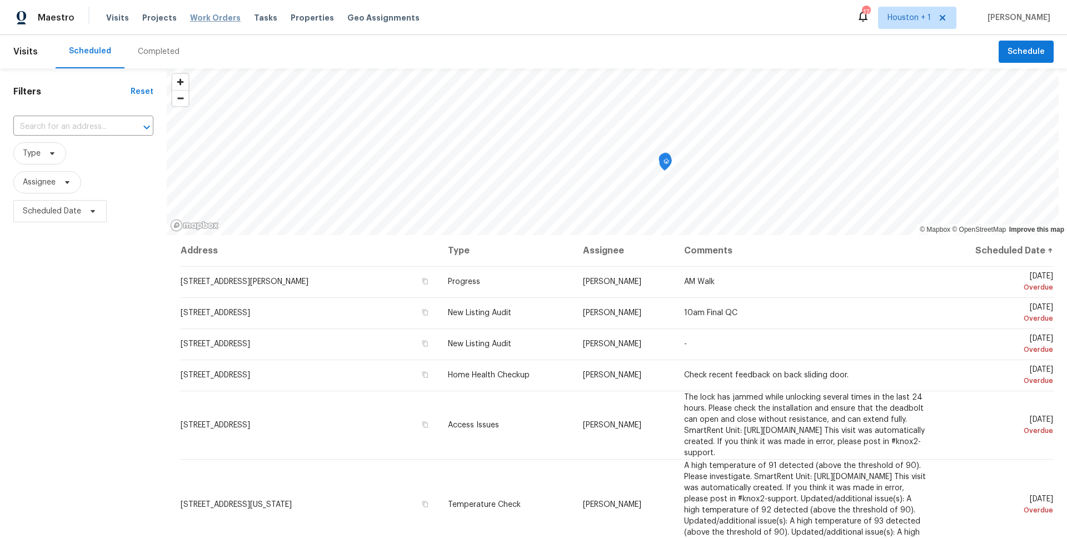
click at [198, 19] on span "Work Orders" at bounding box center [215, 17] width 51 height 11
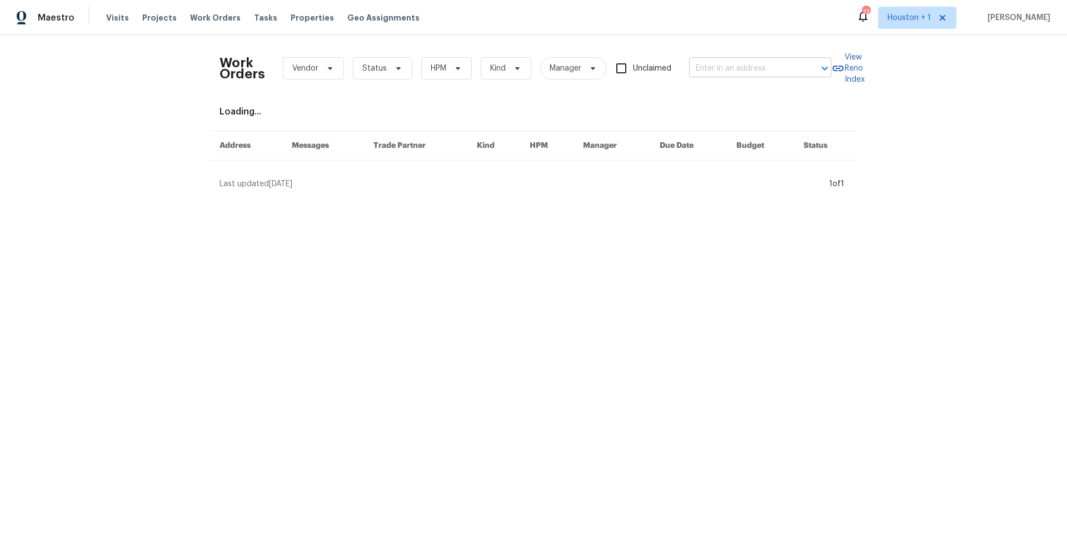
click at [747, 69] on input "text" at bounding box center [744, 68] width 111 height 17
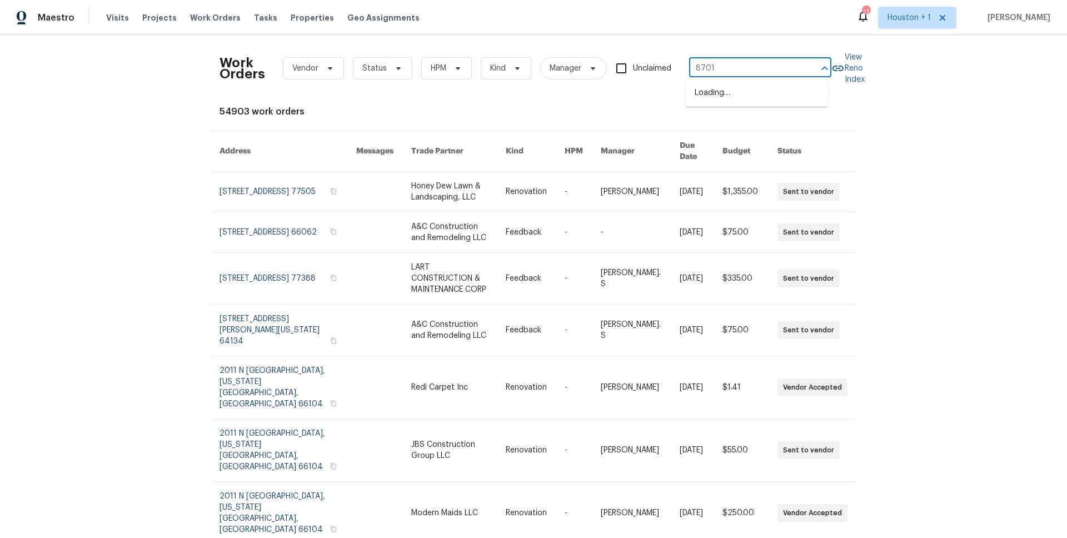
type input "8701"
click at [736, 99] on li "[STREET_ADDRESS][US_STATE]" at bounding box center [757, 93] width 142 height 18
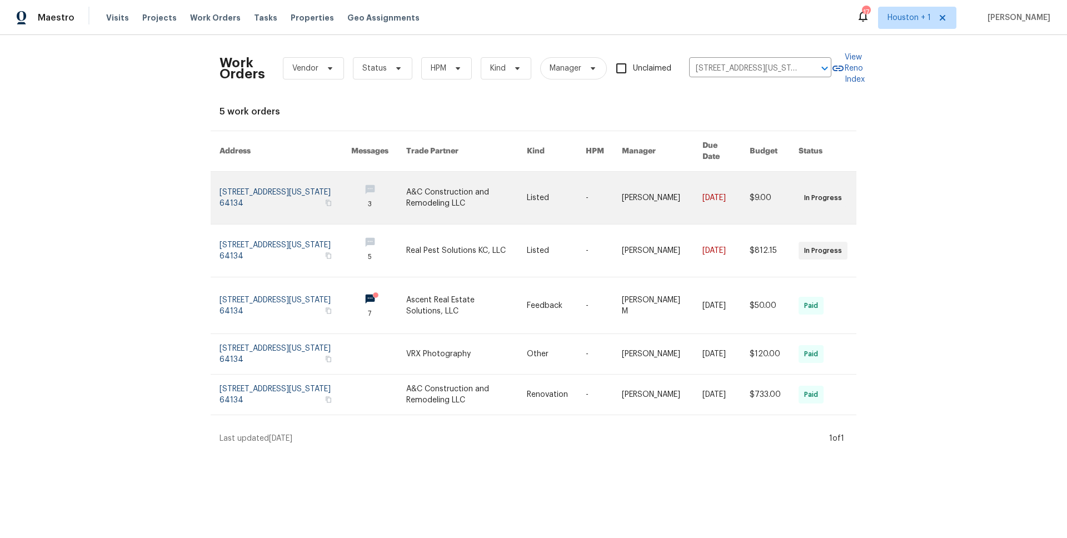
click at [441, 182] on link at bounding box center [466, 198] width 121 height 52
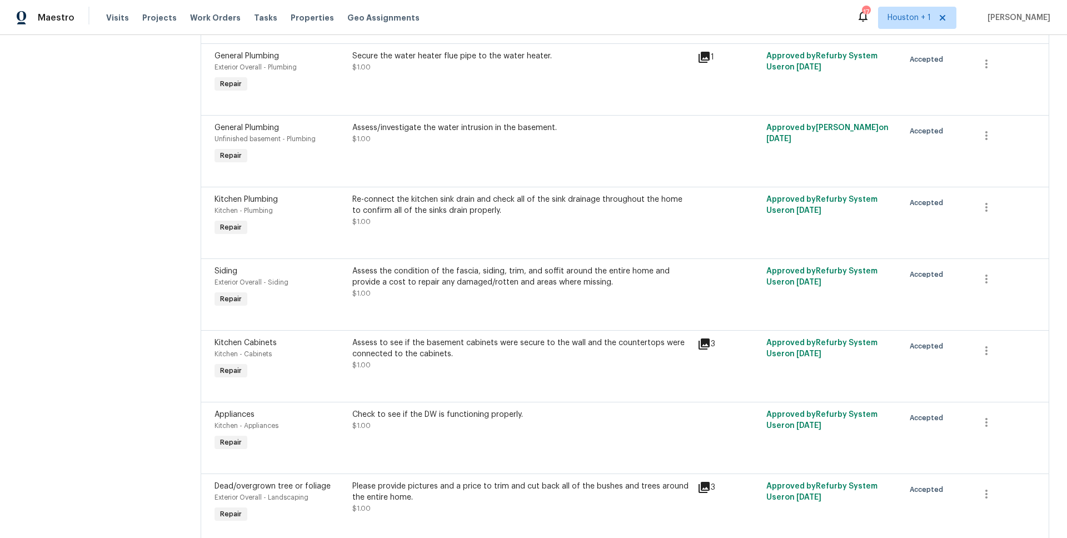
scroll to position [314, 0]
click at [455, 362] on div "Assess to see if the basement cabinets were secure to the wall and the countert…" at bounding box center [521, 353] width 338 height 33
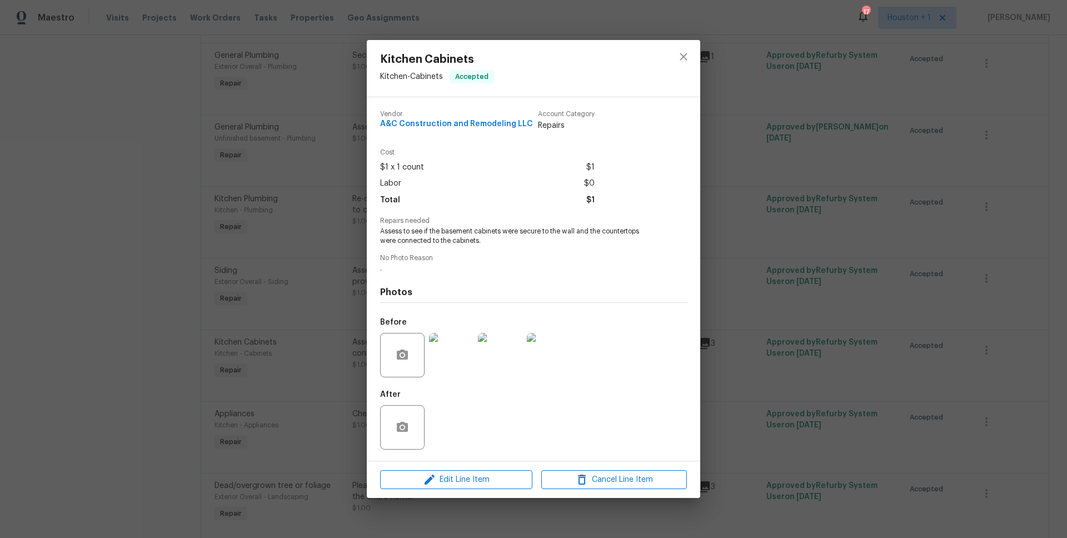
click at [490, 468] on div "Edit Line Item Cancel Line Item" at bounding box center [533, 479] width 333 height 37
click at [490, 471] on button "Edit Line Item" at bounding box center [456, 479] width 152 height 19
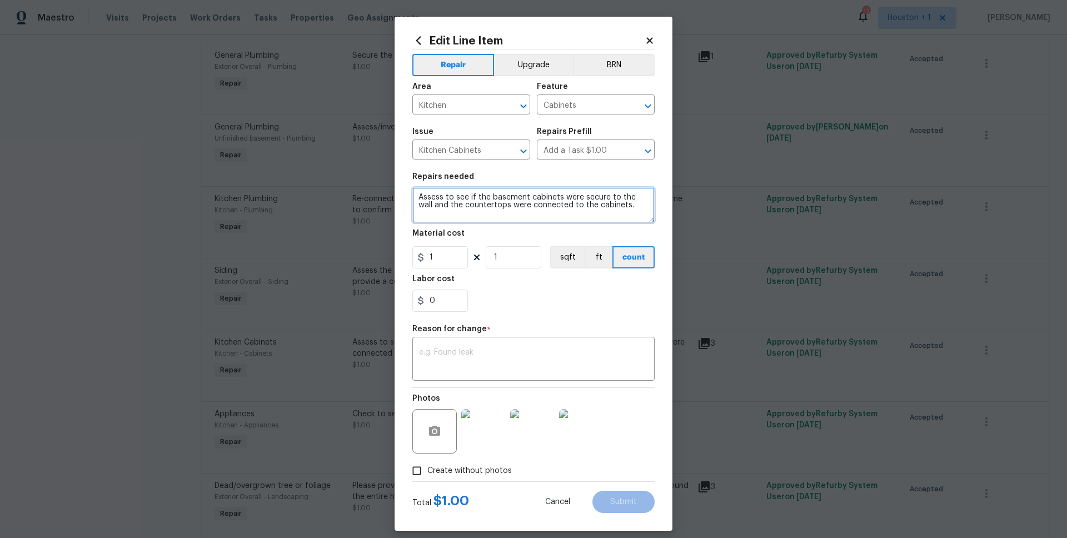
drag, startPoint x: 626, startPoint y: 205, endPoint x: 327, endPoint y: 176, distance: 299.9
click at [327, 176] on div "Edit Line Item Repair Upgrade BRN Area Kitchen ​ Feature Cabinets ​ Issue Kitch…" at bounding box center [533, 269] width 1067 height 538
type textarea "Secure the basement cabinets and countertop to the wall."
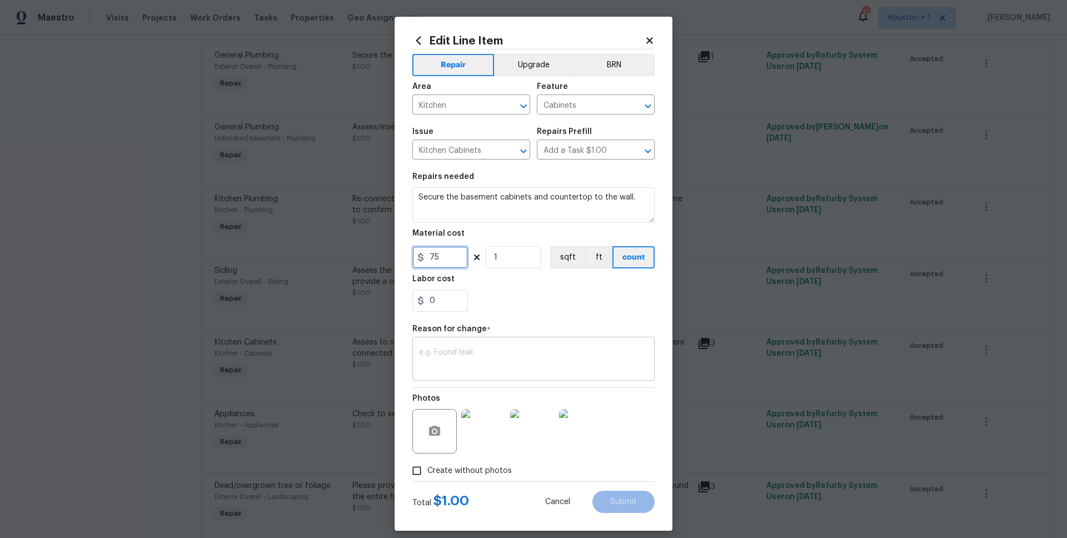
type input "75"
click at [487, 379] on div "x ​" at bounding box center [533, 360] width 242 height 41
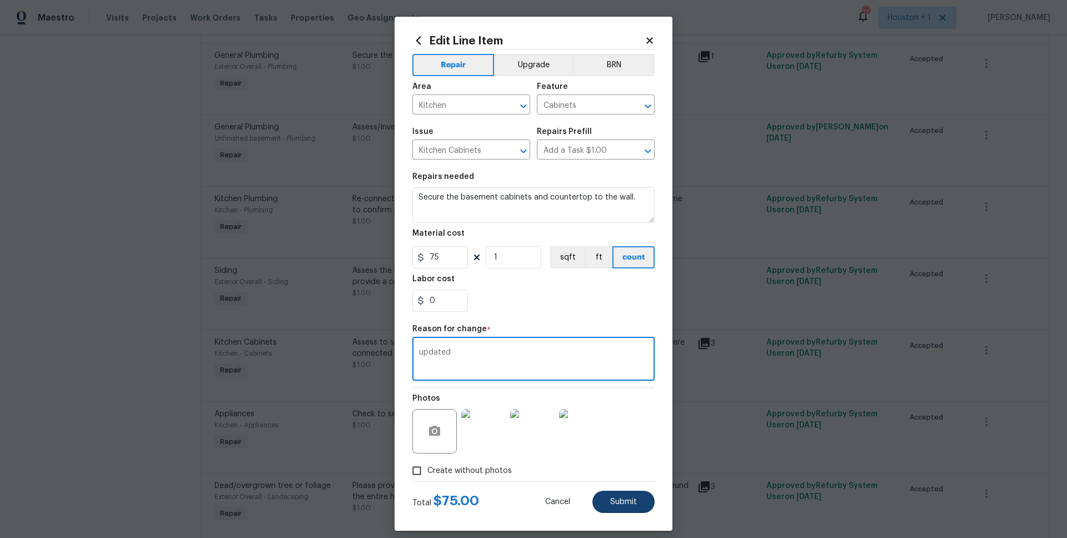
type textarea "updated"
click at [631, 503] on span "Submit" at bounding box center [623, 502] width 27 height 8
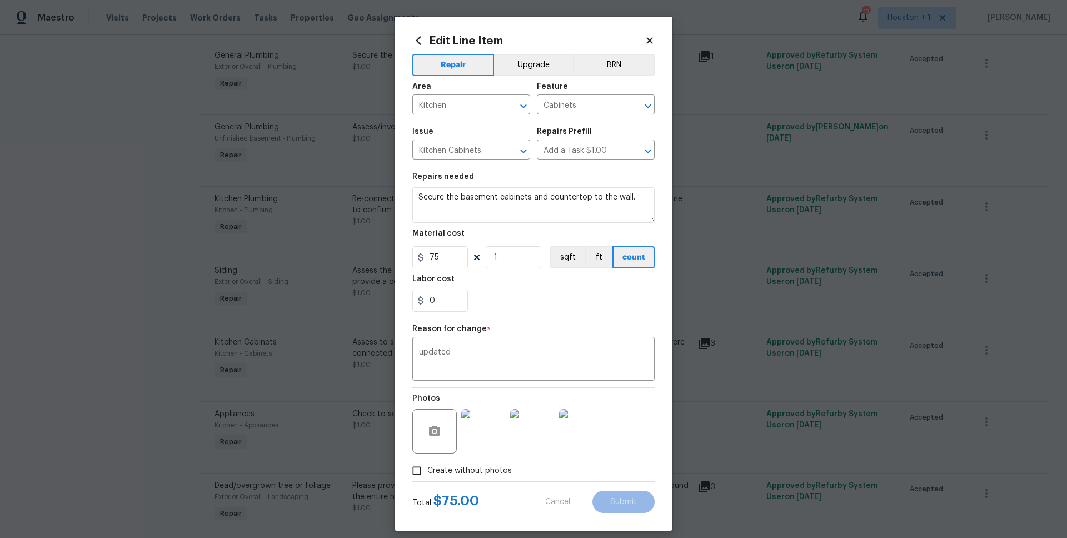
type textarea "Assess to see if the basement cabinets were secure to the wall and the countert…"
type input "1"
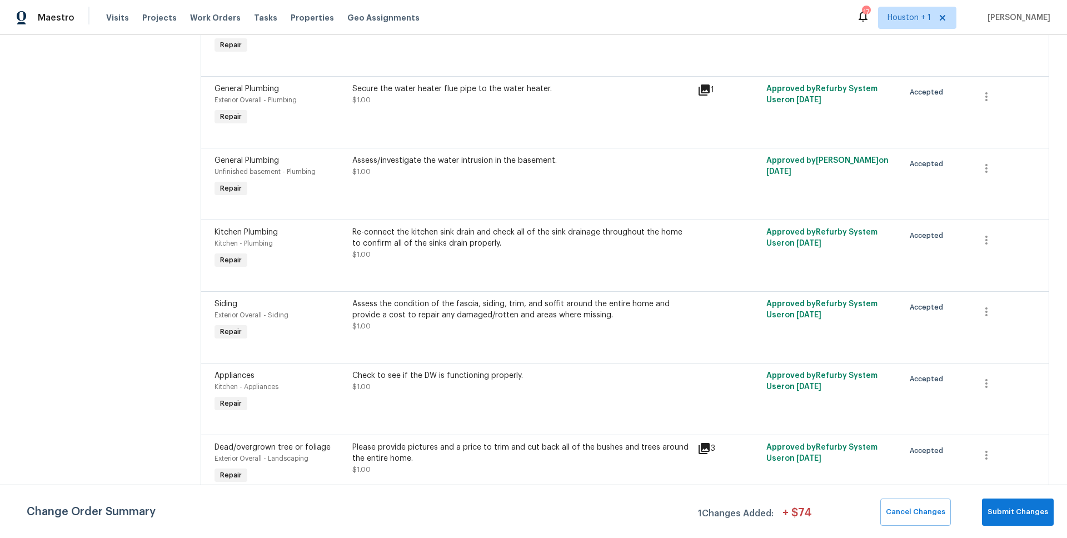
scroll to position [418, 0]
click at [456, 447] on div "Please provide pictures and a price to trim and cut back all of the bushes and …" at bounding box center [521, 453] width 338 height 22
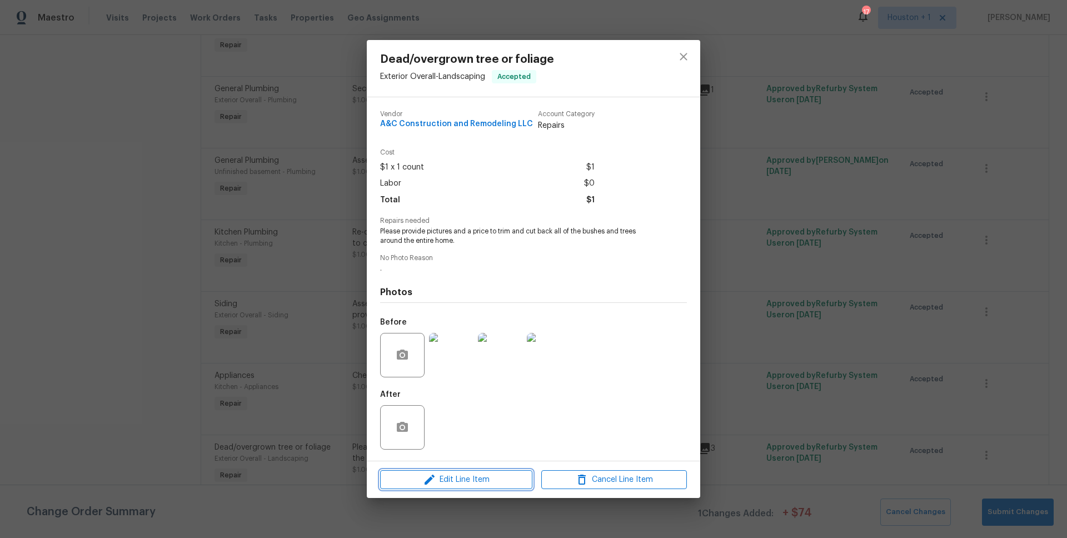
click at [460, 483] on span "Edit Line Item" at bounding box center [456, 480] width 146 height 14
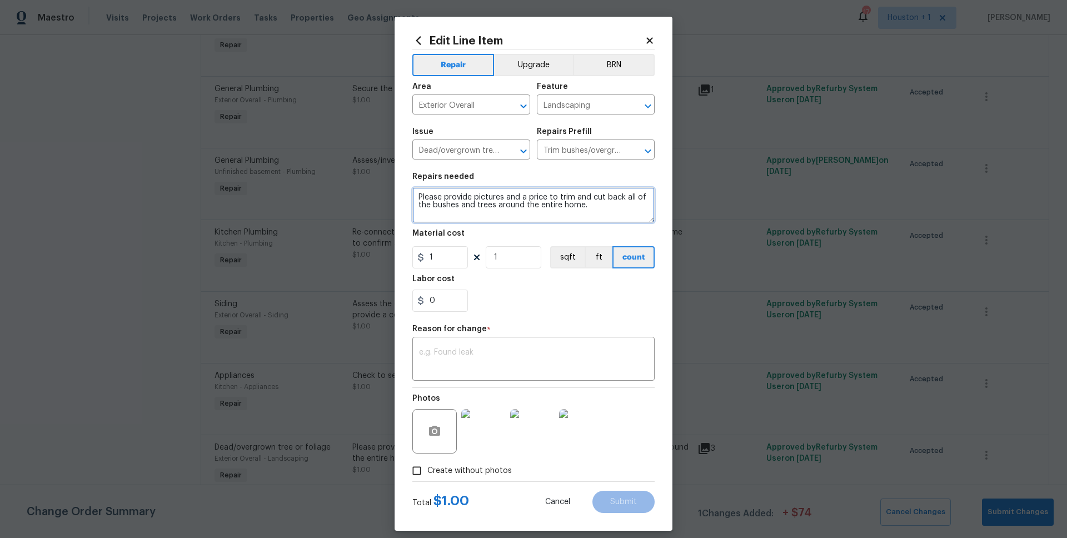
click at [616, 210] on textarea "Please provide pictures and a price to trim and cut back all of the bushes and …" at bounding box center [533, 205] width 242 height 36
type textarea "Trim all of the branches and bushes around the entire home."
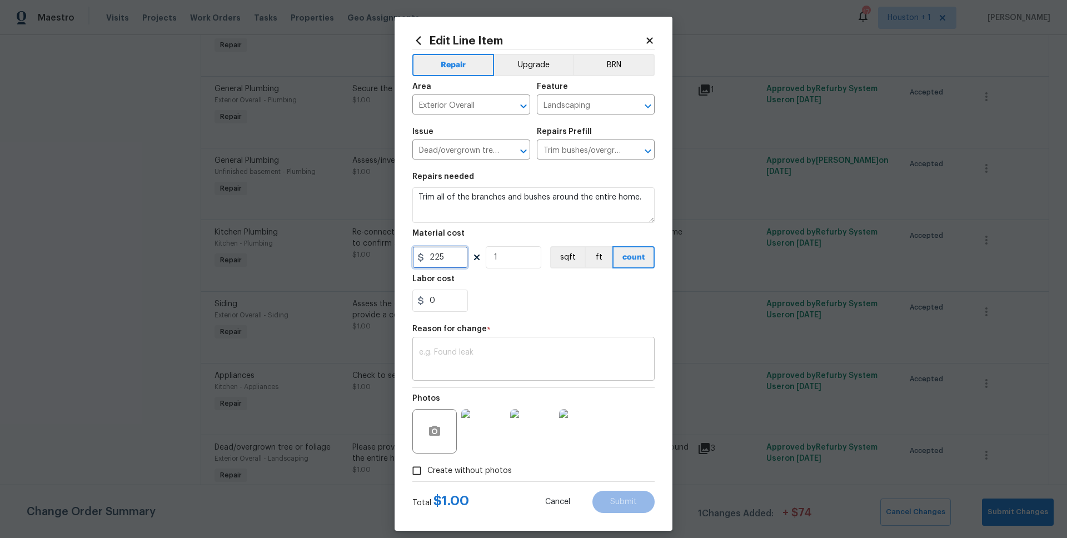
type input "225"
click at [549, 372] on div "x ​" at bounding box center [533, 360] width 242 height 41
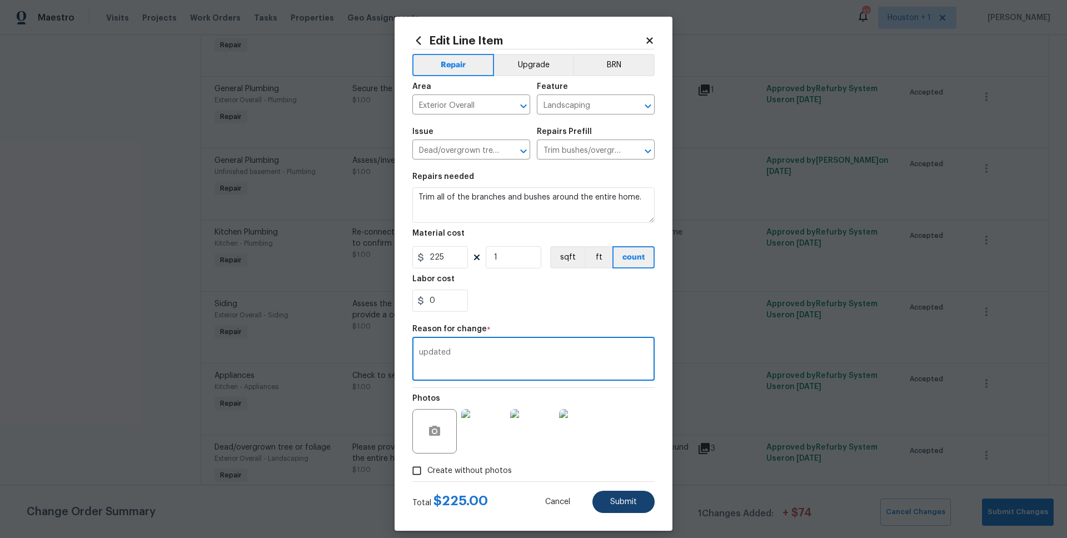
type textarea "updated"
click at [610, 507] on button "Submit" at bounding box center [623, 502] width 62 height 22
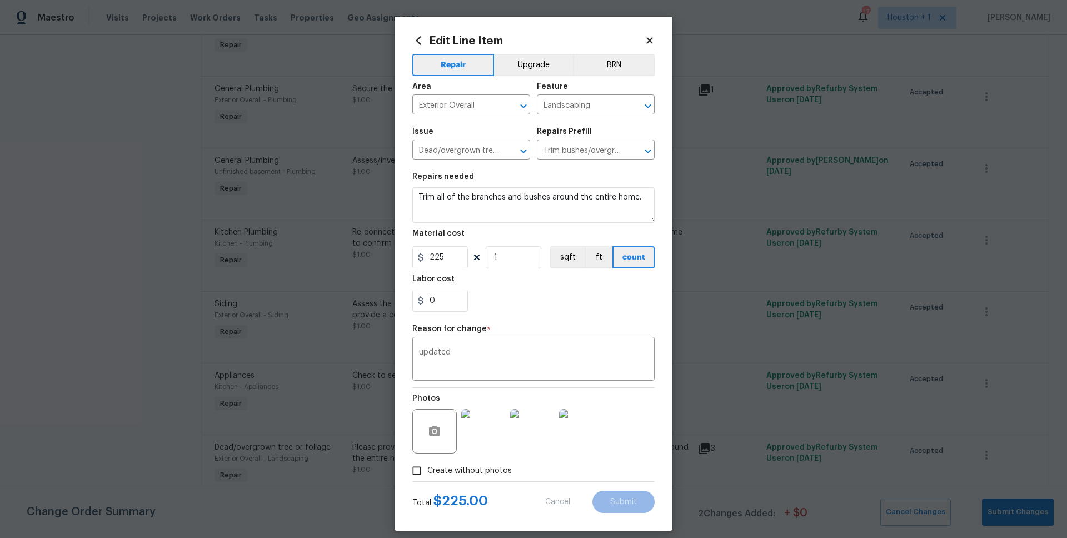
type textarea "Please provide pictures and a price to trim and cut back all of the bushes and …"
type input "1"
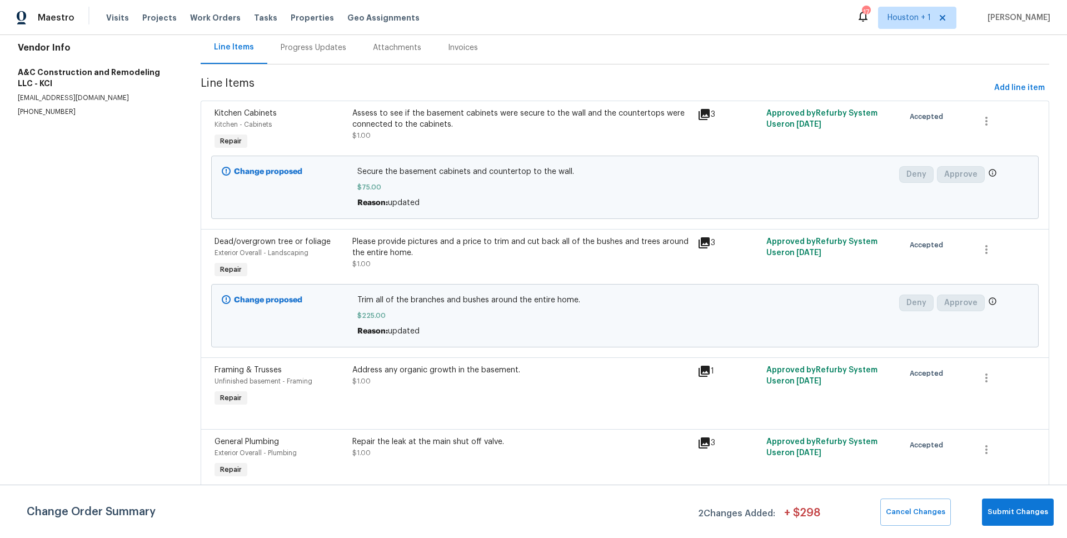
scroll to position [181, 0]
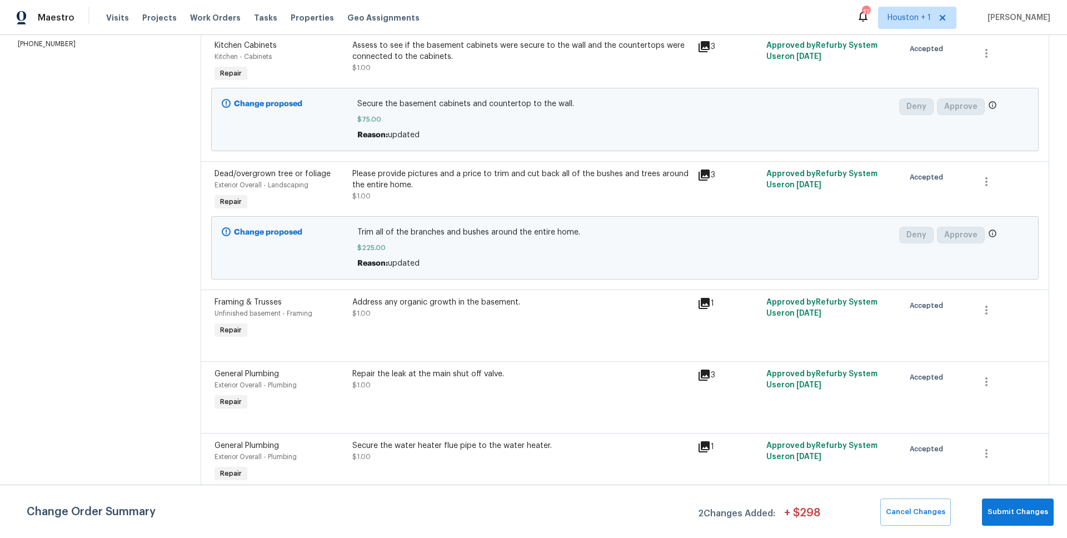
click at [465, 321] on div "Address any organic growth in the basement. $1.00" at bounding box center [521, 318] width 345 height 51
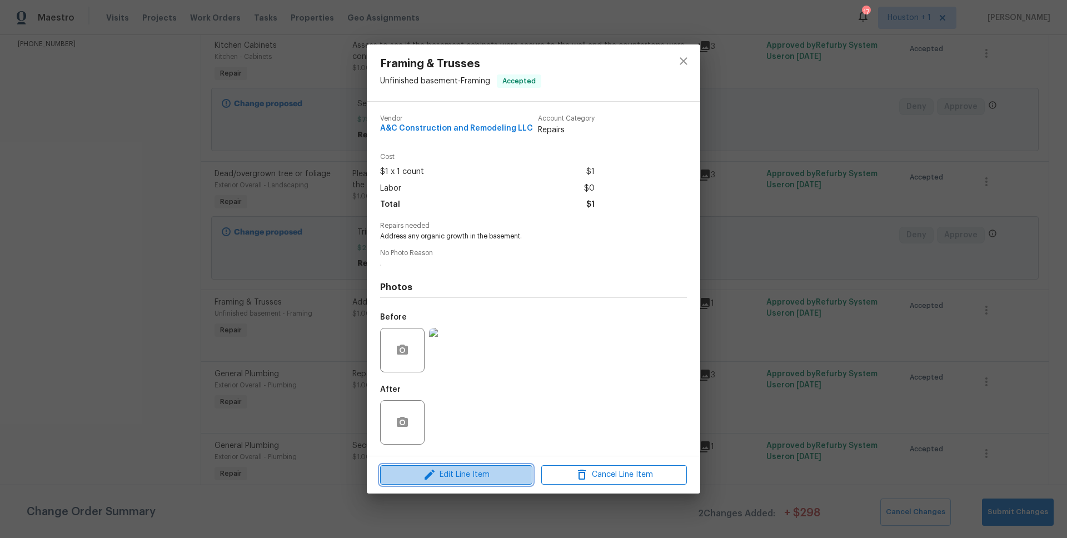
click at [479, 471] on span "Edit Line Item" at bounding box center [456, 475] width 146 height 14
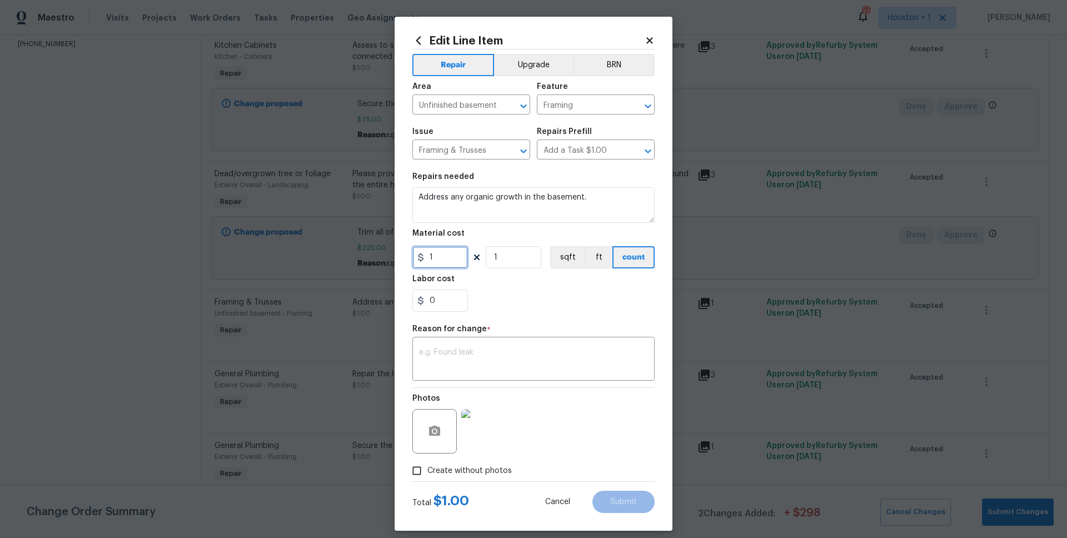
click at [435, 255] on input "1" at bounding box center [440, 257] width 56 height 22
type input "100"
click at [475, 370] on textarea at bounding box center [533, 359] width 229 height 23
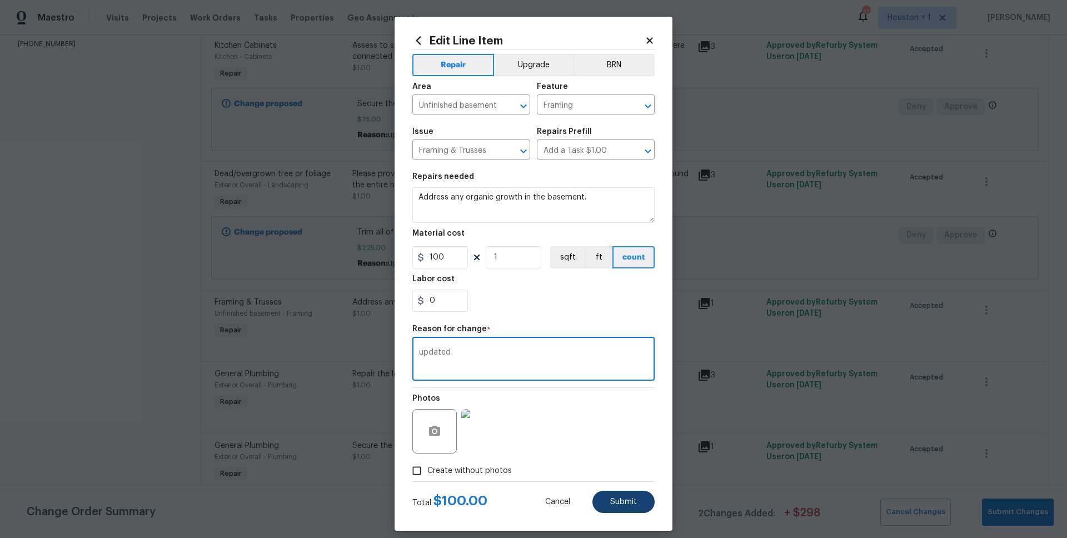
type textarea "updated"
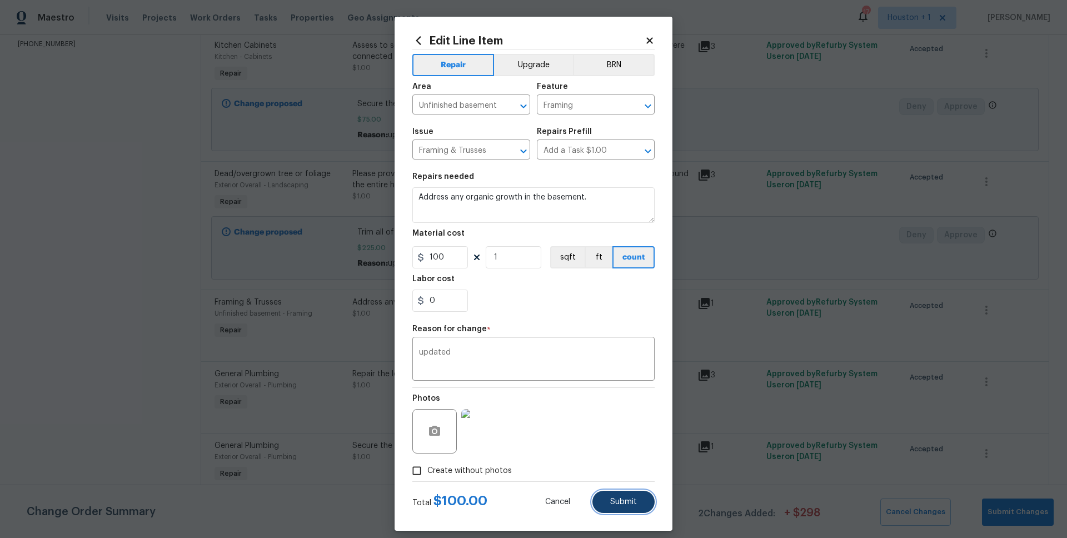
click at [640, 496] on button "Submit" at bounding box center [623, 502] width 62 height 22
type input "1"
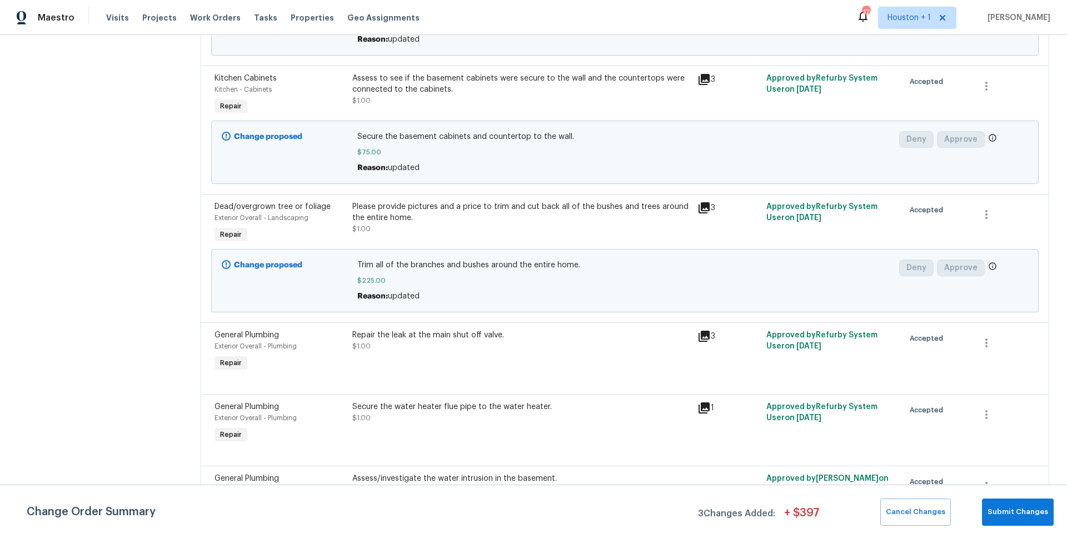
scroll to position [299, 0]
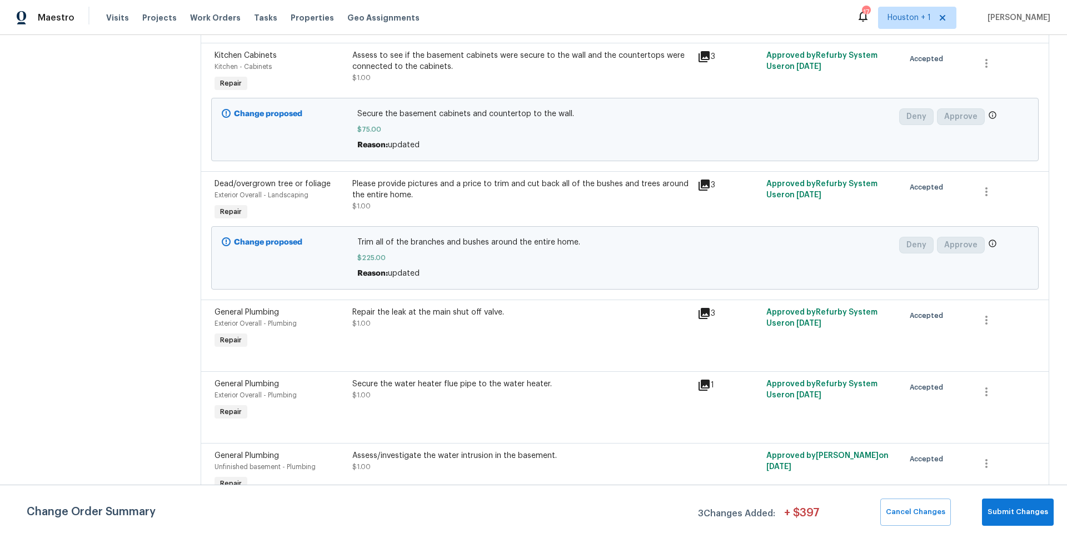
click at [458, 416] on div "Secure the water heater flue pipe to the water heater. $1.00" at bounding box center [521, 400] width 345 height 51
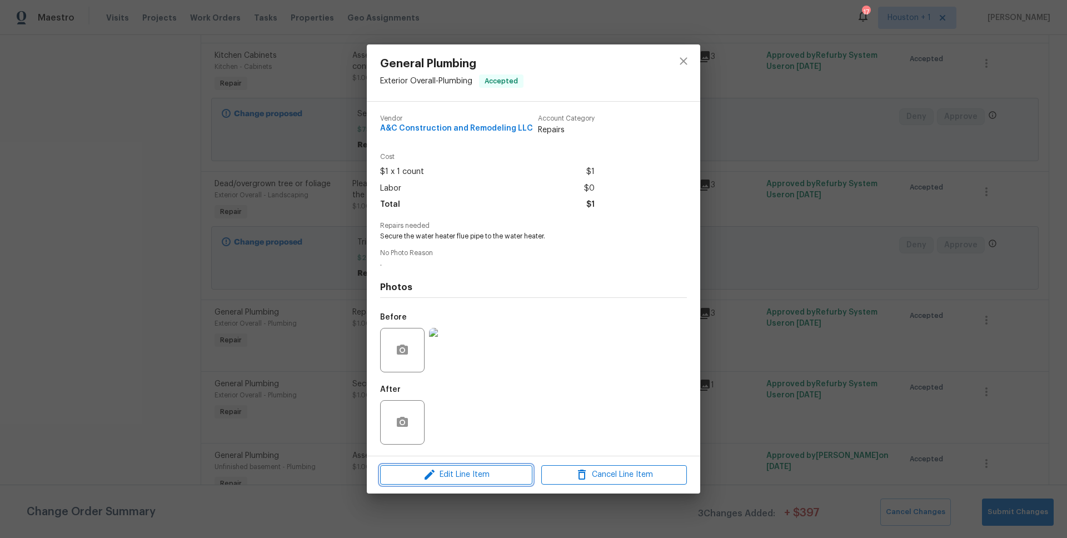
click at [468, 481] on span "Edit Line Item" at bounding box center [456, 475] width 146 height 14
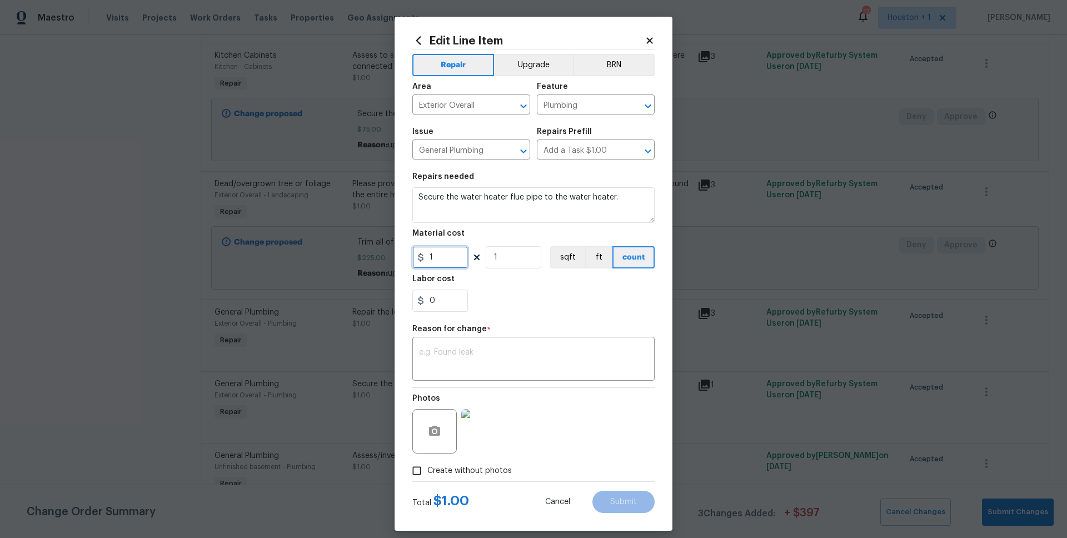
click at [447, 257] on input "1" at bounding box center [440, 257] width 56 height 22
type input "10"
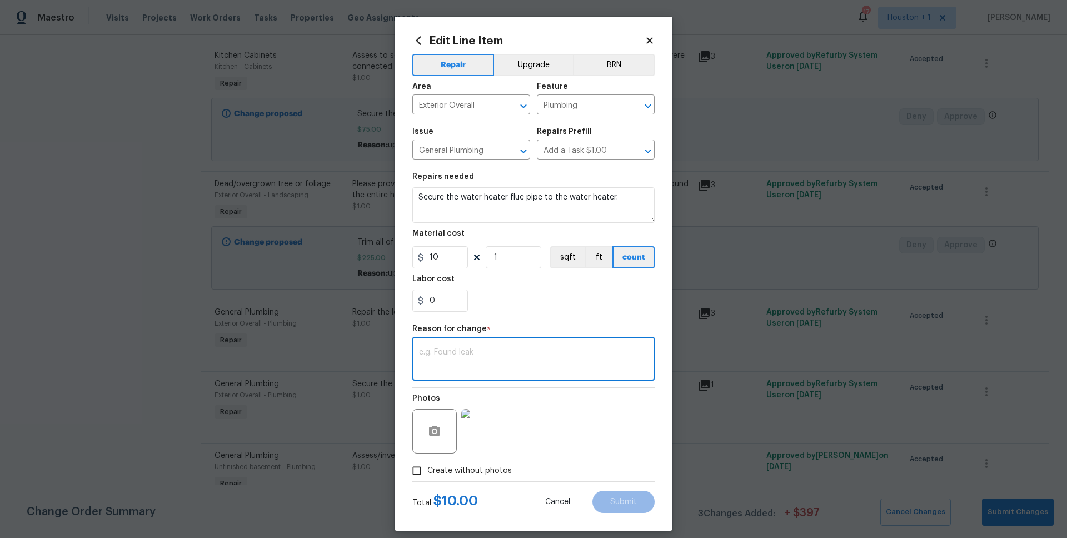
click at [489, 366] on textarea at bounding box center [533, 359] width 229 height 23
type textarea "updated"
click at [621, 505] on span "Submit" at bounding box center [623, 502] width 27 height 8
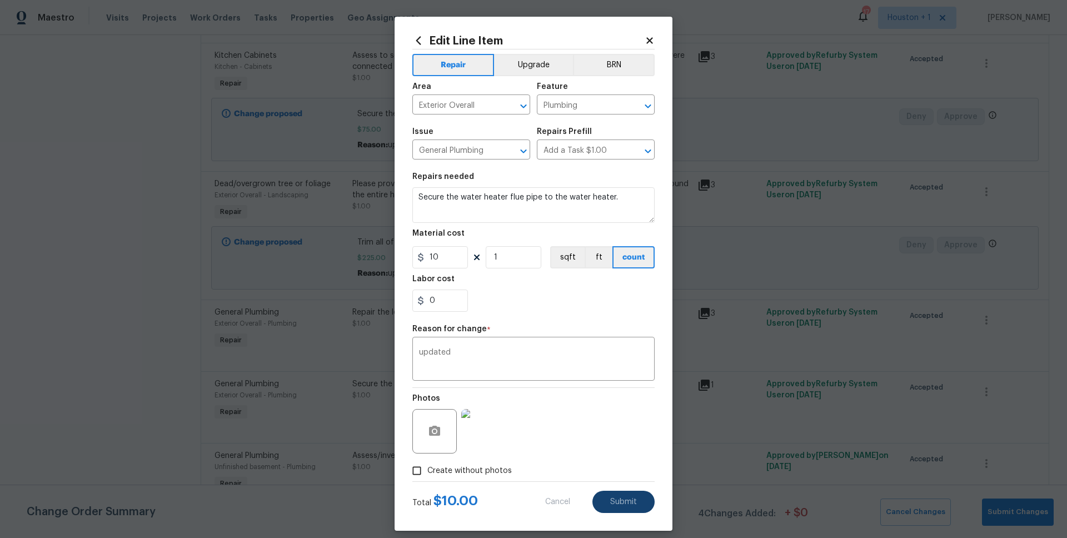
type input "1"
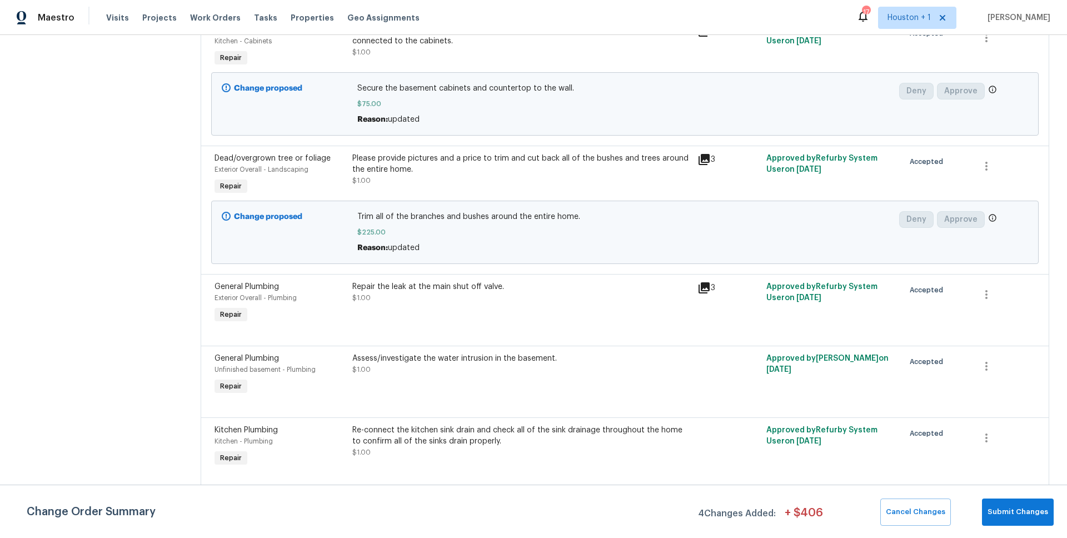
scroll to position [453, 0]
click at [407, 372] on div "Assess/investigate the water intrusion in the basement. $1.00" at bounding box center [521, 363] width 338 height 22
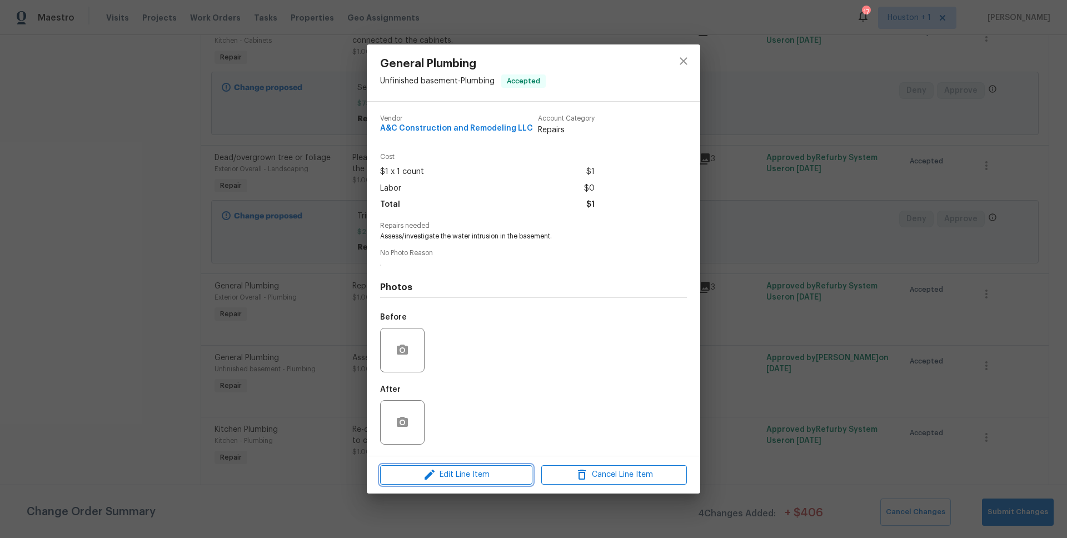
click at [453, 473] on span "Edit Line Item" at bounding box center [456, 475] width 146 height 14
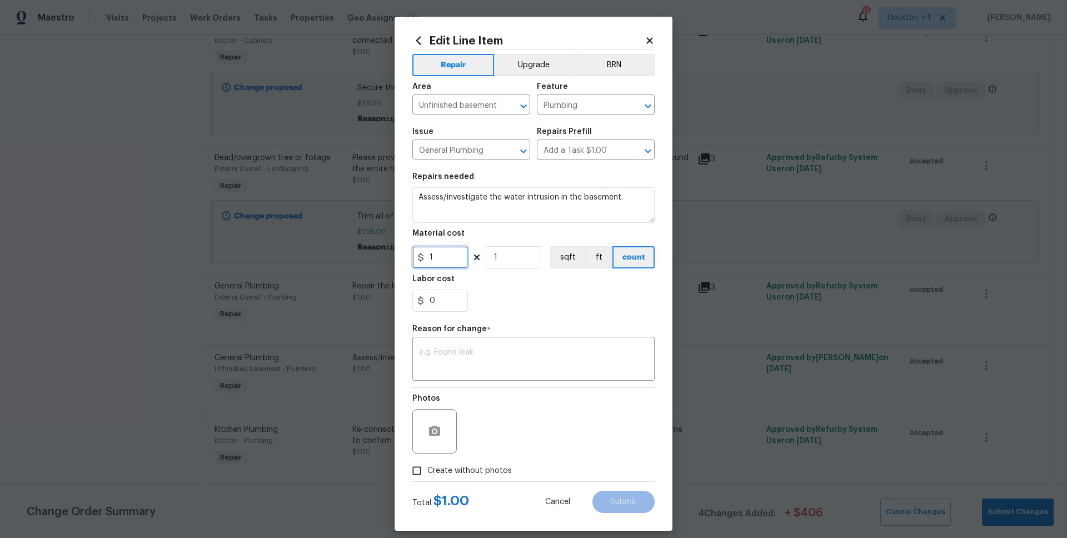
click at [438, 256] on input "1" at bounding box center [440, 257] width 56 height 22
type input "25"
click at [480, 375] on div "x ​" at bounding box center [533, 360] width 242 height 41
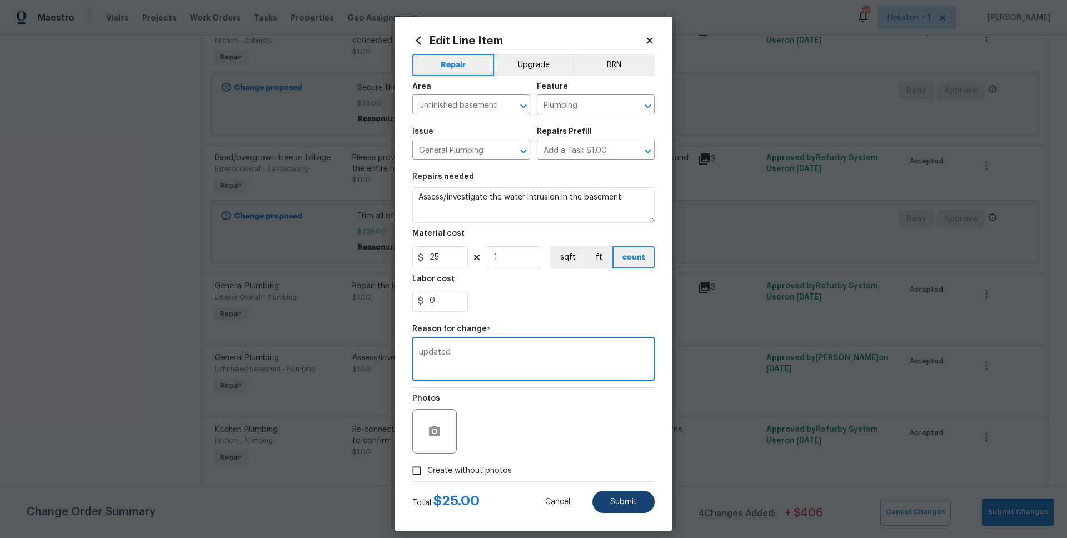
type textarea "updated"
click at [629, 507] on button "Submit" at bounding box center [623, 502] width 62 height 22
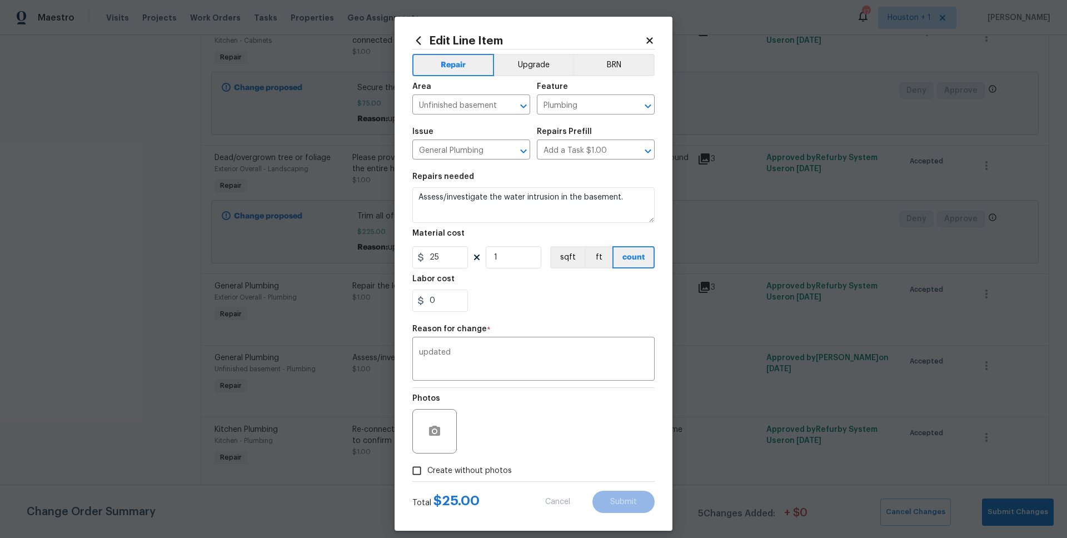
type input "1"
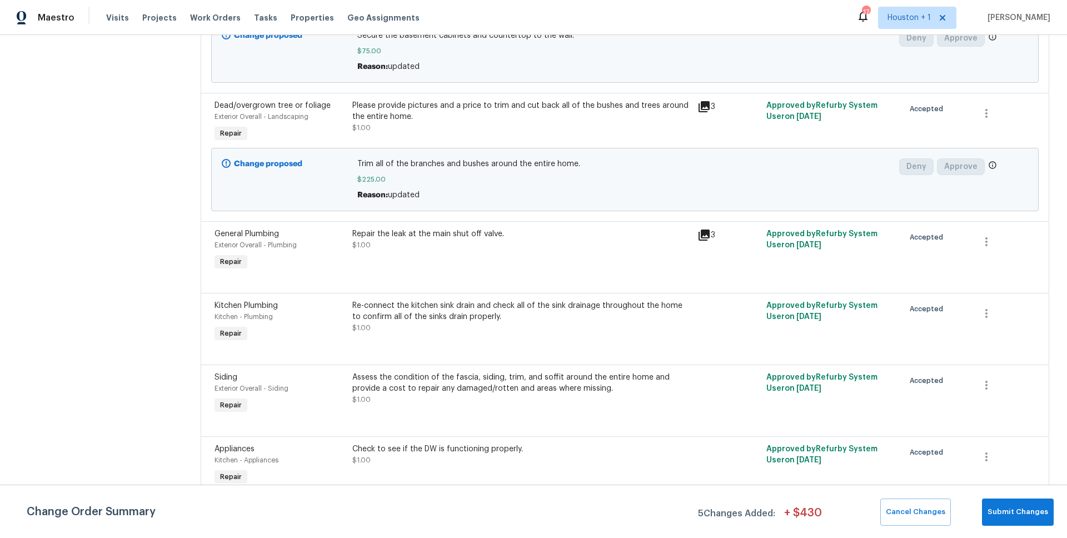
scroll to position [636, 0]
click at [437, 325] on div "Re-connect the kitchen sink drain and check all of the sink drainage throughout…" at bounding box center [521, 314] width 338 height 33
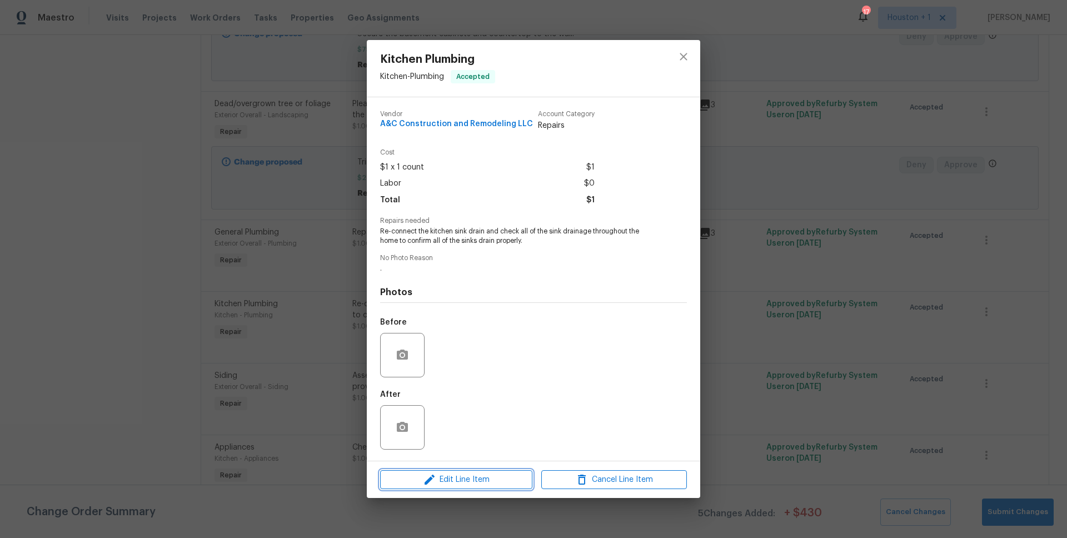
click at [463, 485] on span "Edit Line Item" at bounding box center [456, 480] width 146 height 14
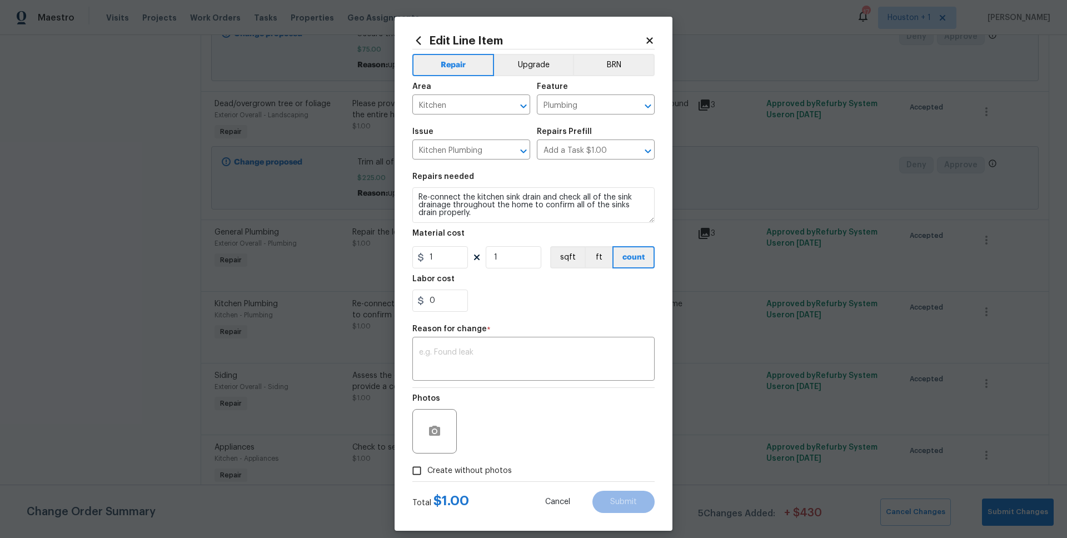
click at [444, 273] on section "Repairs needed Re-connect the kitchen sink drain and check all of the sink drai…" at bounding box center [533, 242] width 242 height 152
click at [441, 258] on input "1" at bounding box center [440, 257] width 56 height 22
type input "87"
click at [459, 341] on div "x ​" at bounding box center [533, 360] width 242 height 41
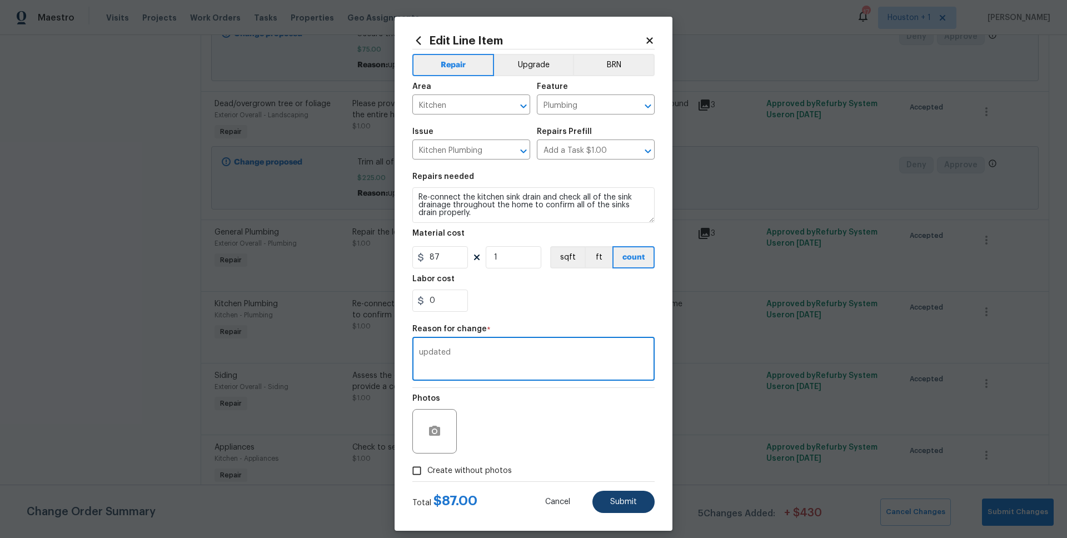
type textarea "updated"
click at [610, 494] on button "Submit" at bounding box center [623, 502] width 62 height 22
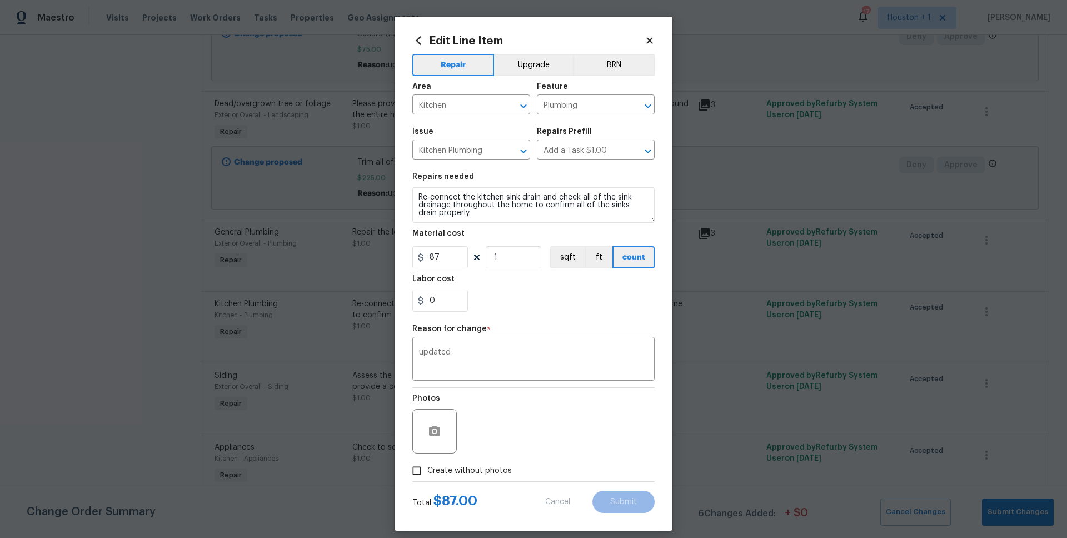
type input "1"
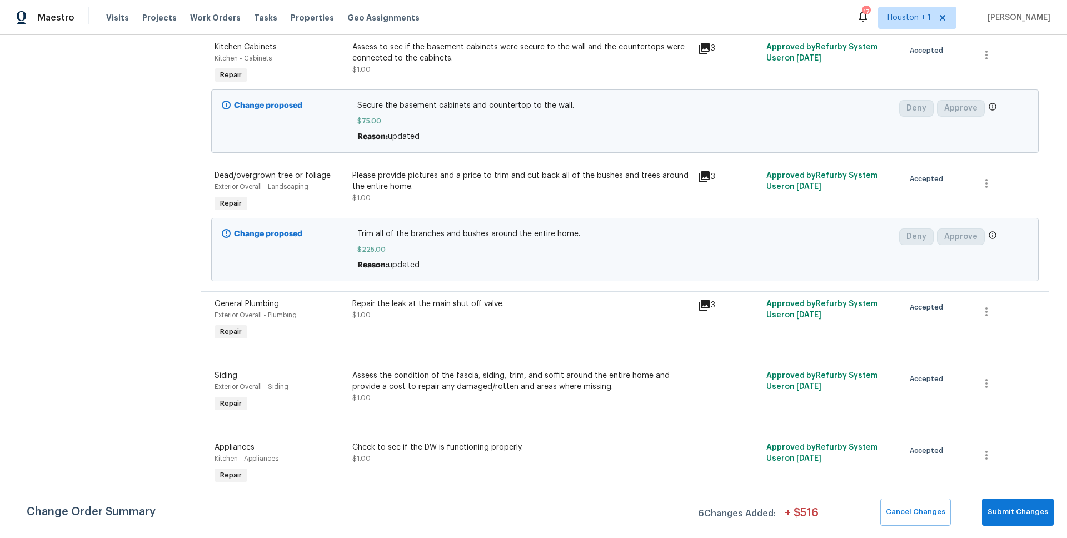
scroll to position [705, 0]
click at [463, 382] on div "Assess the condition of the fascia, siding, trim, and soffit around the entire …" at bounding box center [521, 381] width 338 height 22
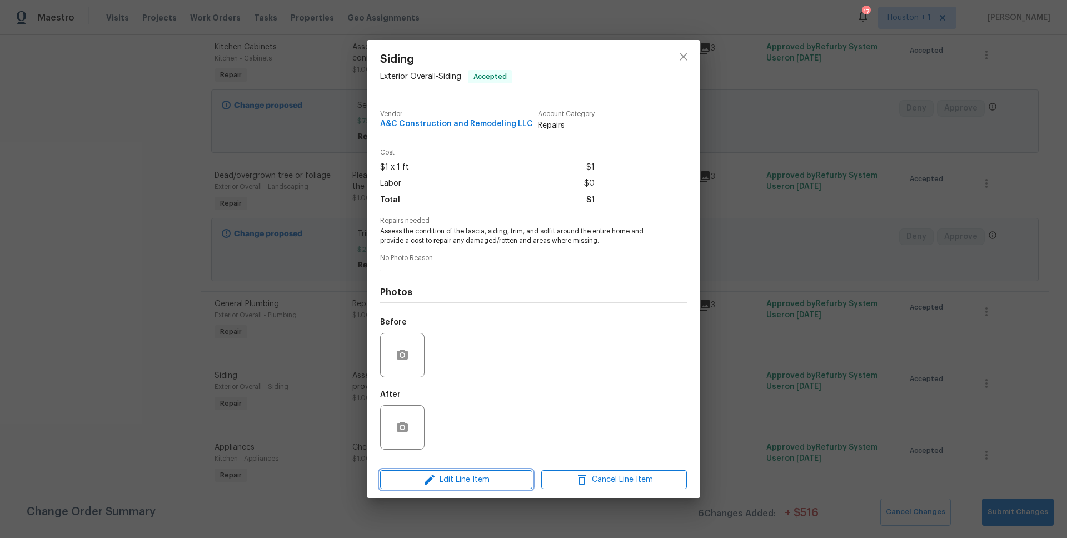
click at [473, 487] on button "Edit Line Item" at bounding box center [456, 479] width 152 height 19
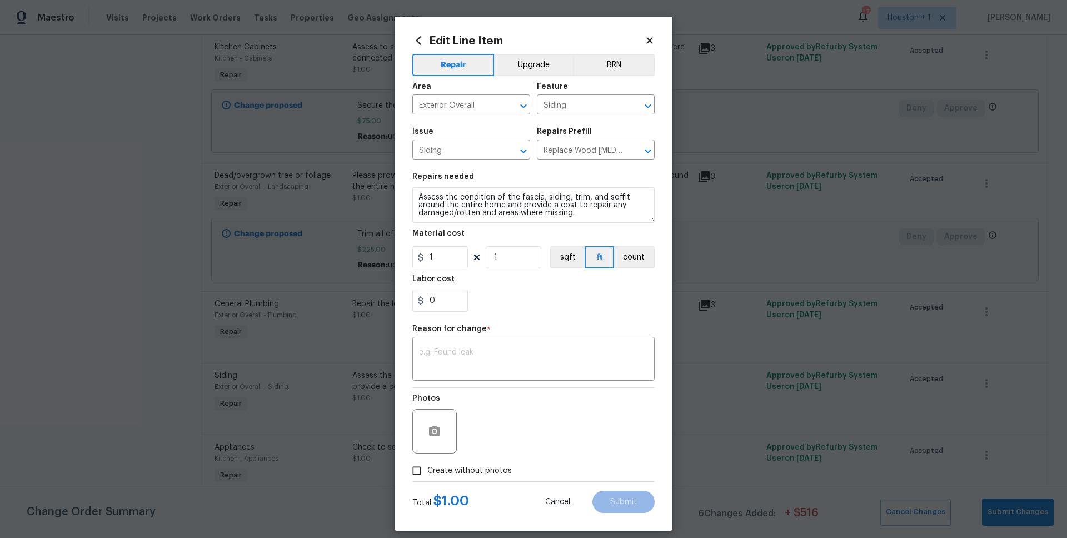
click at [472, 261] on icon at bounding box center [476, 257] width 9 height 9
click at [440, 257] on input "1" at bounding box center [440, 257] width 56 height 22
type input "450"
click at [439, 351] on textarea at bounding box center [533, 359] width 229 height 23
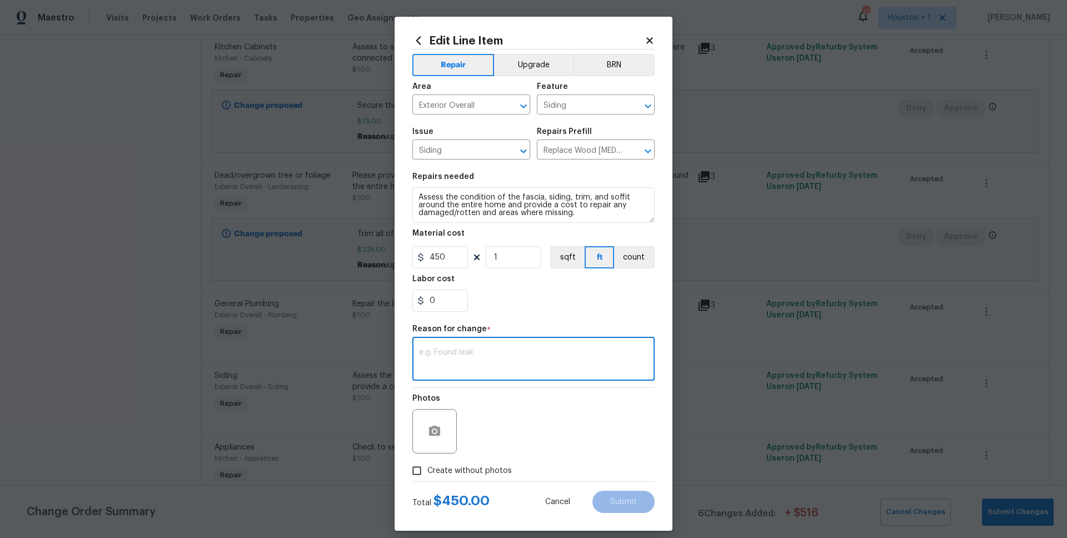
type textarea "p"
type textarea "y"
type textarea "updated"
click at [610, 496] on button "Submit" at bounding box center [623, 502] width 62 height 22
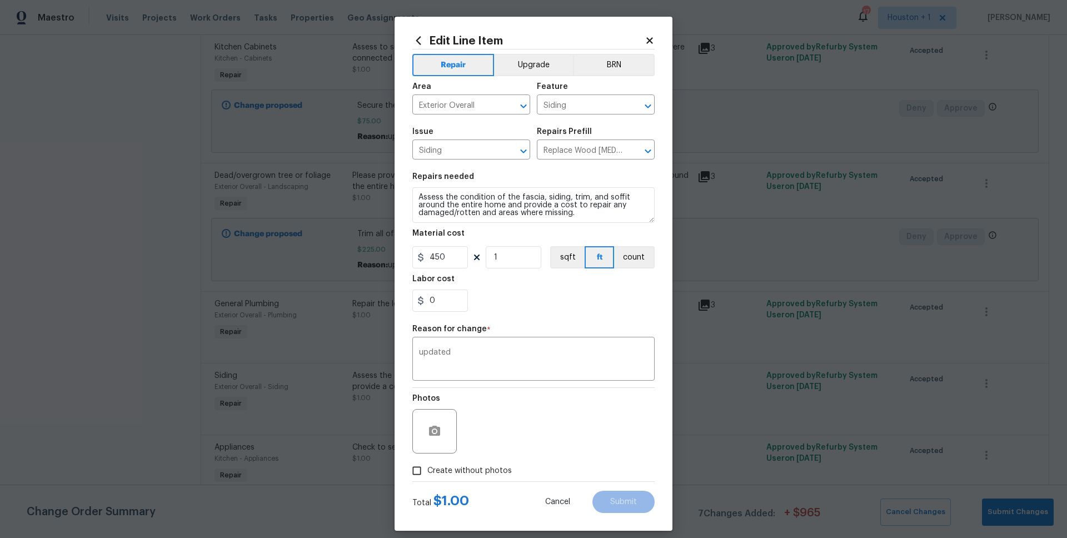
type input "1"
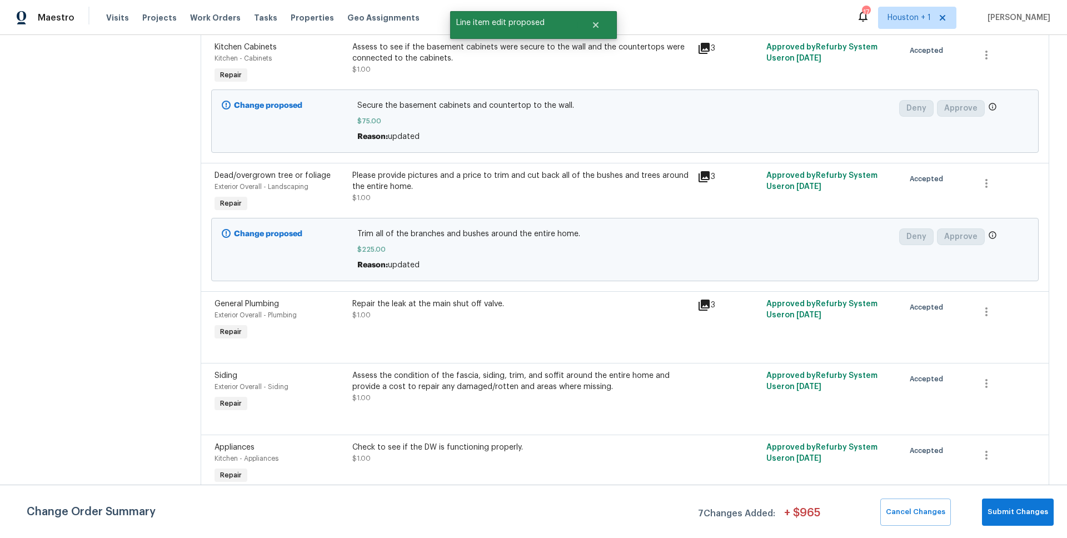
scroll to position [0, 0]
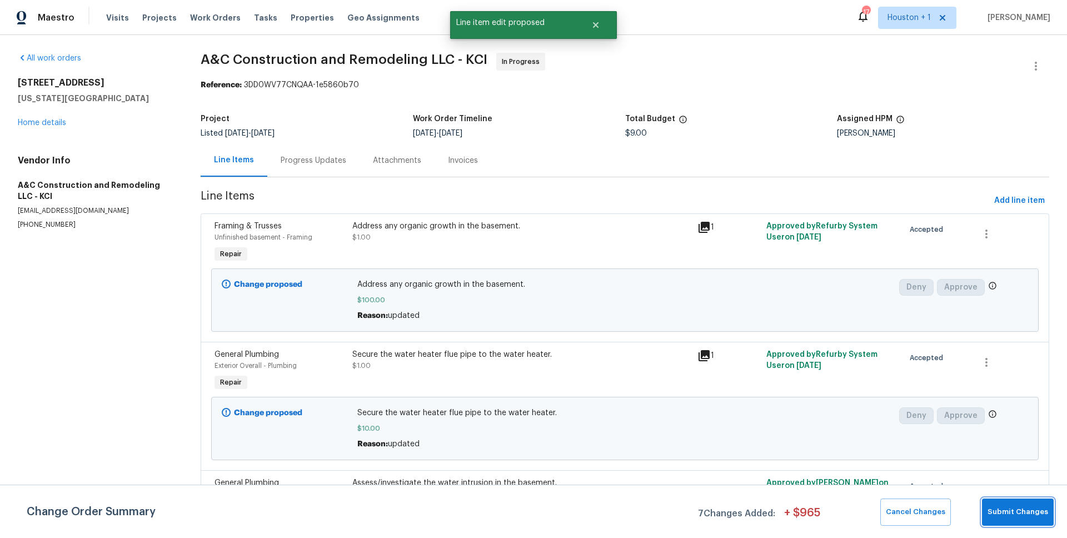
click at [1026, 511] on span "Submit Changes" at bounding box center [1018, 512] width 61 height 13
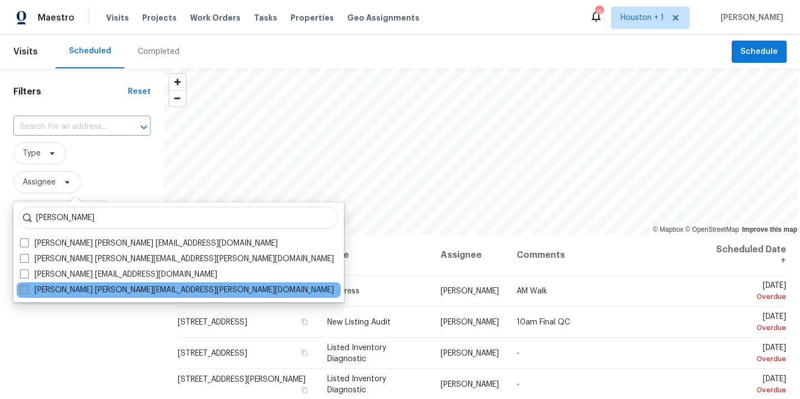
click at [122, 292] on label "[PERSON_NAME] [PERSON_NAME][EMAIL_ADDRESS][PERSON_NAME][DOMAIN_NAME]" at bounding box center [177, 290] width 314 height 11
click at [27, 292] on input "[PERSON_NAME] [PERSON_NAME][EMAIL_ADDRESS][PERSON_NAME][DOMAIN_NAME]" at bounding box center [23, 288] width 7 height 7
checkbox input "true"
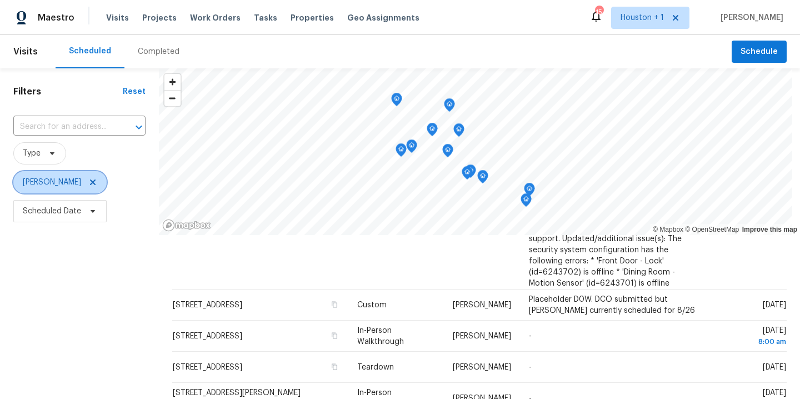
click at [88, 182] on icon at bounding box center [92, 182] width 9 height 9
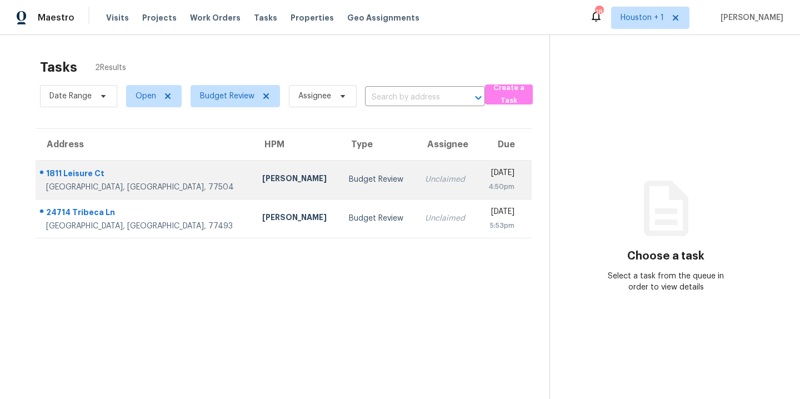
click at [253, 187] on td "[PERSON_NAME]" at bounding box center [296, 179] width 87 height 39
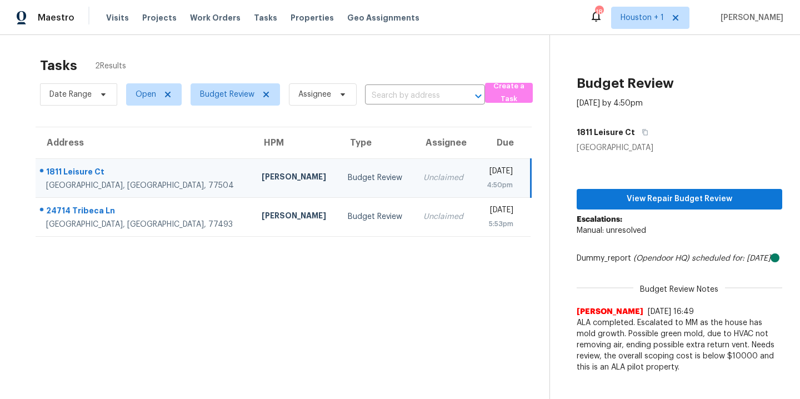
scroll to position [2, 0]
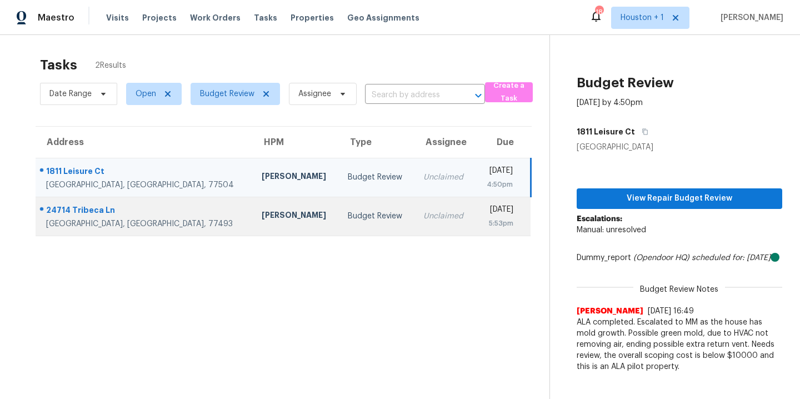
click at [262, 212] on div "[PERSON_NAME]" at bounding box center [296, 217] width 68 height 14
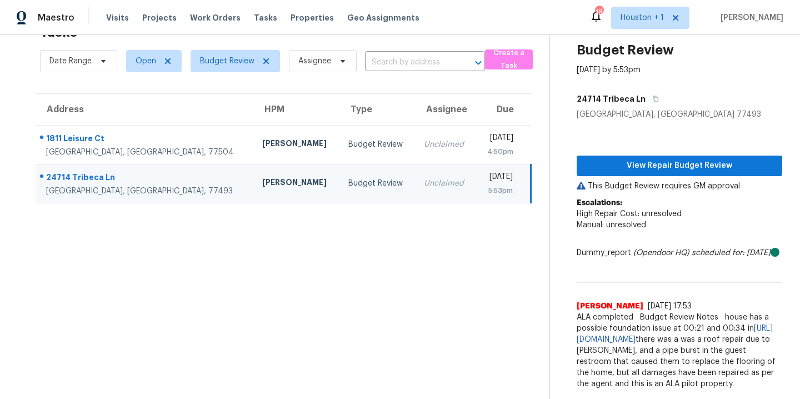
scroll to position [0, 0]
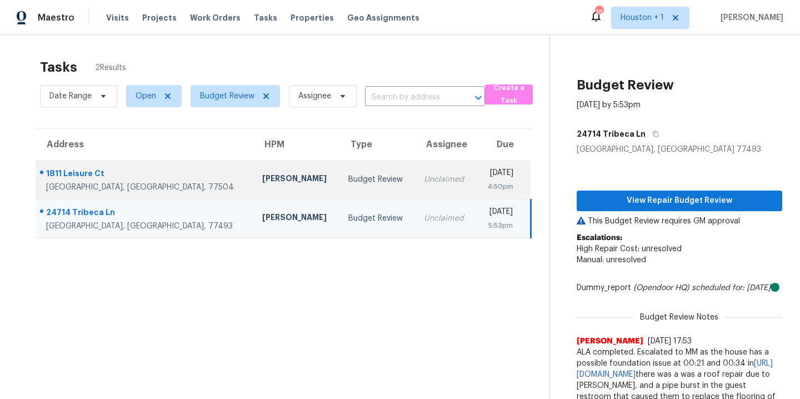
click at [262, 185] on div "[PERSON_NAME]" at bounding box center [296, 180] width 68 height 14
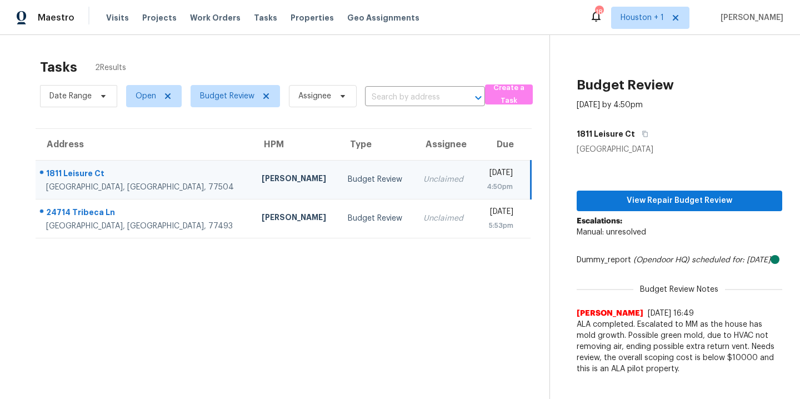
click at [305, 284] on section "Tasks 2 Results Date Range Open Budget Review Assignee ​ Create a Task Address …" at bounding box center [284, 243] width 532 height 381
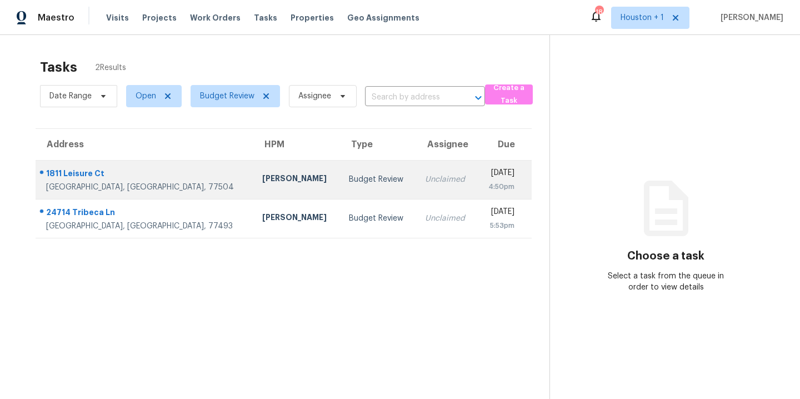
click at [349, 176] on div "Budget Review" at bounding box center [378, 179] width 58 height 11
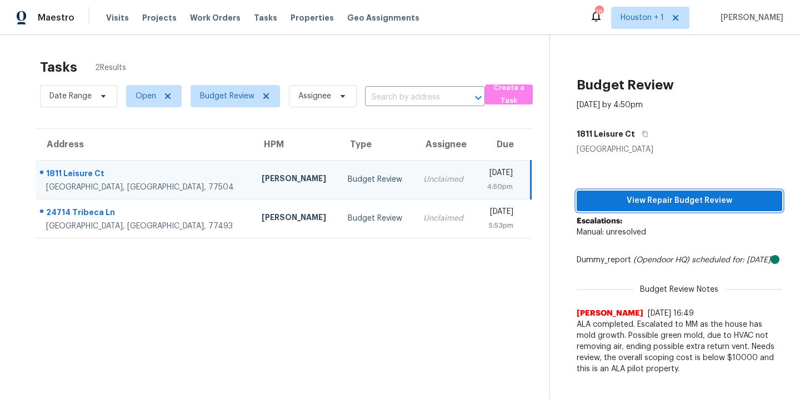
click at [637, 191] on button "View Repair Budget Review" at bounding box center [680, 201] width 206 height 21
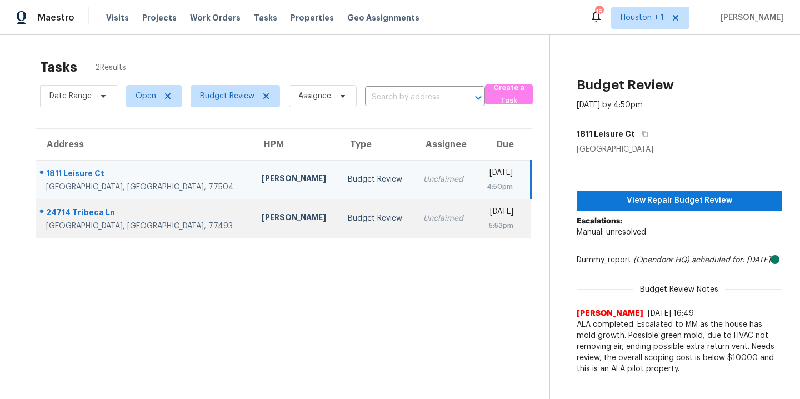
click at [262, 225] on div "[PERSON_NAME]" at bounding box center [296, 219] width 68 height 14
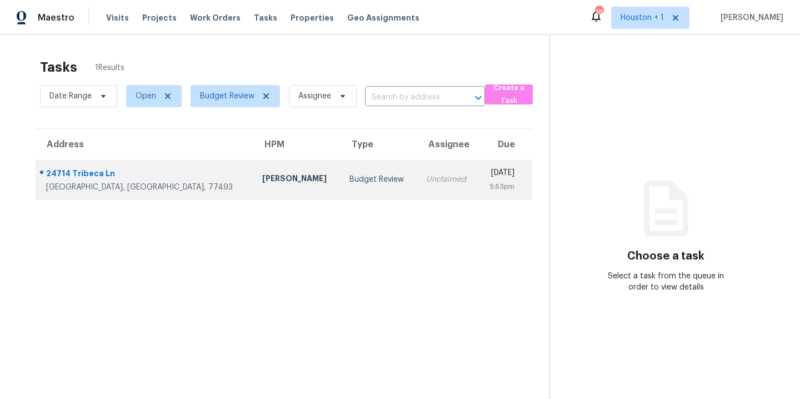
click at [262, 182] on div "[PERSON_NAME]" at bounding box center [296, 180] width 69 height 14
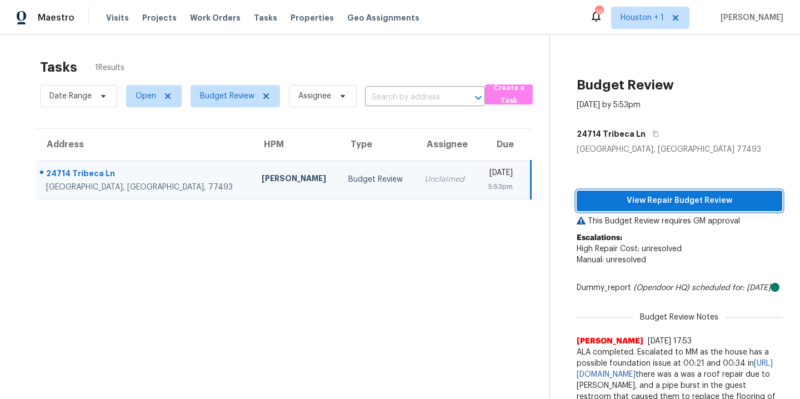
click at [679, 207] on button "View Repair Budget Review" at bounding box center [680, 201] width 206 height 21
